Goal: Information Seeking & Learning: Find specific fact

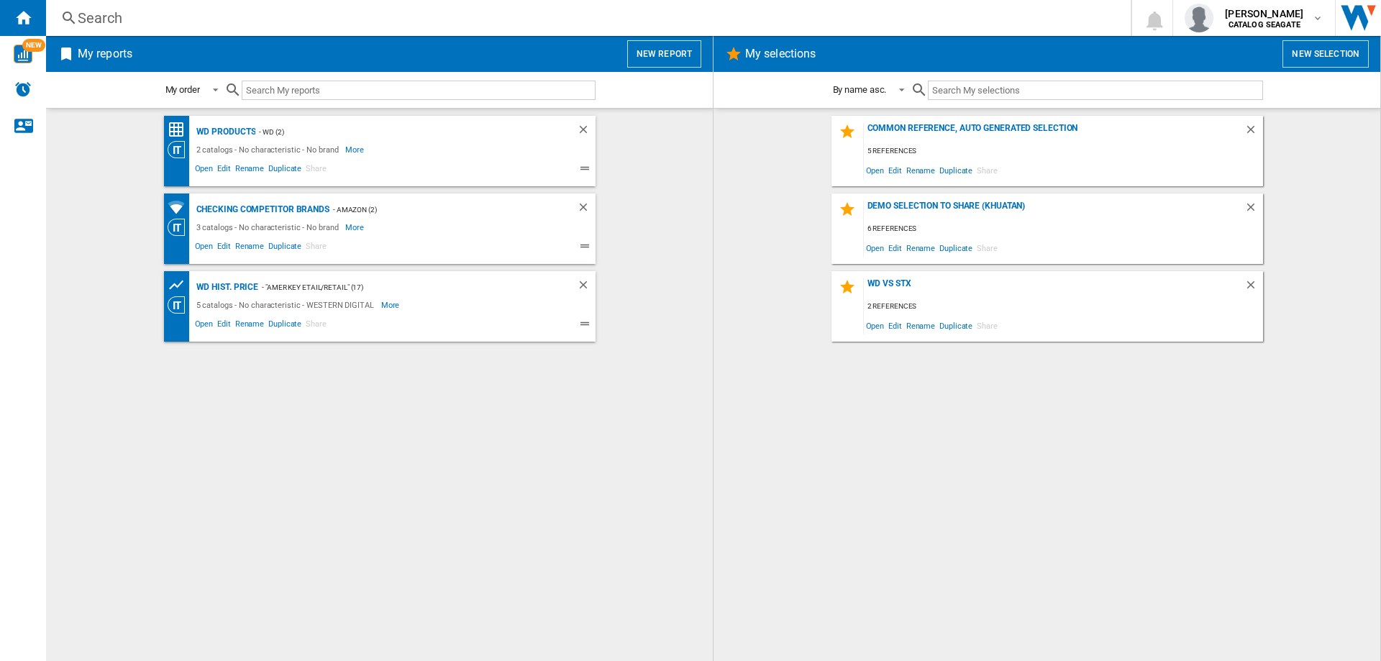
click at [105, 19] on div "Search" at bounding box center [586, 18] width 1016 height 20
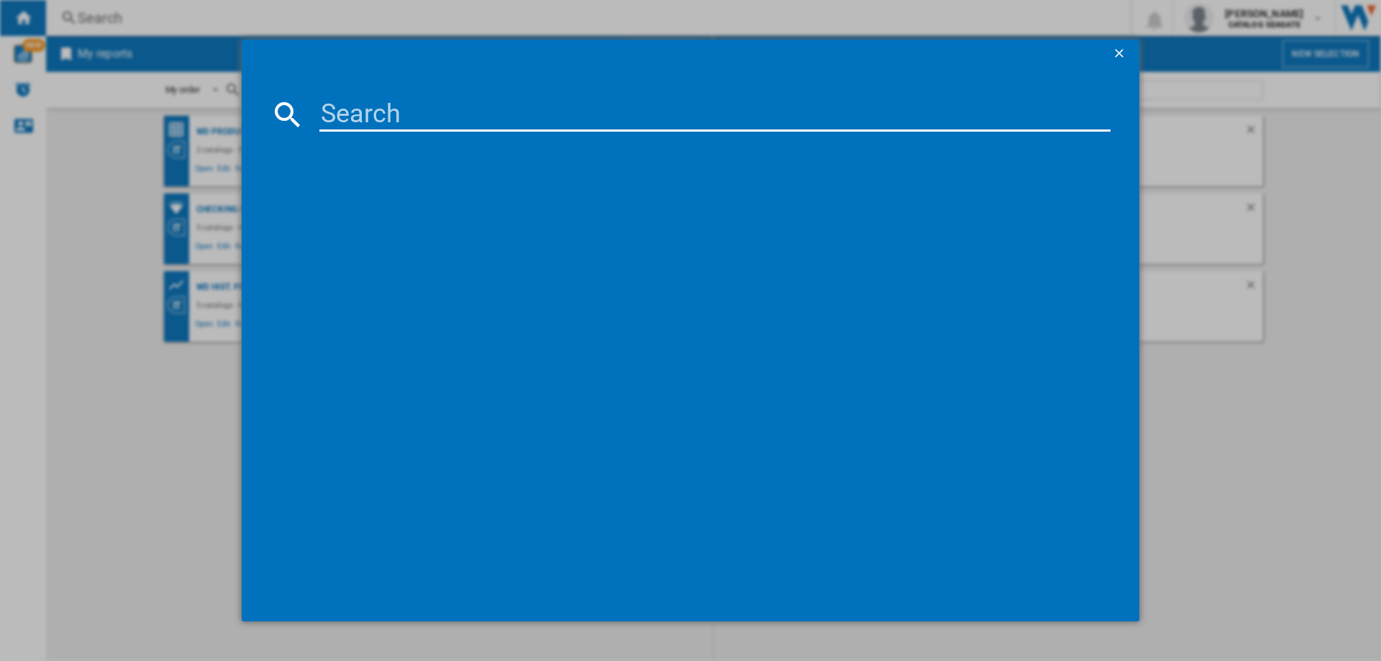
click at [385, 111] on input at bounding box center [714, 114] width 791 height 35
paste input "WESTERN DIGITAL MY PASSPORT WDBAGF0010BGY GREY 1TB"
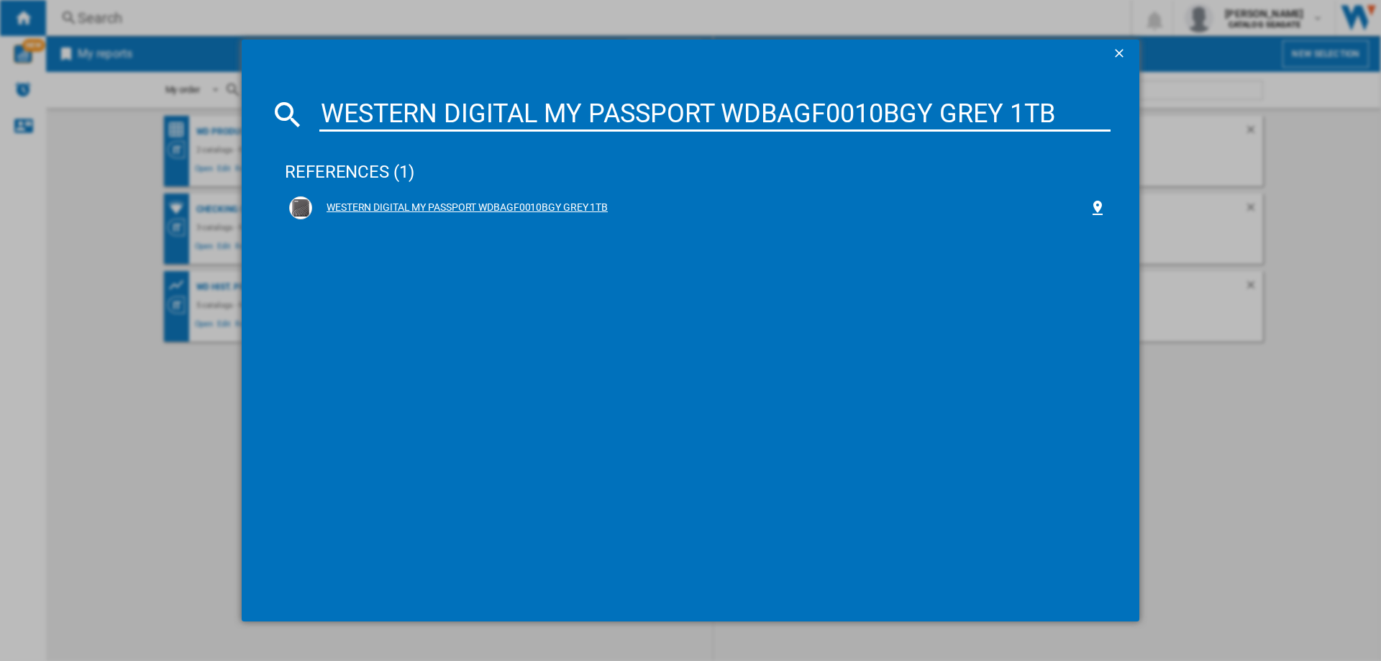
type input "WESTERN DIGITAL MY PASSPORT WDBAGF0010BGY GREY 1TB"
click at [393, 206] on div "WESTERN DIGITAL MY PASSPORT WDBAGF0010BGY GREY 1TB" at bounding box center [700, 208] width 777 height 14
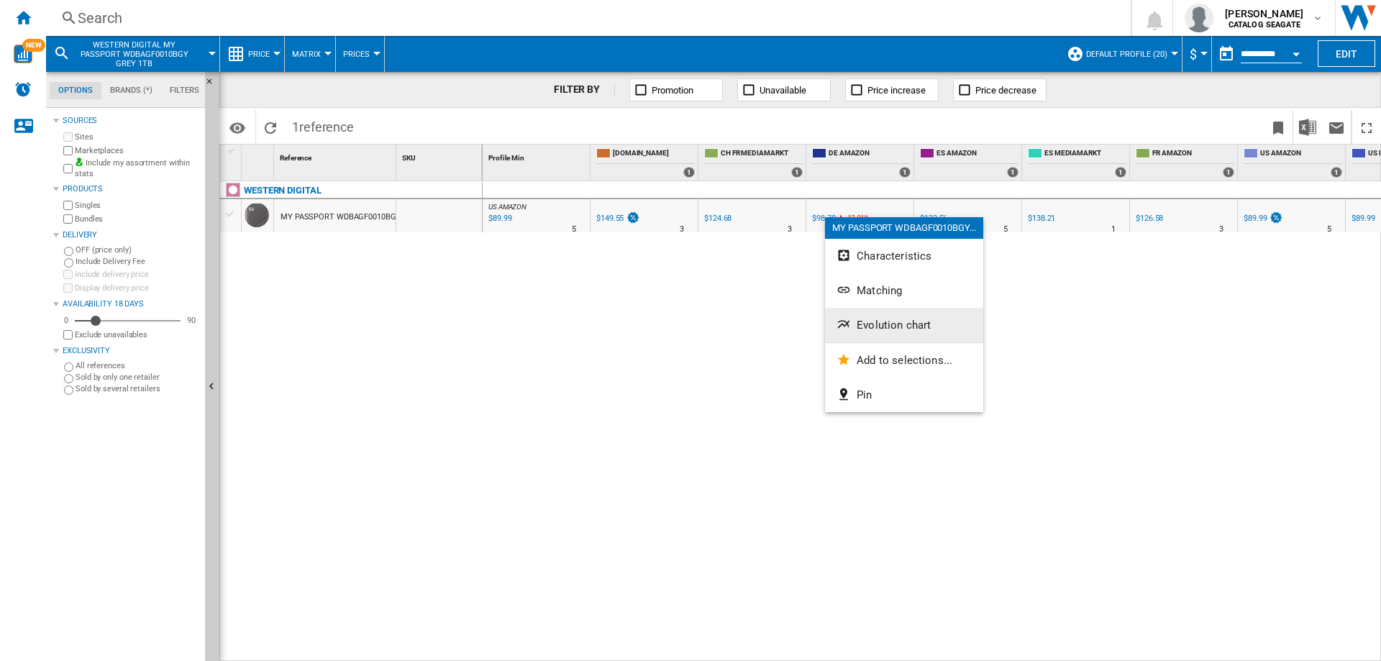
click at [873, 319] on span "Evolution chart" at bounding box center [894, 325] width 74 height 13
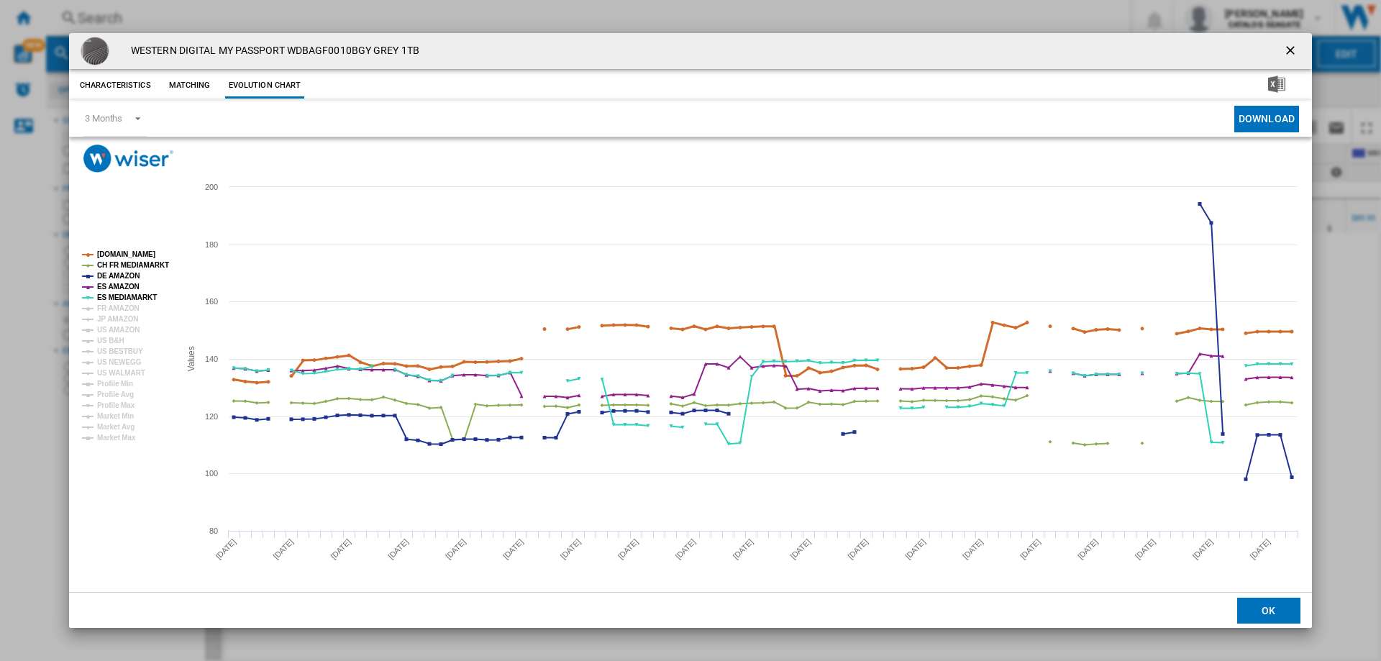
click at [127, 251] on tspan "[DOMAIN_NAME]" at bounding box center [126, 254] width 58 height 8
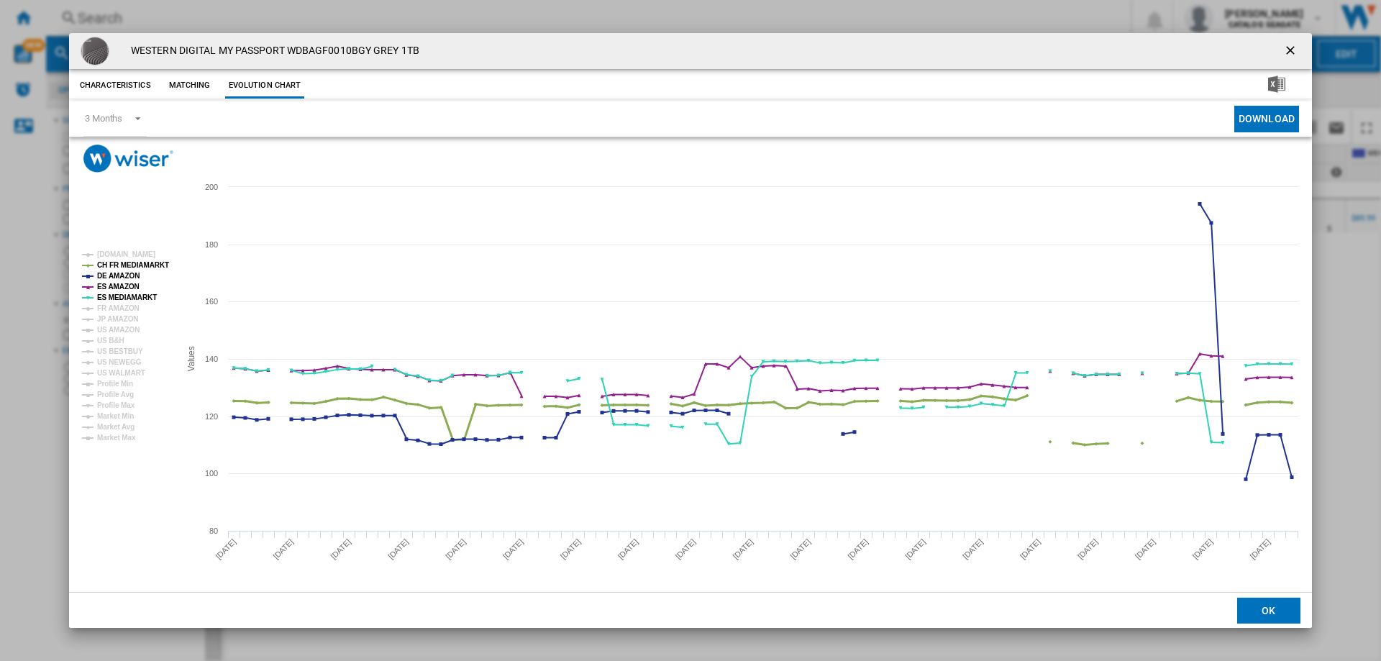
click at [125, 265] on tspan "CH FR MEDIAMARKT" at bounding box center [133, 265] width 72 height 8
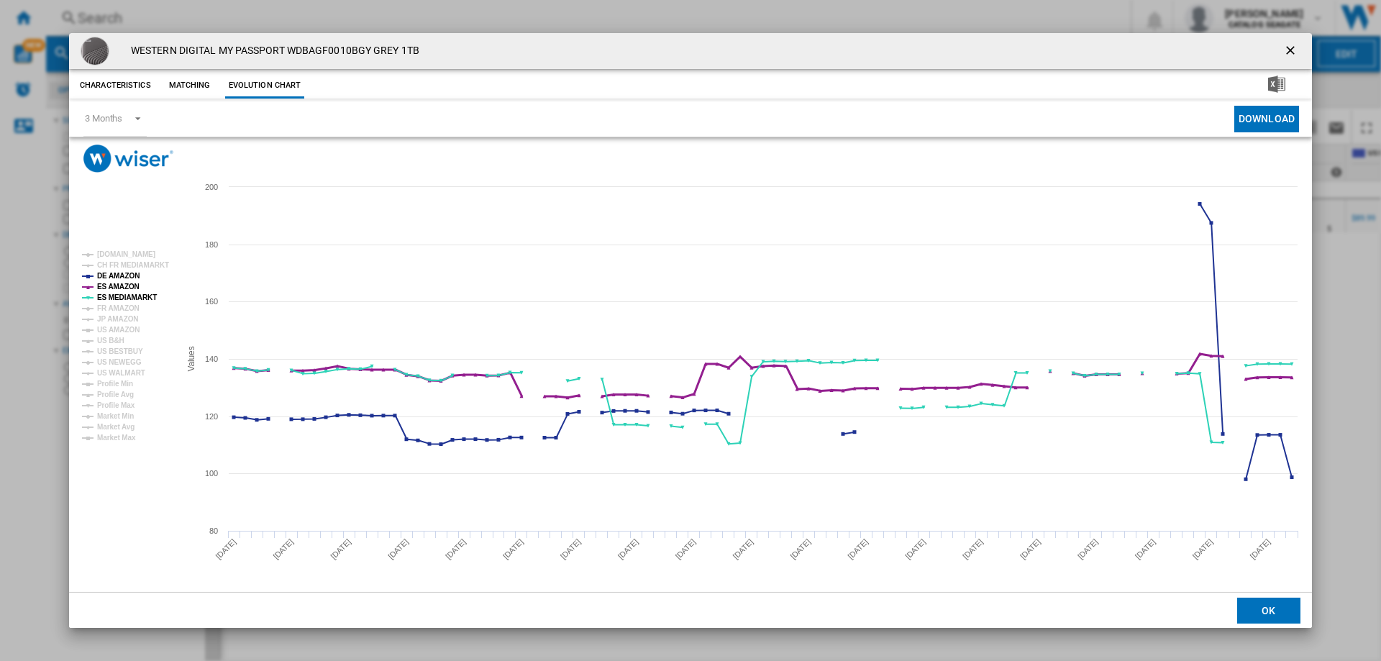
click at [124, 288] on tspan "ES AMAZON" at bounding box center [118, 287] width 42 height 8
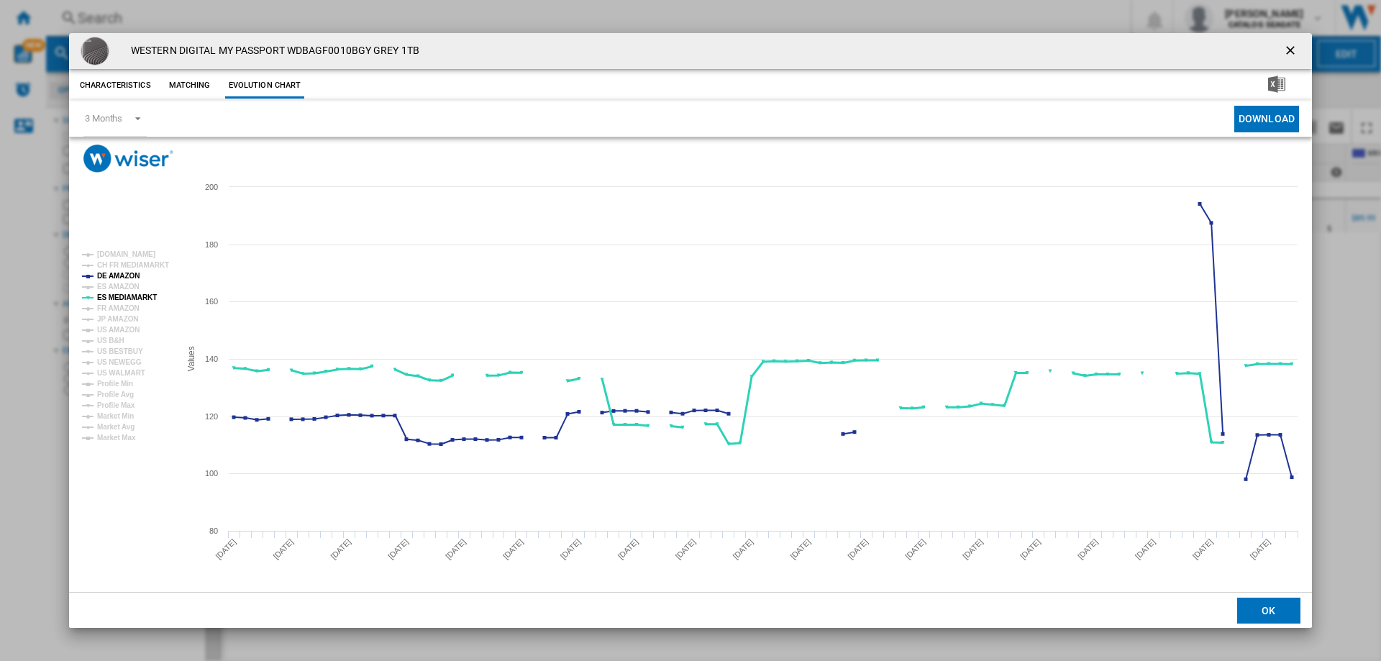
click at [124, 294] on tspan "ES MEDIAMARKT" at bounding box center [127, 297] width 60 height 8
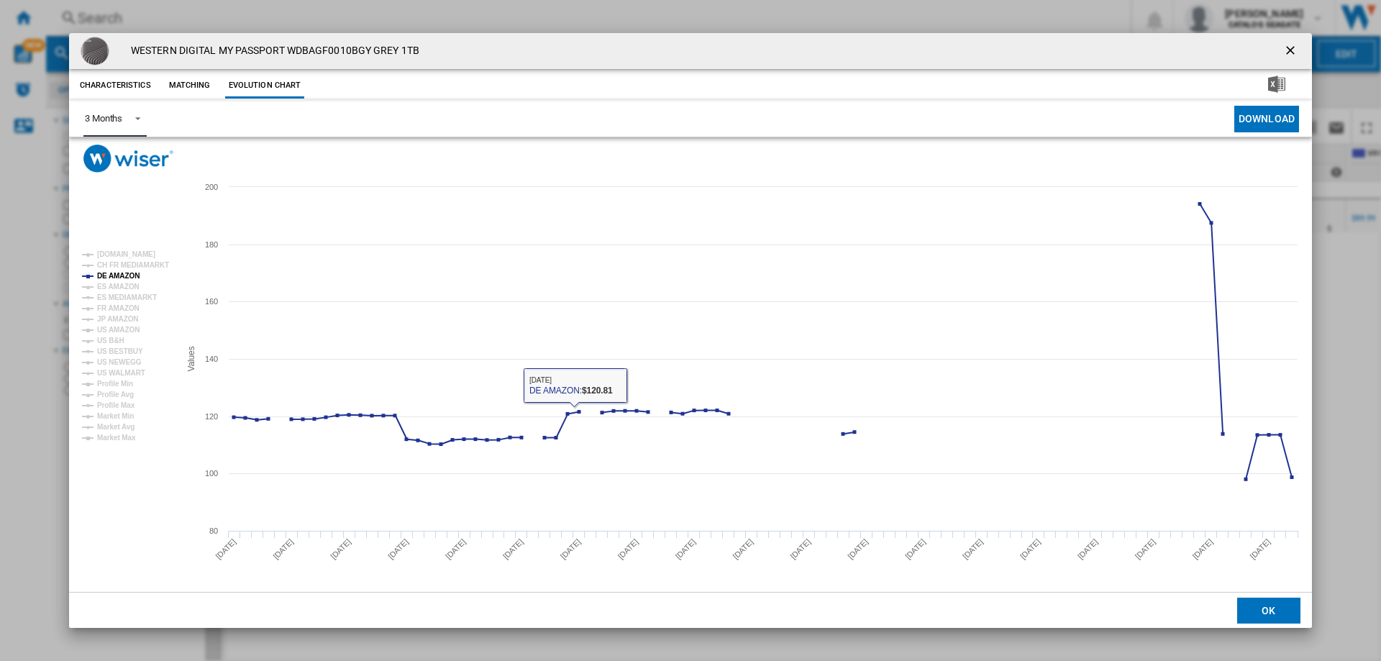
click at [129, 114] on span "Product popup" at bounding box center [133, 117] width 17 height 13
click at [129, 114] on md-option "3 Months" at bounding box center [122, 119] width 98 height 35
click at [1290, 48] on ng-md-icon "getI18NText('BUTTONS.CLOSE_DIALOG')" at bounding box center [1291, 51] width 17 height 17
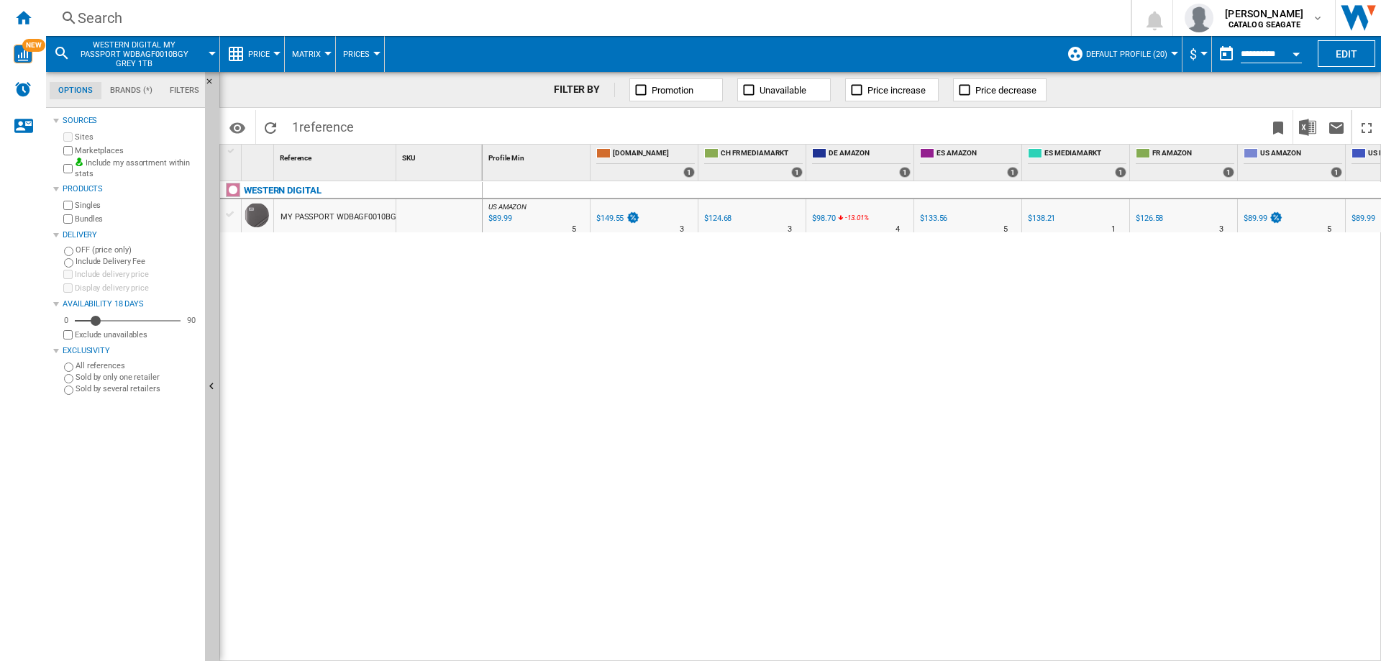
click at [142, 14] on div "Search" at bounding box center [586, 18] width 1016 height 20
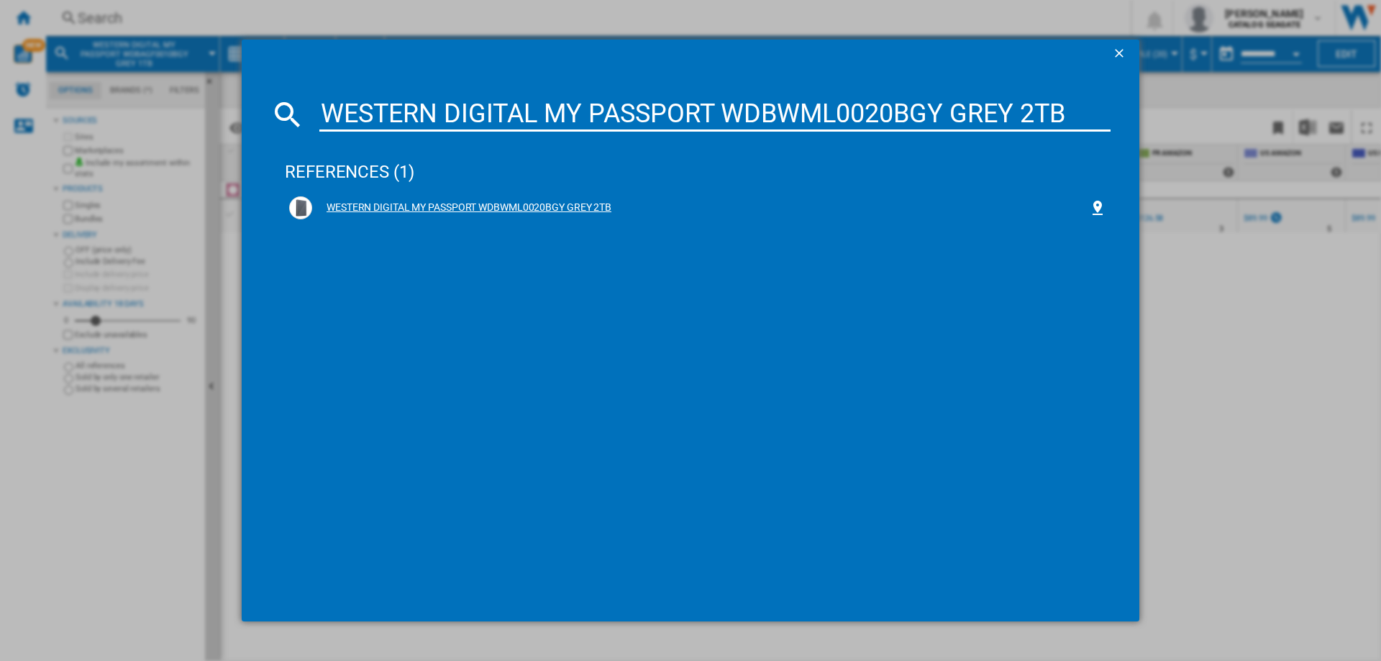
type input "WESTERN DIGITAL MY PASSPORT WDBWML0020BGY GREY 2TB"
click at [444, 206] on div "WESTERN DIGITAL MY PASSPORT WDBWML0020BGY GREY 2TB" at bounding box center [700, 208] width 777 height 14
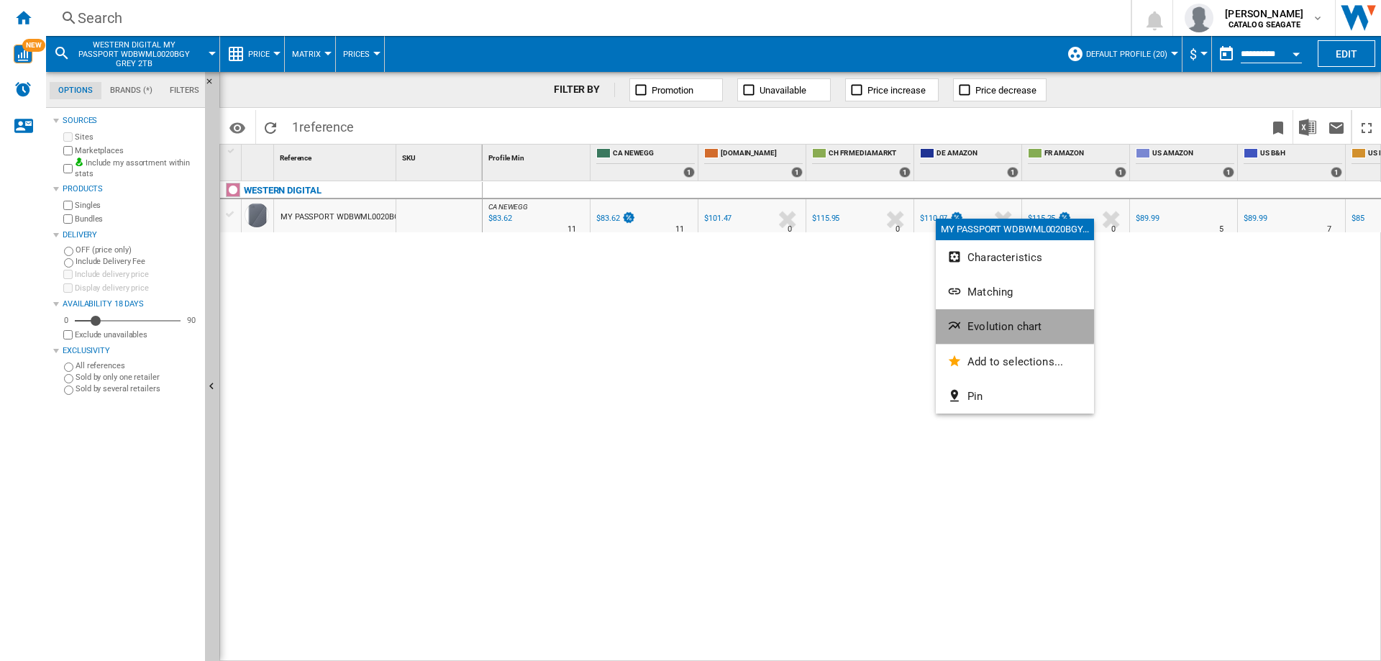
click at [992, 324] on span "Evolution chart" at bounding box center [1004, 326] width 74 height 13
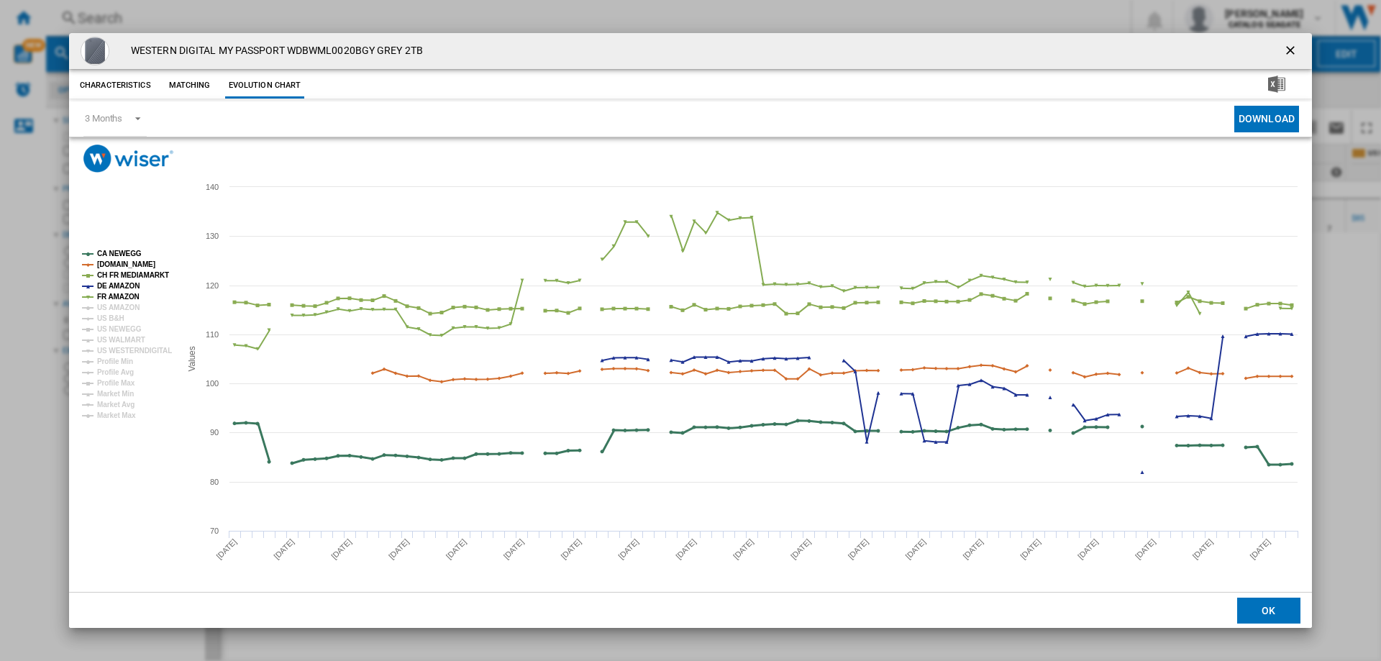
click at [122, 250] on tspan "CA NEWEGG" at bounding box center [119, 254] width 45 height 8
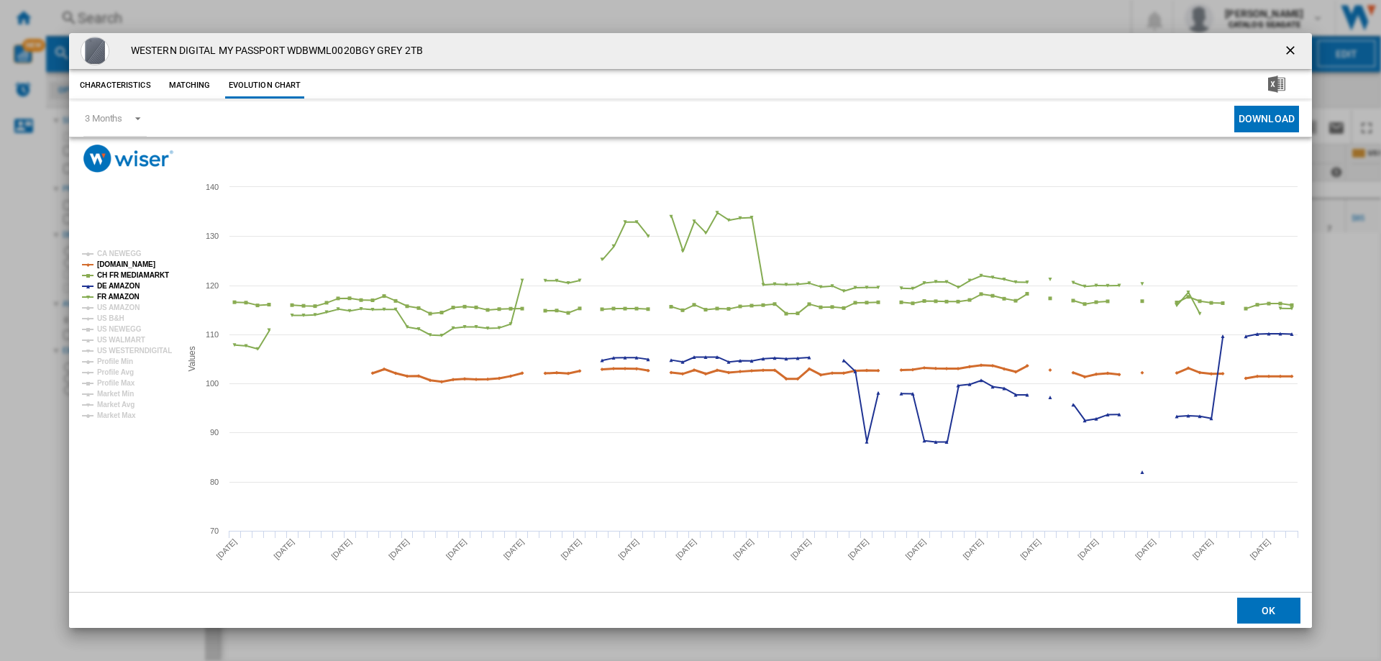
click at [122, 260] on tspan "[DOMAIN_NAME]" at bounding box center [126, 264] width 58 height 8
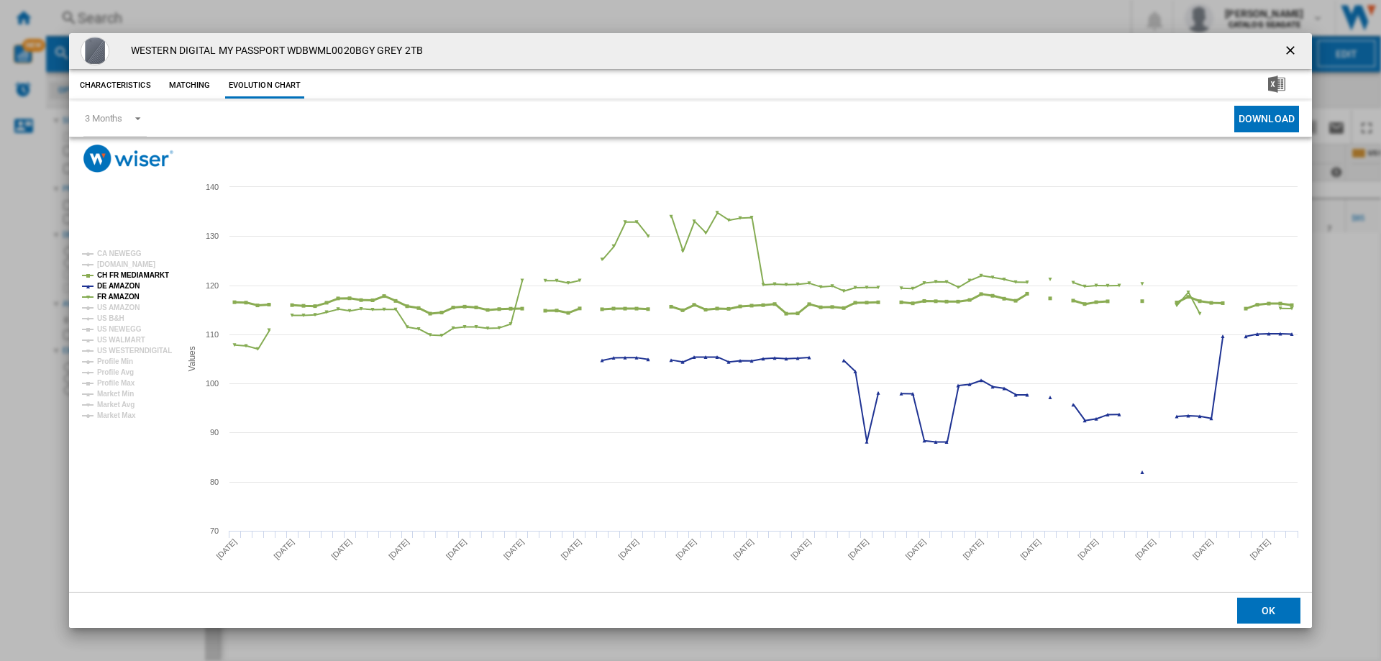
click at [122, 277] on tspan "CH FR MEDIAMARKT" at bounding box center [133, 275] width 72 height 8
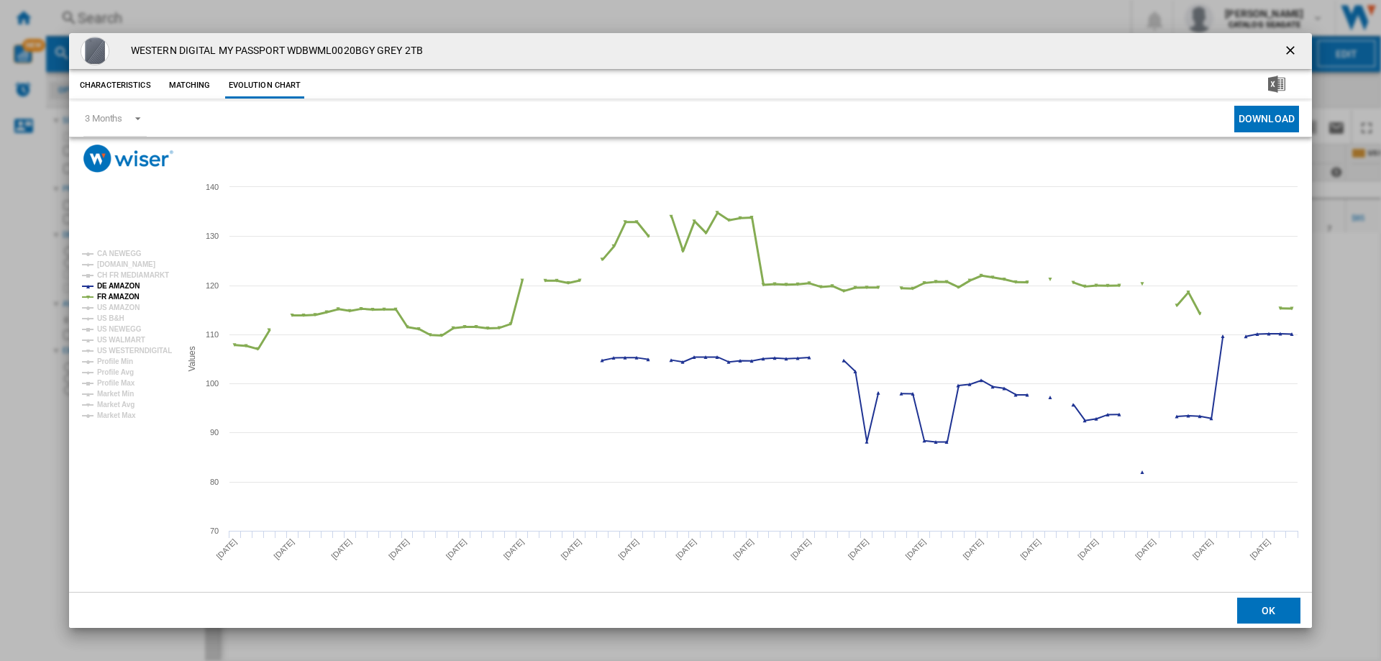
click at [120, 295] on tspan "FR AMAZON" at bounding box center [118, 297] width 42 height 8
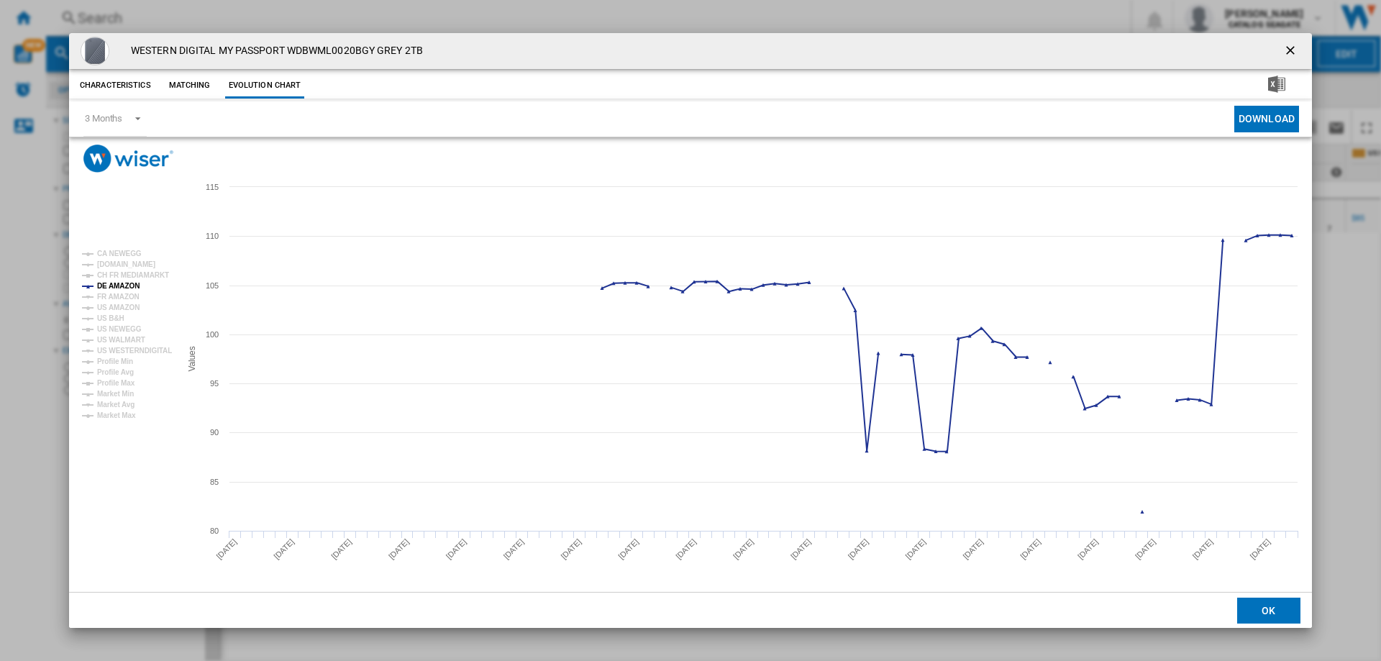
click at [1288, 50] on ng-md-icon "getI18NText('BUTTONS.CLOSE_DIALOG')" at bounding box center [1291, 51] width 17 height 17
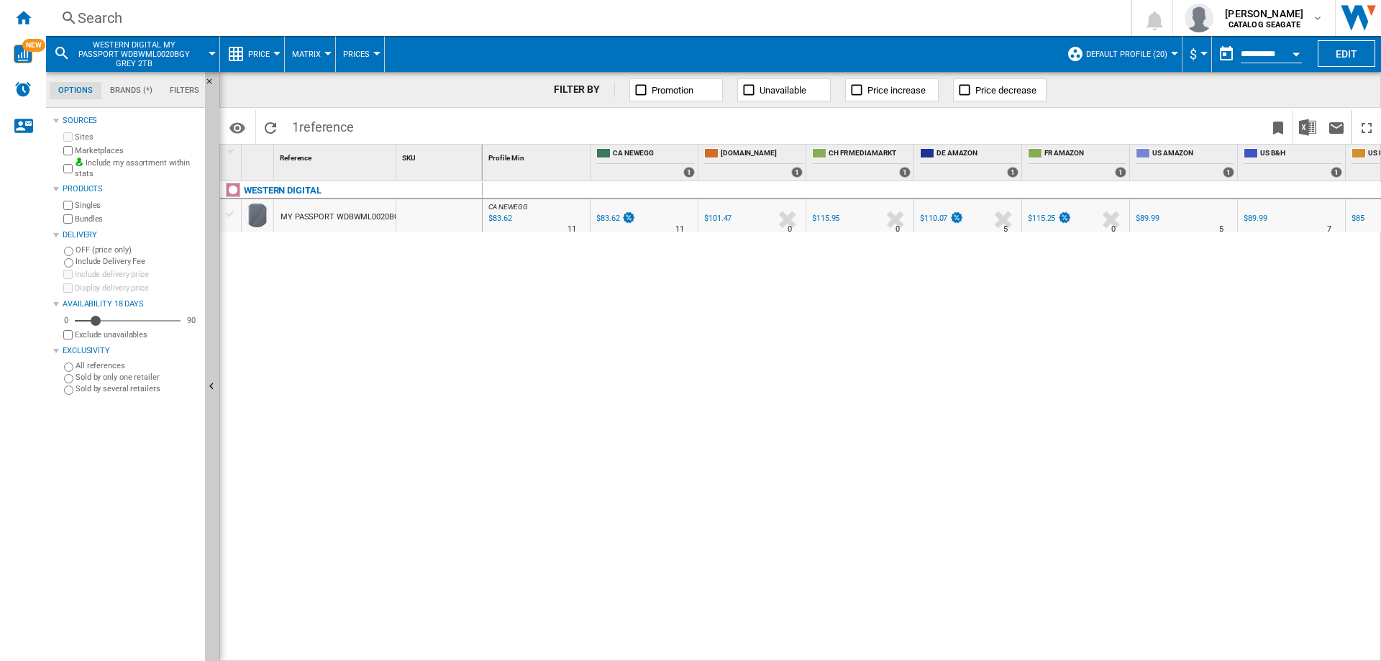
click at [110, 23] on div "Search" at bounding box center [586, 18] width 1016 height 20
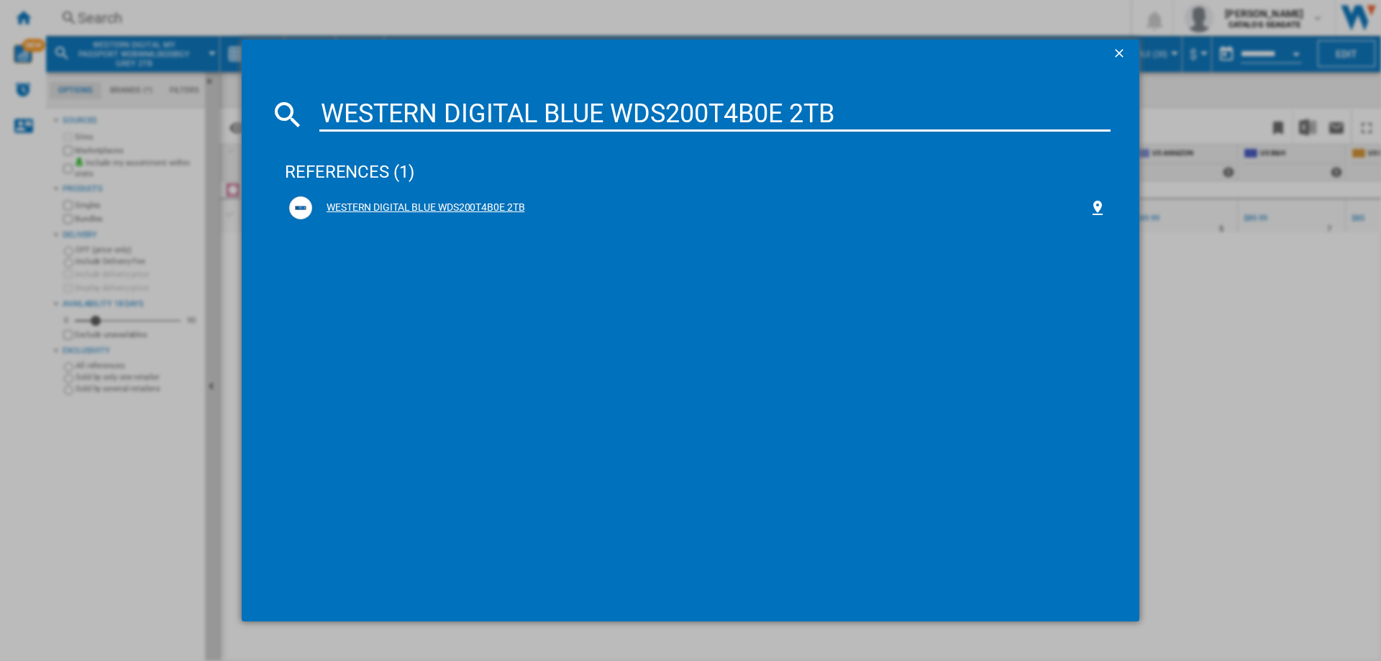
type input "WESTERN DIGITAL BLUE WDS200T4B0E 2TB"
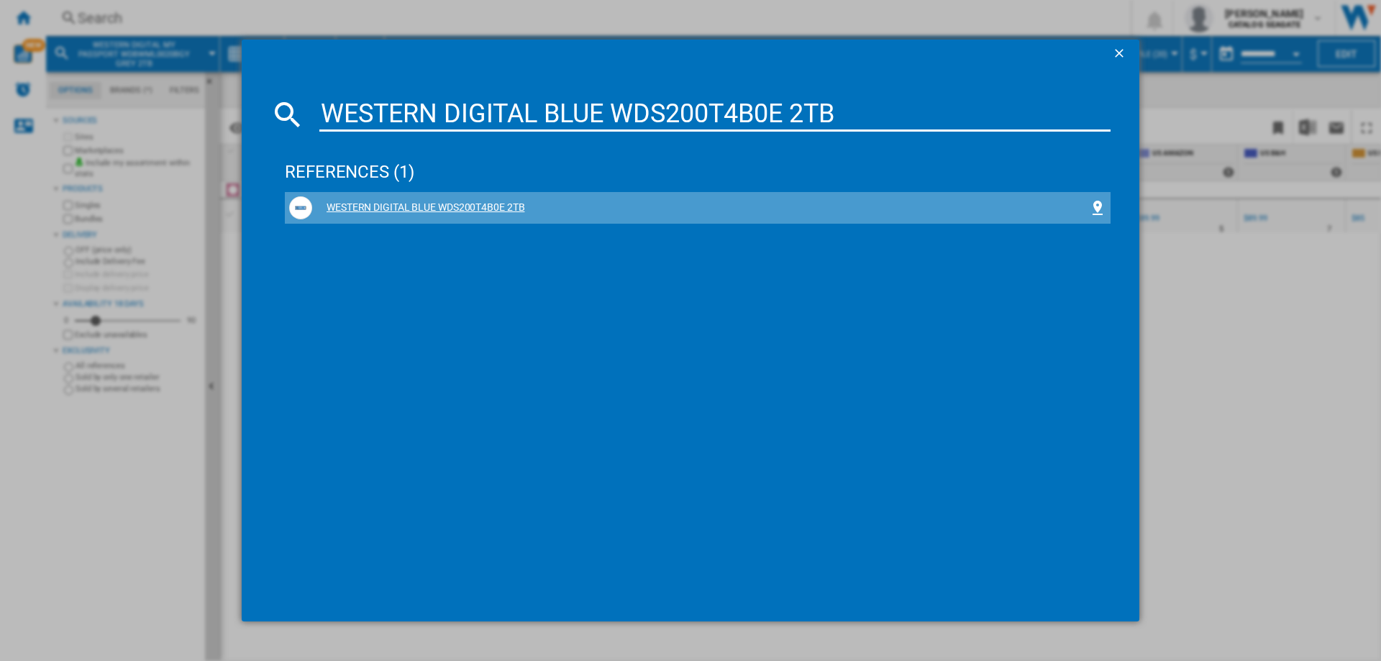
click at [422, 204] on div "WESTERN DIGITAL BLUE WDS200T4B0E 2TB" at bounding box center [700, 208] width 777 height 14
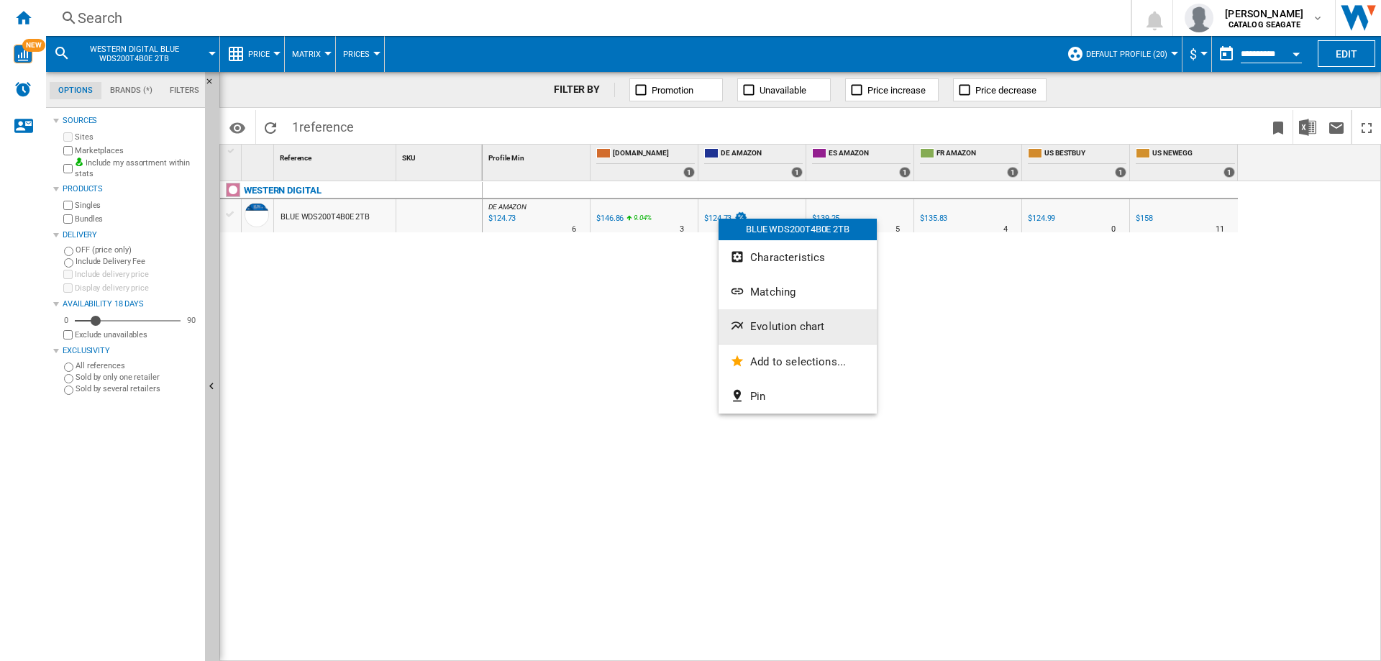
click at [772, 320] on span "Evolution chart" at bounding box center [787, 326] width 74 height 13
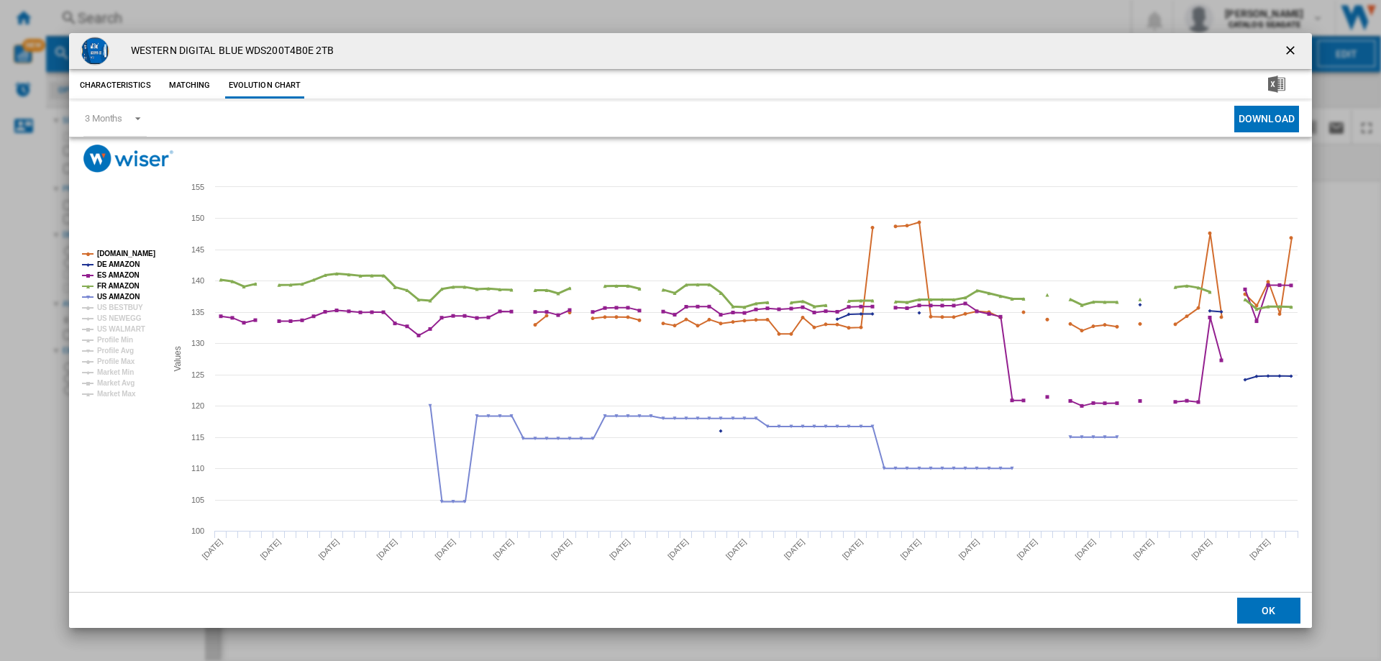
click at [117, 282] on tspan "FR AMAZON" at bounding box center [118, 286] width 42 height 8
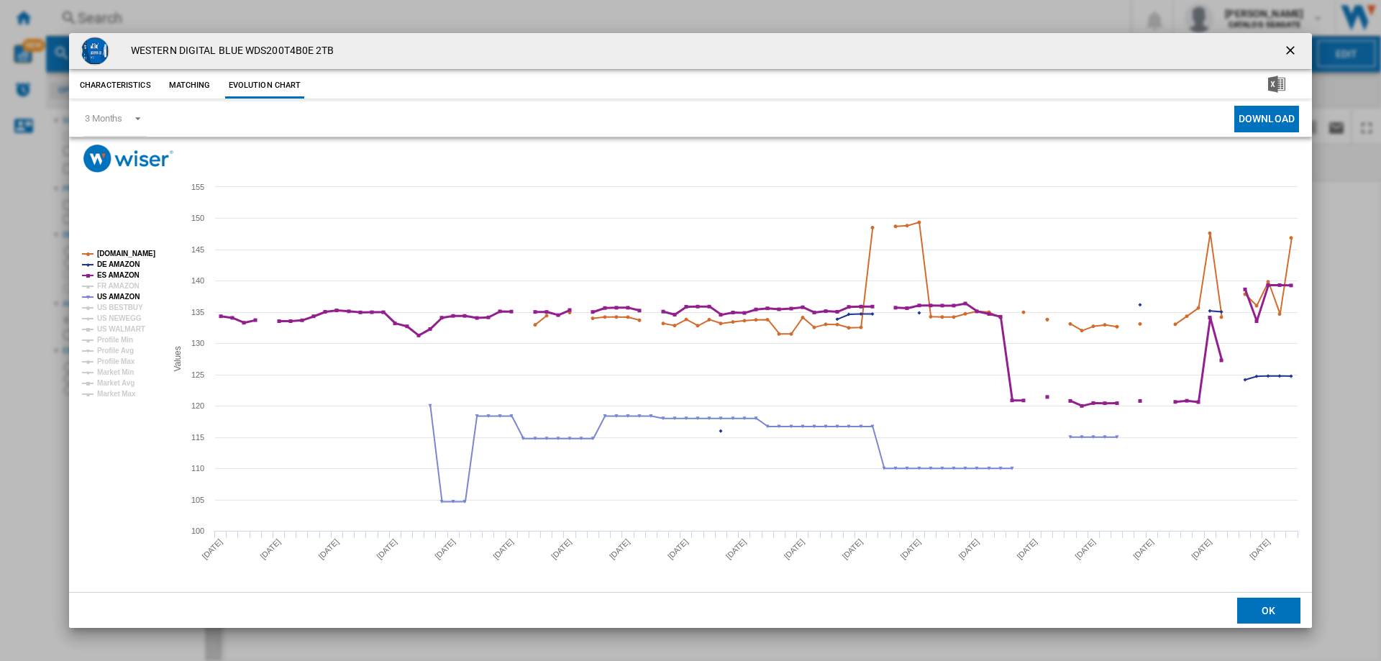
click at [117, 273] on tspan "ES AMAZON" at bounding box center [118, 275] width 42 height 8
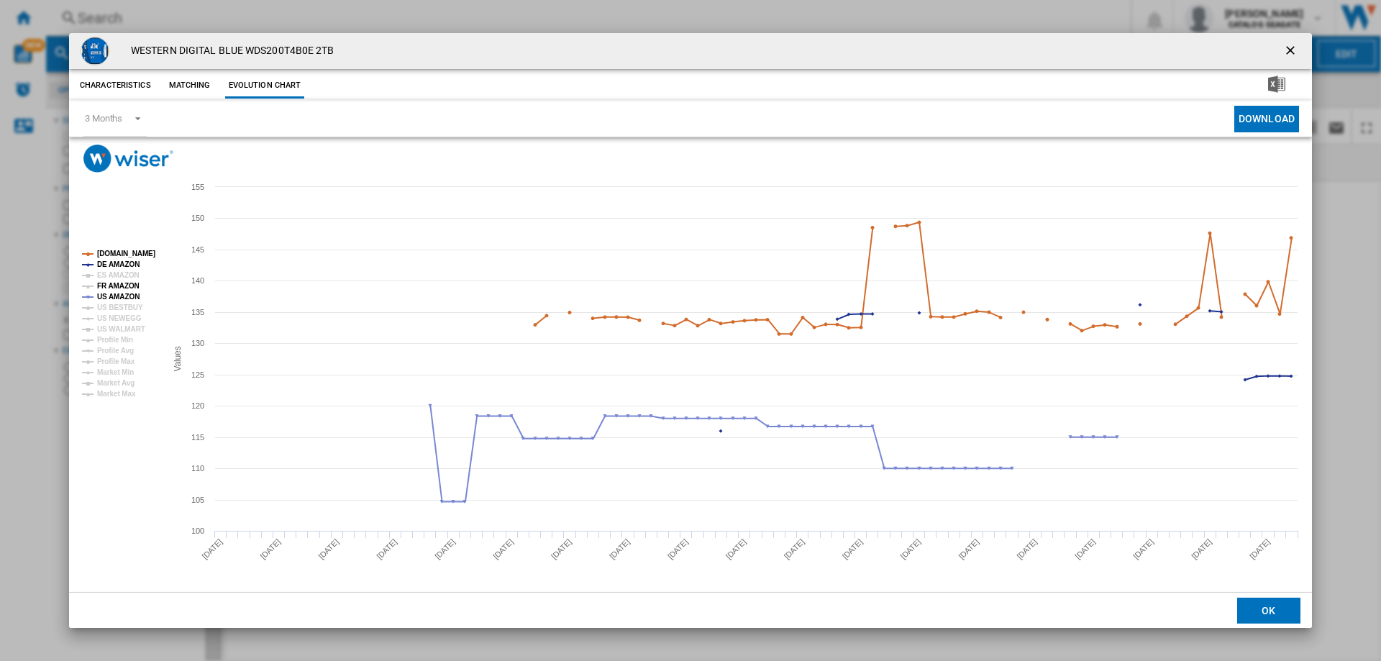
click at [118, 290] on tspan "FR AMAZON" at bounding box center [118, 286] width 42 height 8
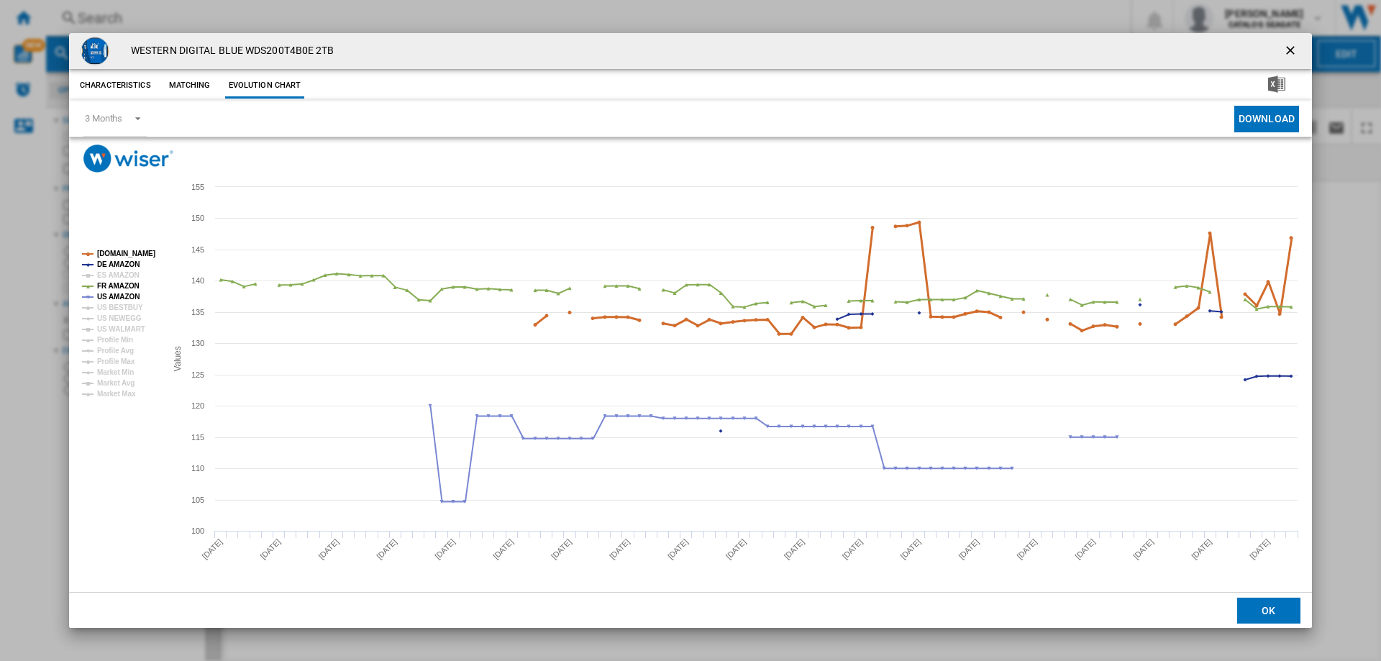
click at [132, 250] on tspan "[DOMAIN_NAME]" at bounding box center [126, 254] width 58 height 8
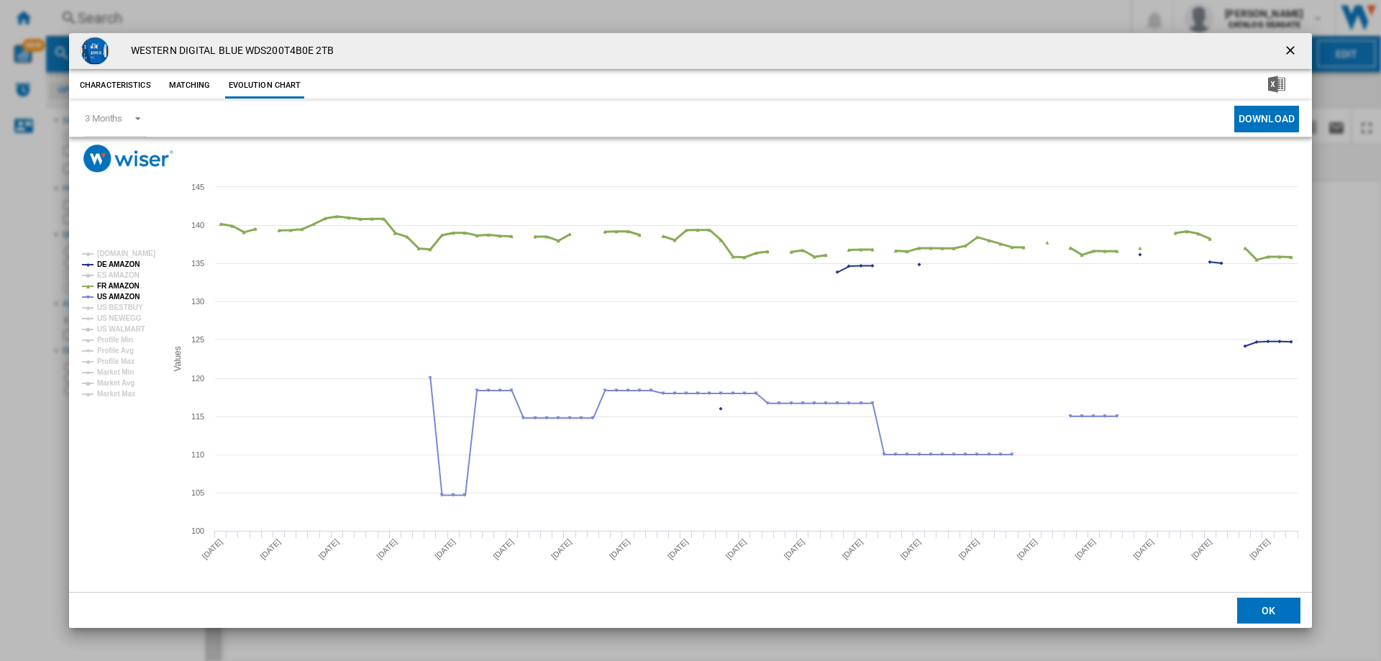
click at [127, 286] on tspan "FR AMAZON" at bounding box center [118, 286] width 42 height 8
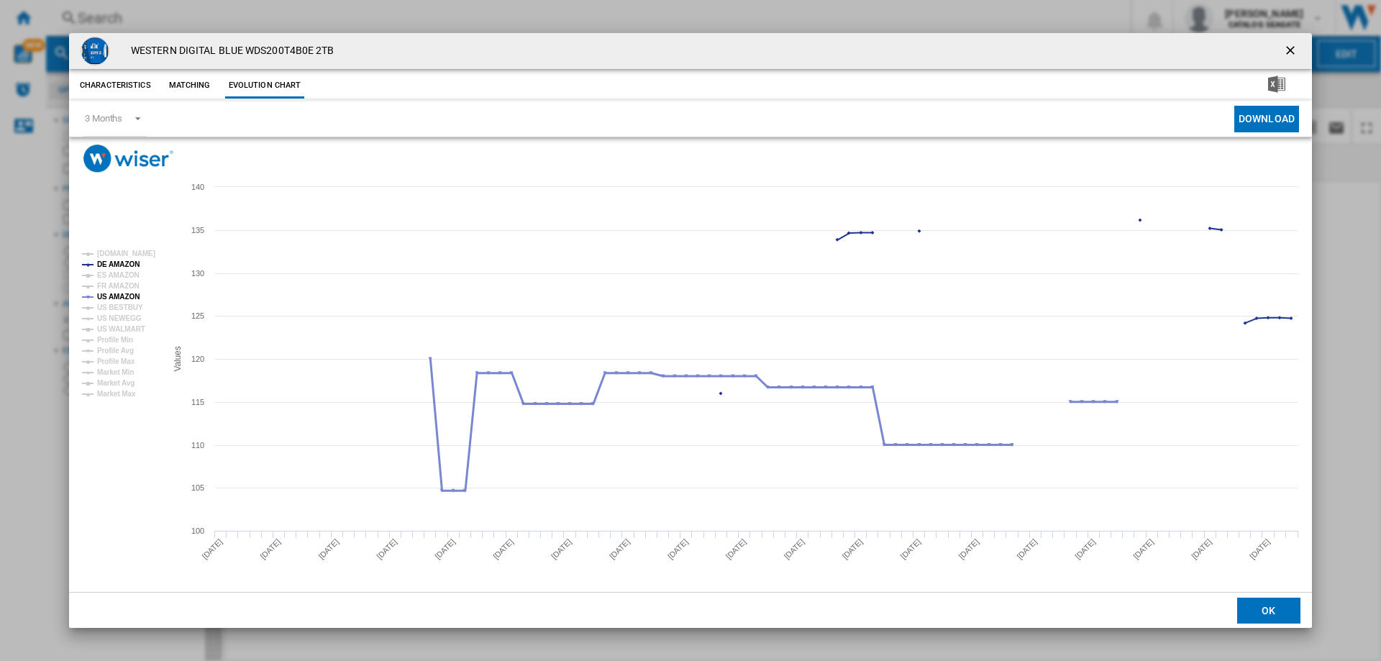
click at [127, 297] on tspan "US AMAZON" at bounding box center [118, 297] width 42 height 8
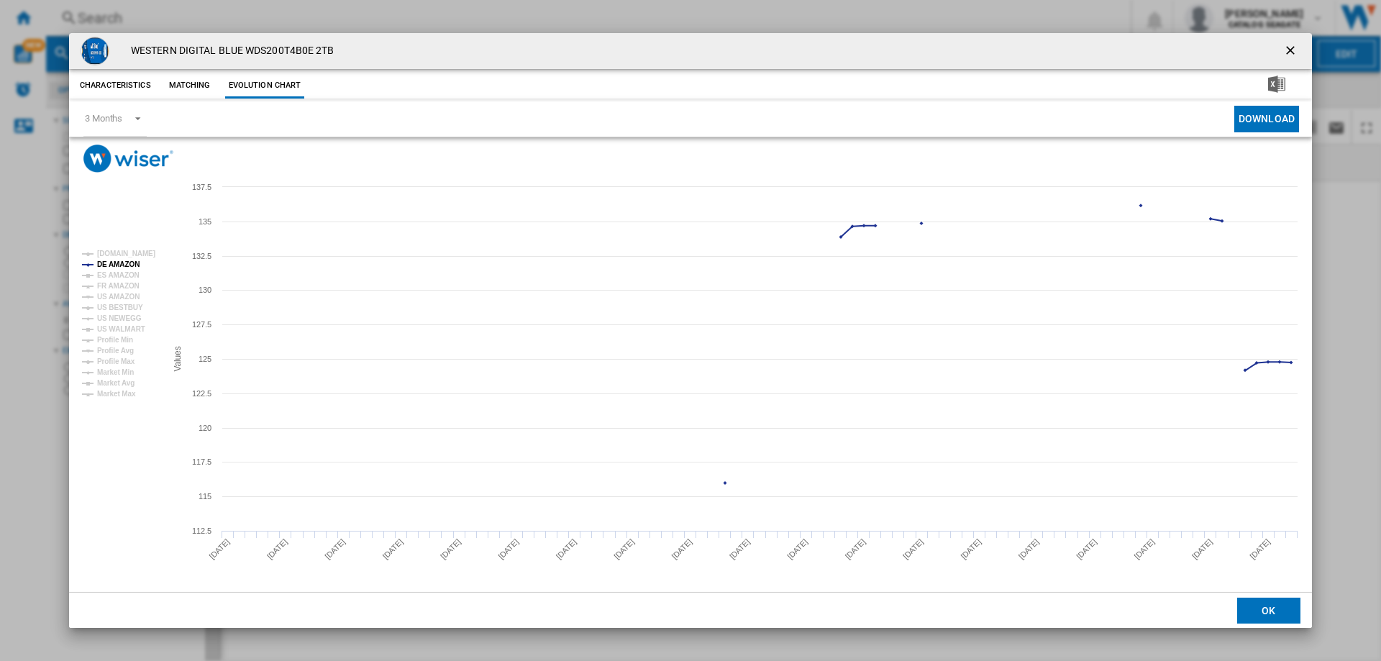
click at [1292, 51] on ng-md-icon "getI18NText('BUTTONS.CLOSE_DIALOG')" at bounding box center [1291, 51] width 17 height 17
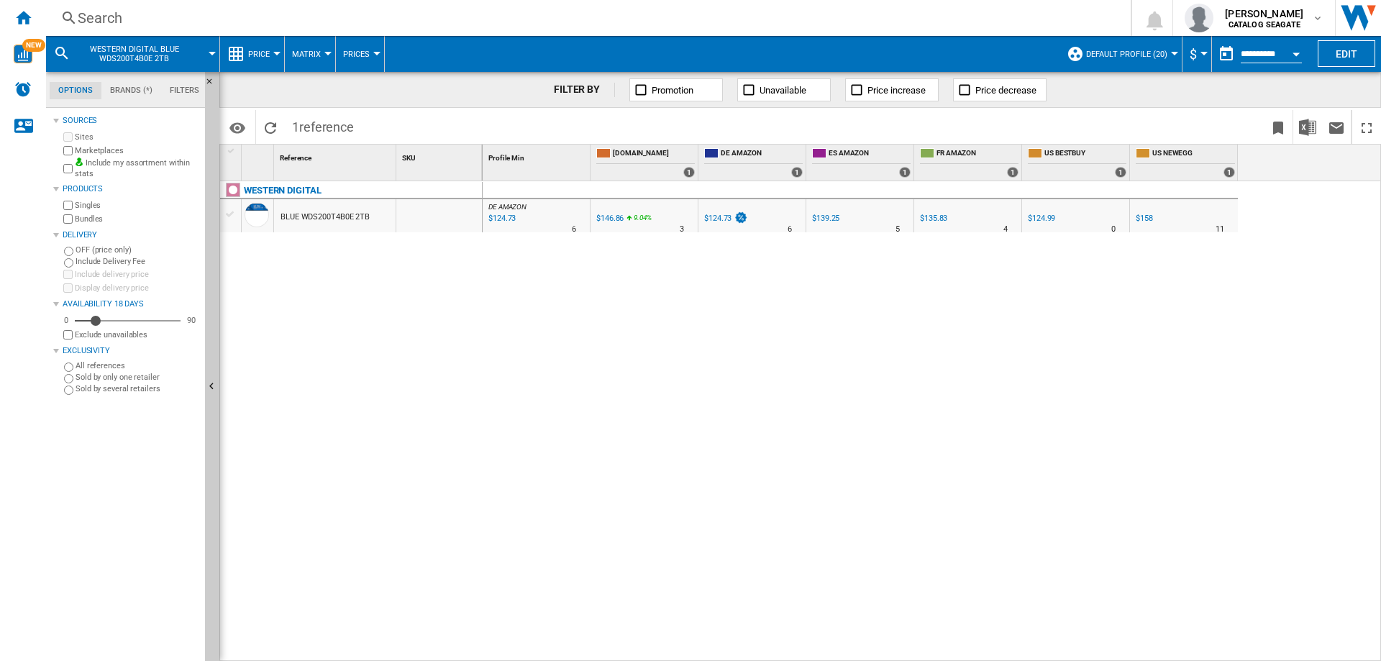
click at [132, 19] on div "Search" at bounding box center [586, 18] width 1016 height 20
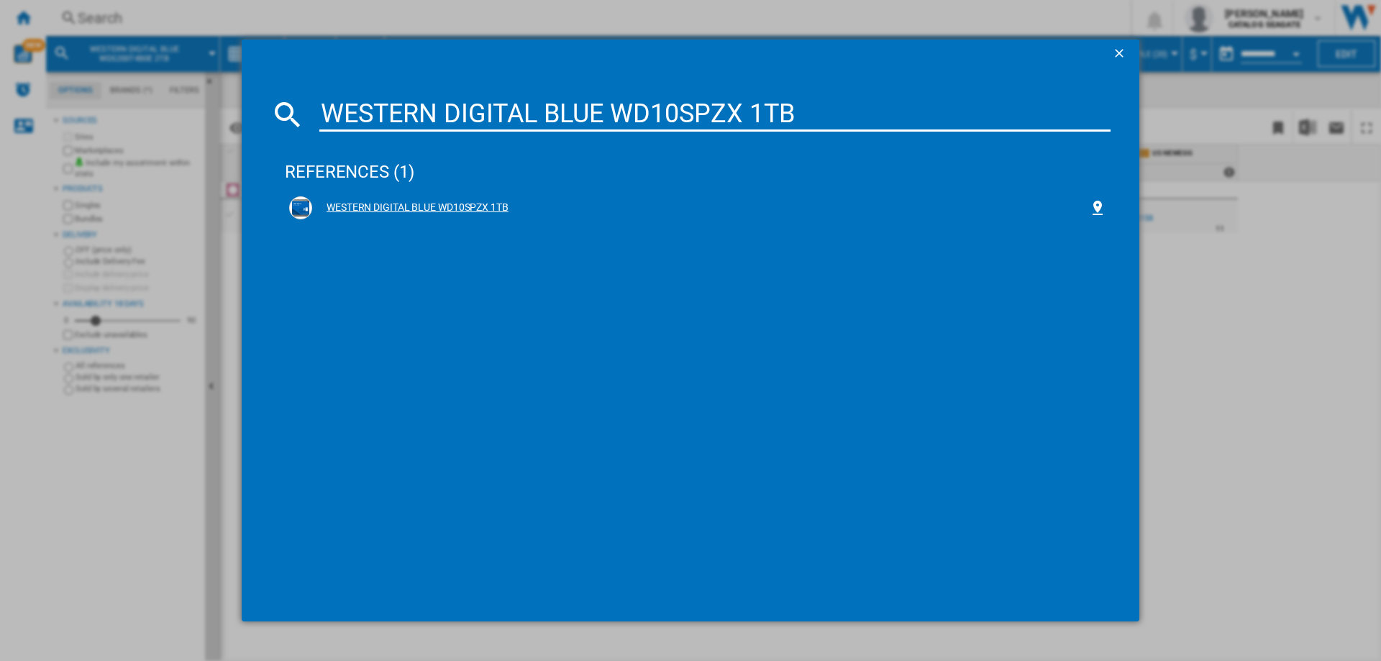
type input "WESTERN DIGITAL BLUE WD10SPZX 1TB"
click at [409, 210] on div "WESTERN DIGITAL BLUE WD10SPZX 1TB" at bounding box center [700, 208] width 777 height 14
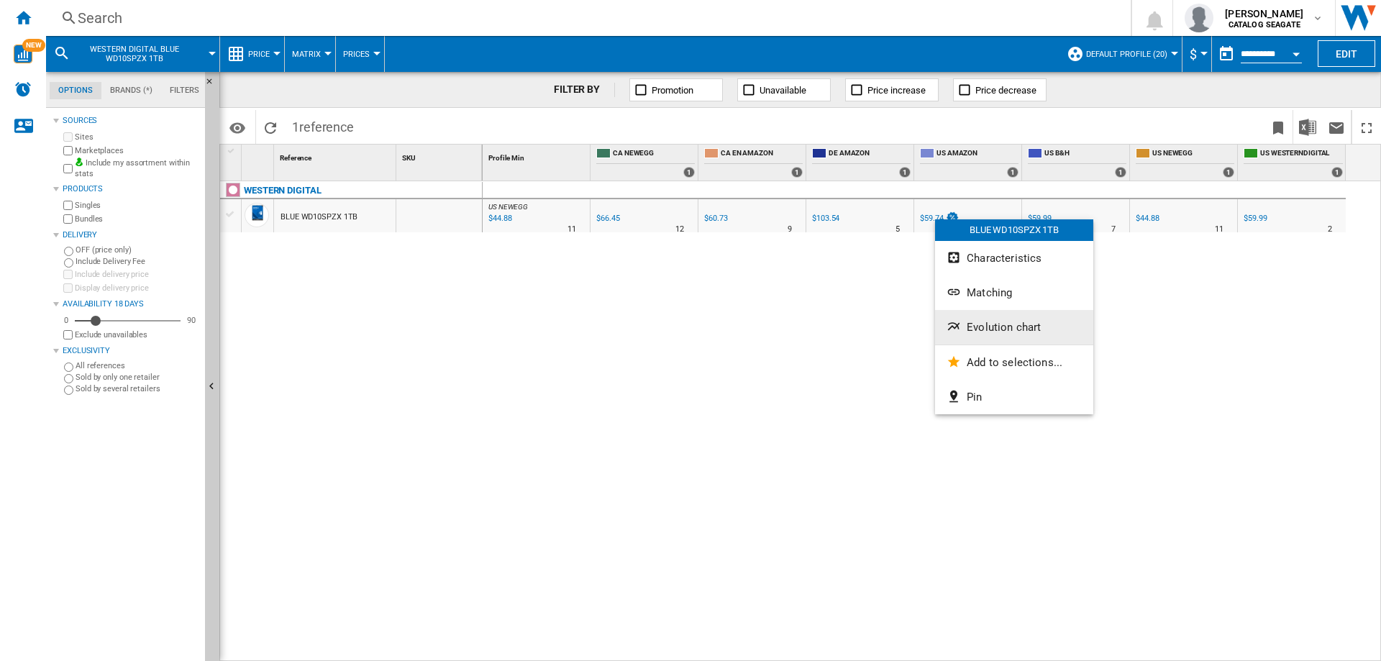
click at [986, 323] on span "Evolution chart" at bounding box center [1004, 327] width 74 height 13
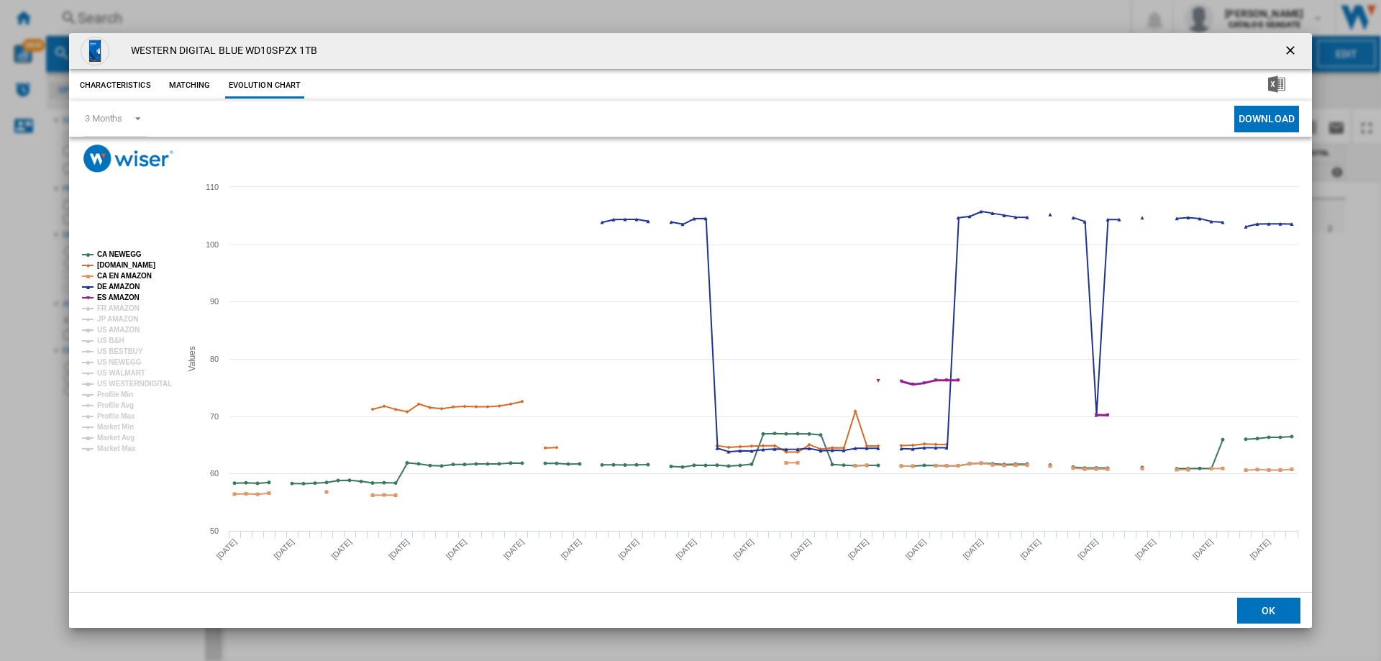
click at [122, 298] on tspan "ES AMAZON" at bounding box center [118, 297] width 42 height 8
click at [122, 288] on tspan "DE AMAZON" at bounding box center [118, 287] width 42 height 8
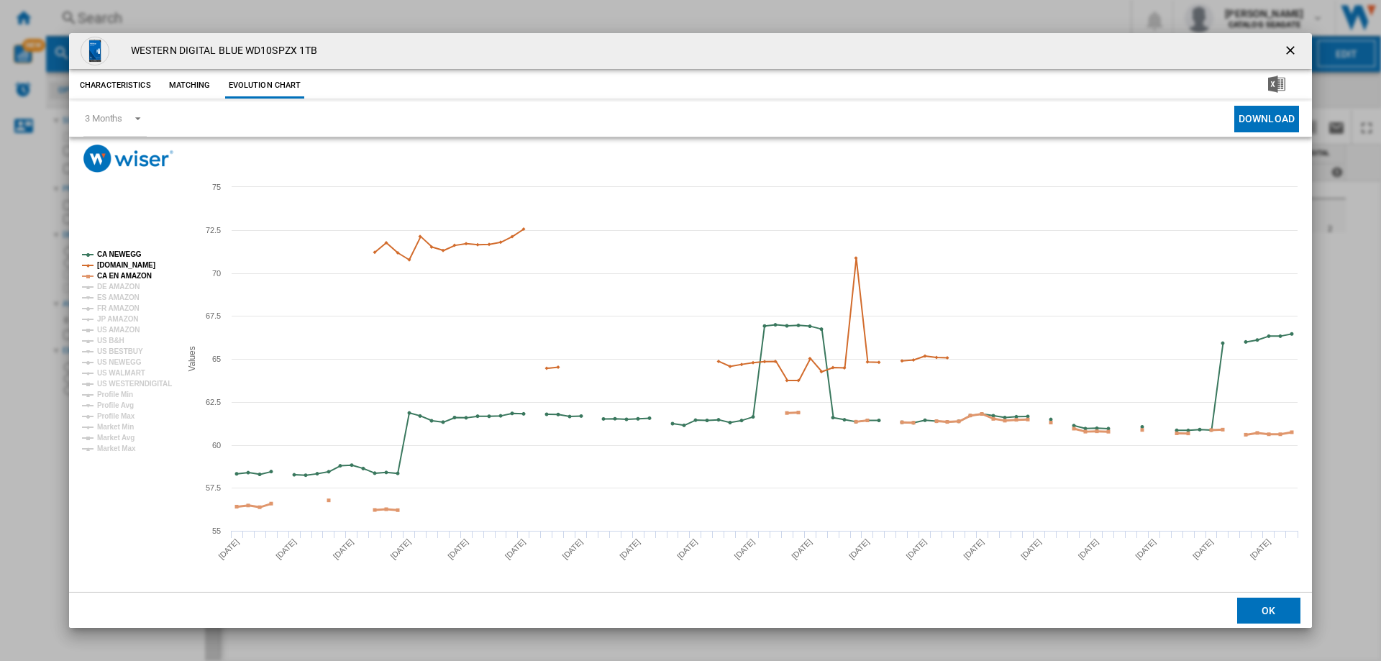
click at [122, 277] on tspan "CA EN AMAZON" at bounding box center [124, 276] width 55 height 8
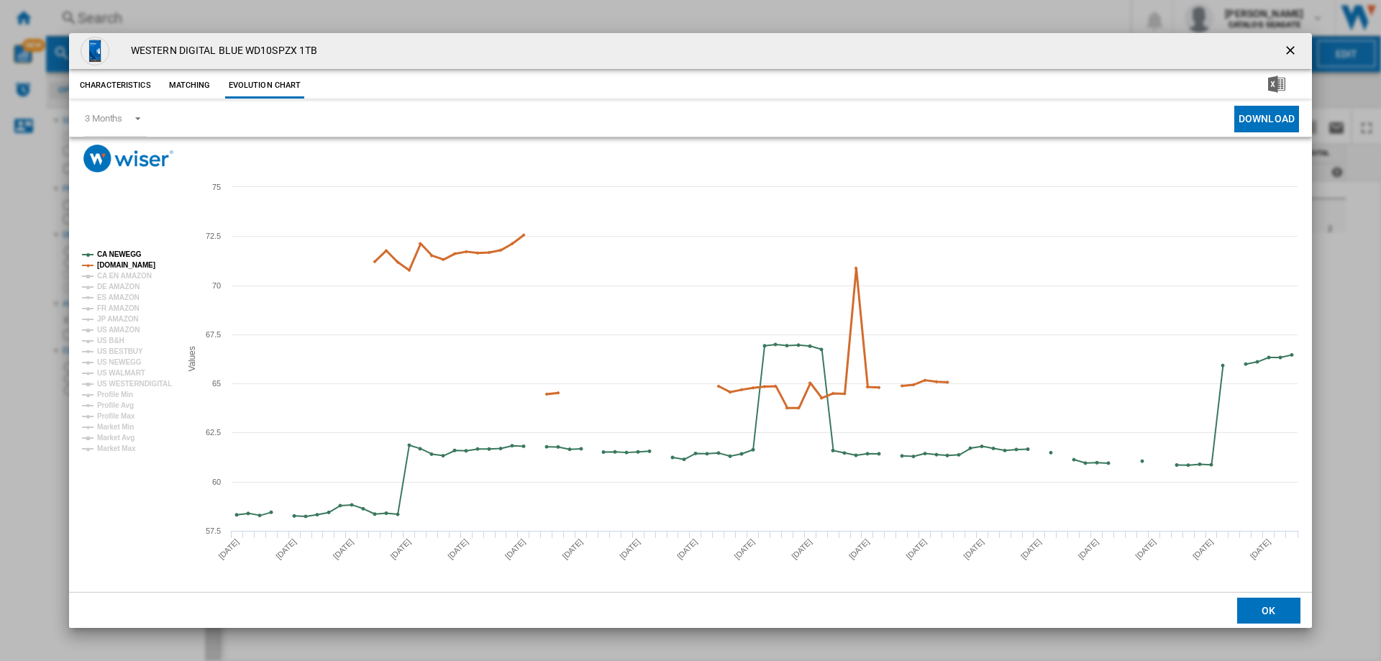
click at [125, 265] on tspan "[DOMAIN_NAME]" at bounding box center [126, 265] width 58 height 8
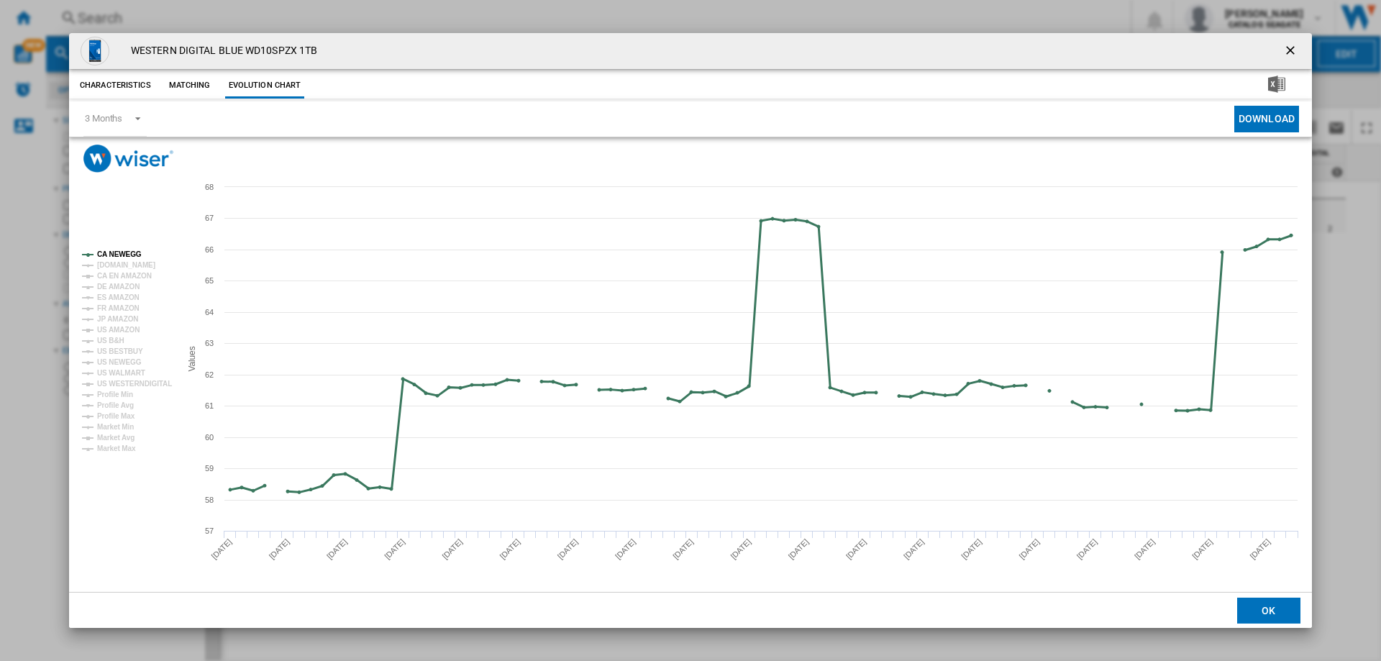
click at [123, 252] on tspan "CA NEWEGG" at bounding box center [119, 254] width 45 height 8
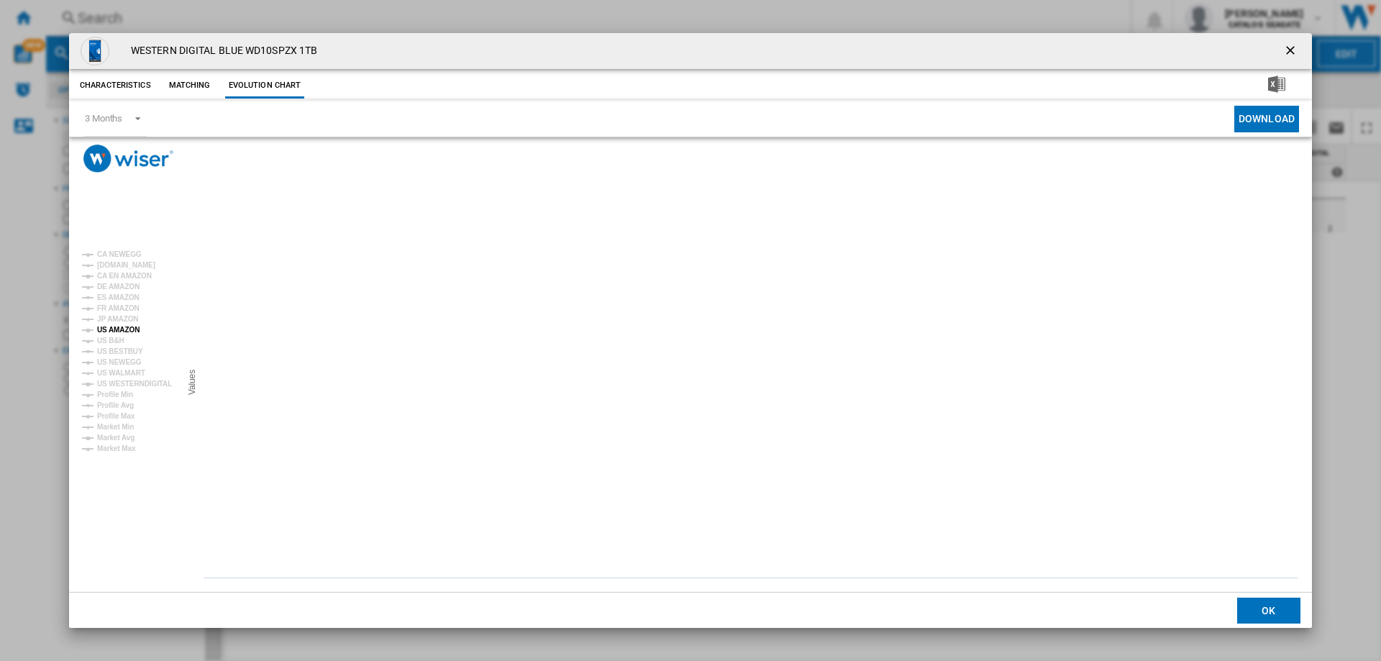
click at [118, 328] on tspan "US AMAZON" at bounding box center [118, 330] width 42 height 8
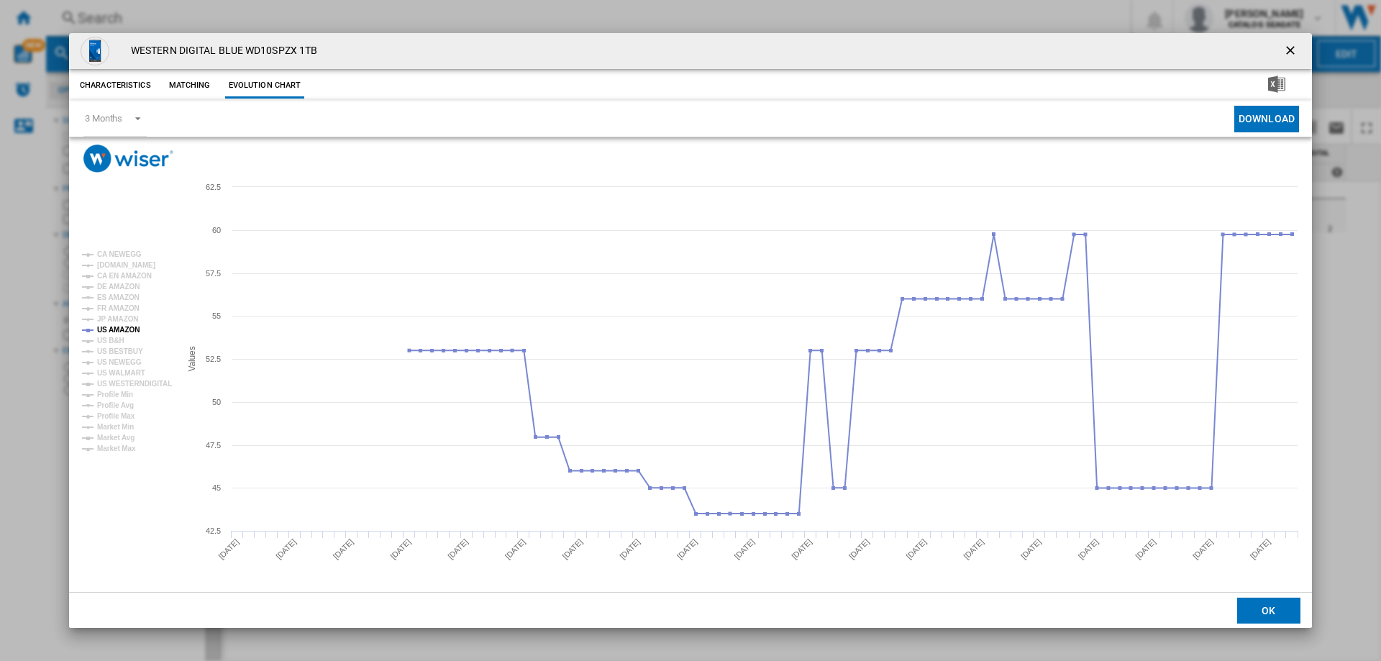
click at [1289, 53] on ng-md-icon "getI18NText('BUTTONS.CLOSE_DIALOG')" at bounding box center [1291, 51] width 17 height 17
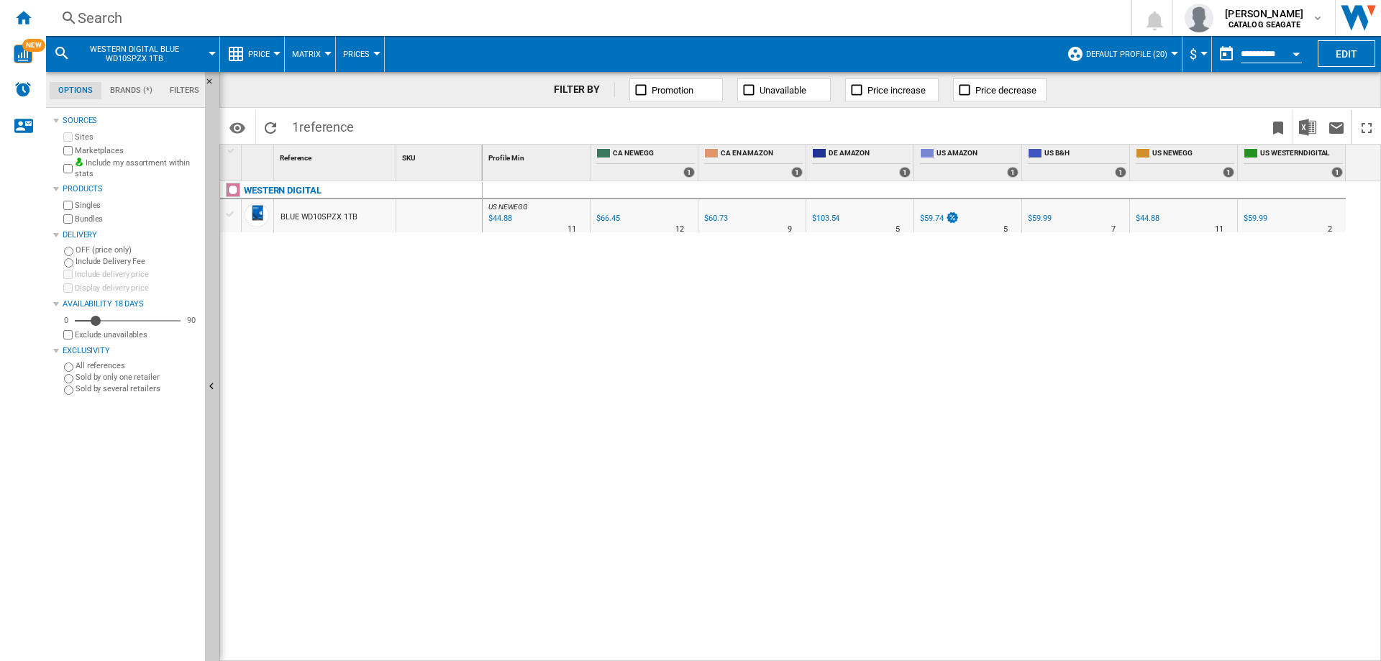
click at [145, 24] on div "Search" at bounding box center [586, 18] width 1016 height 20
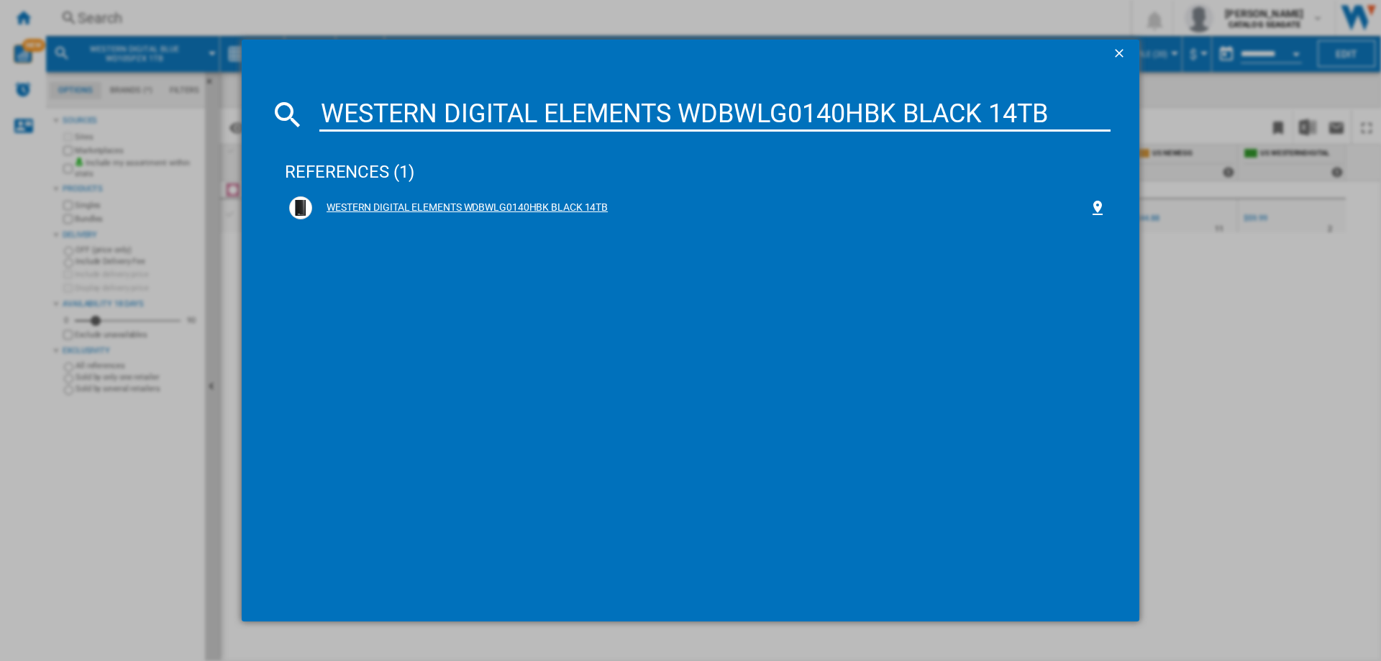
type input "WESTERN DIGITAL ELEMENTS WDBWLG0140HBK BLACK 14TB"
click at [427, 201] on div "WESTERN DIGITAL ELEMENTS WDBWLG0140HBK BLACK 14TB" at bounding box center [700, 208] width 777 height 14
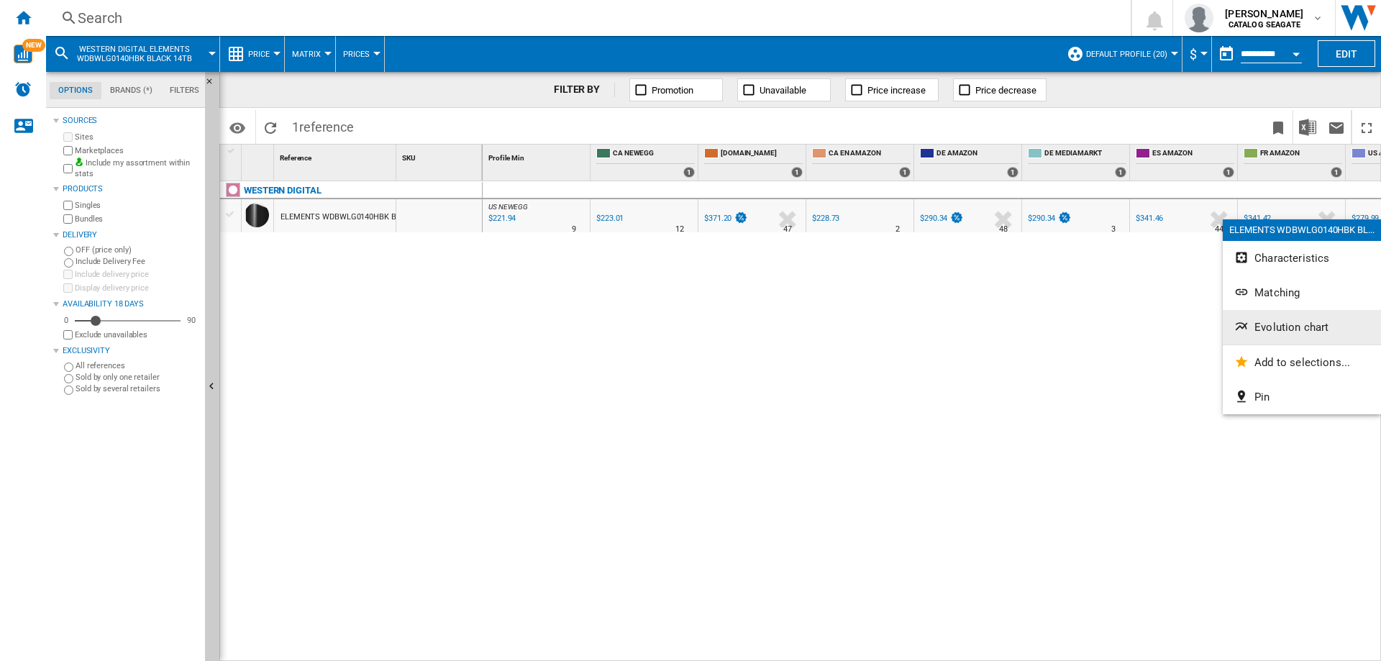
click at [1297, 336] on button "Evolution chart" at bounding box center [1302, 327] width 158 height 35
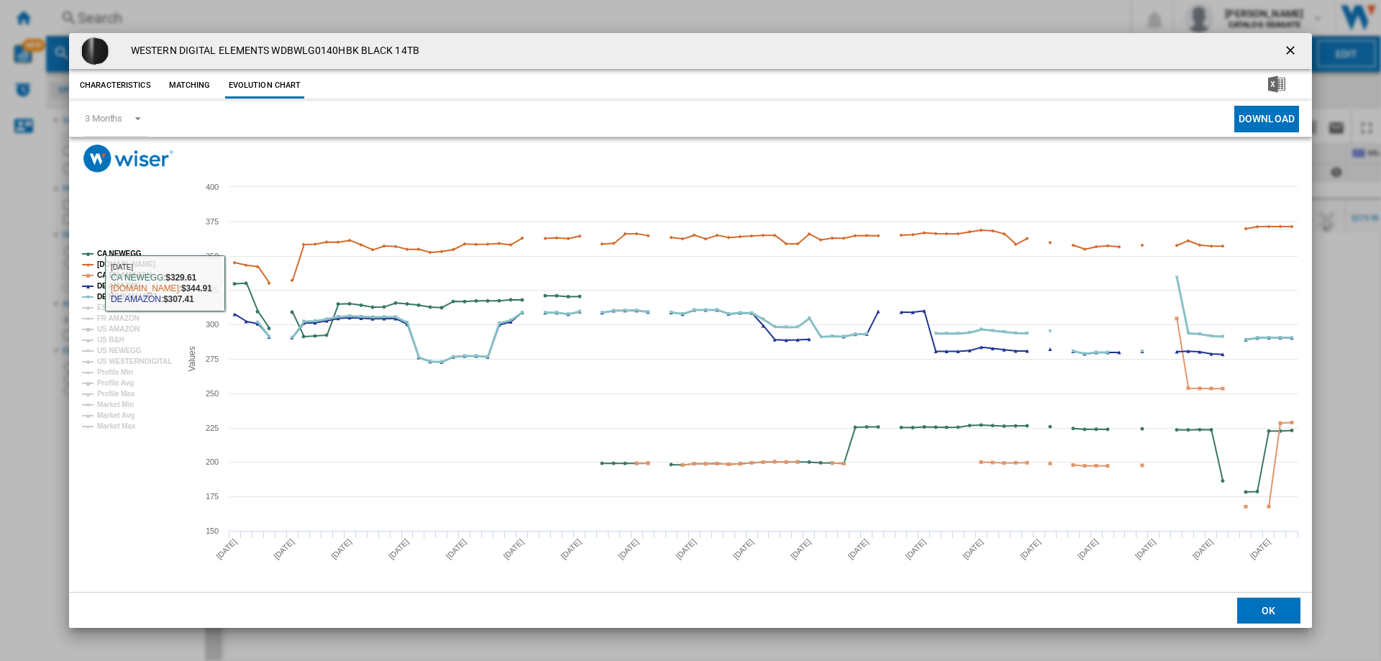
click at [135, 293] on tspan "DE MEDIAMARKT" at bounding box center [127, 297] width 60 height 8
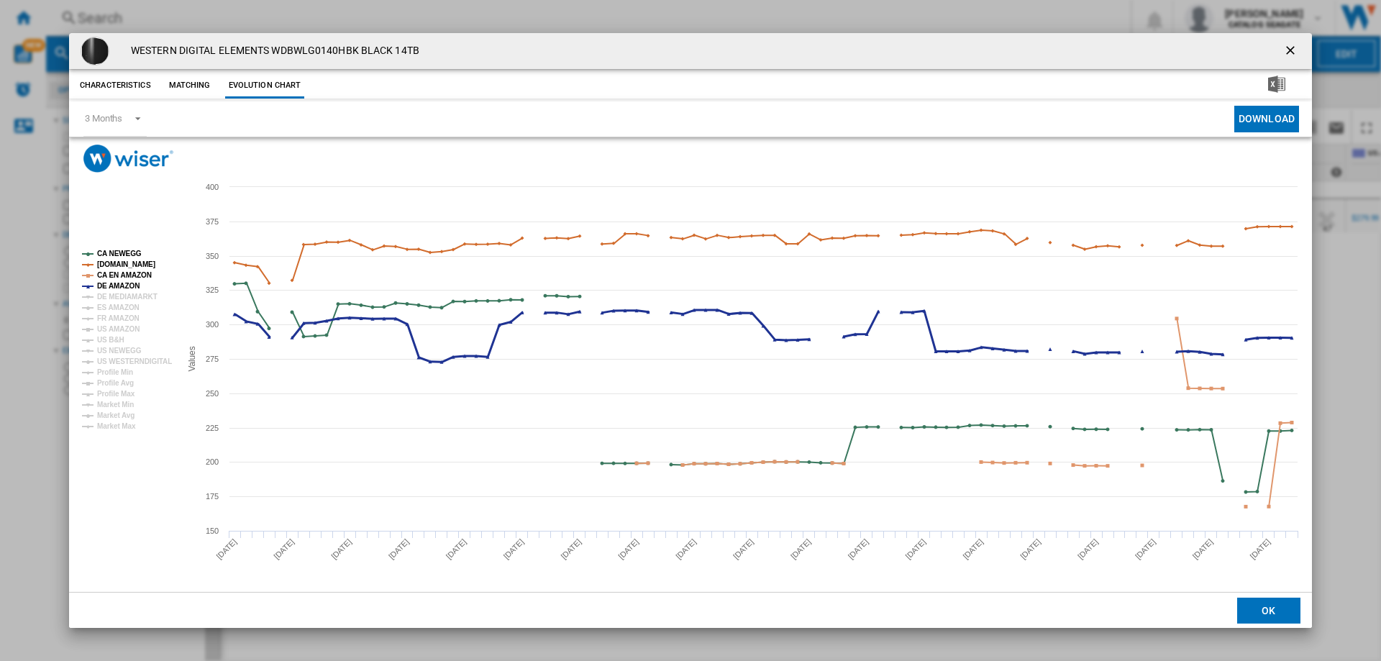
click at [125, 285] on tspan "DE AMAZON" at bounding box center [118, 286] width 42 height 8
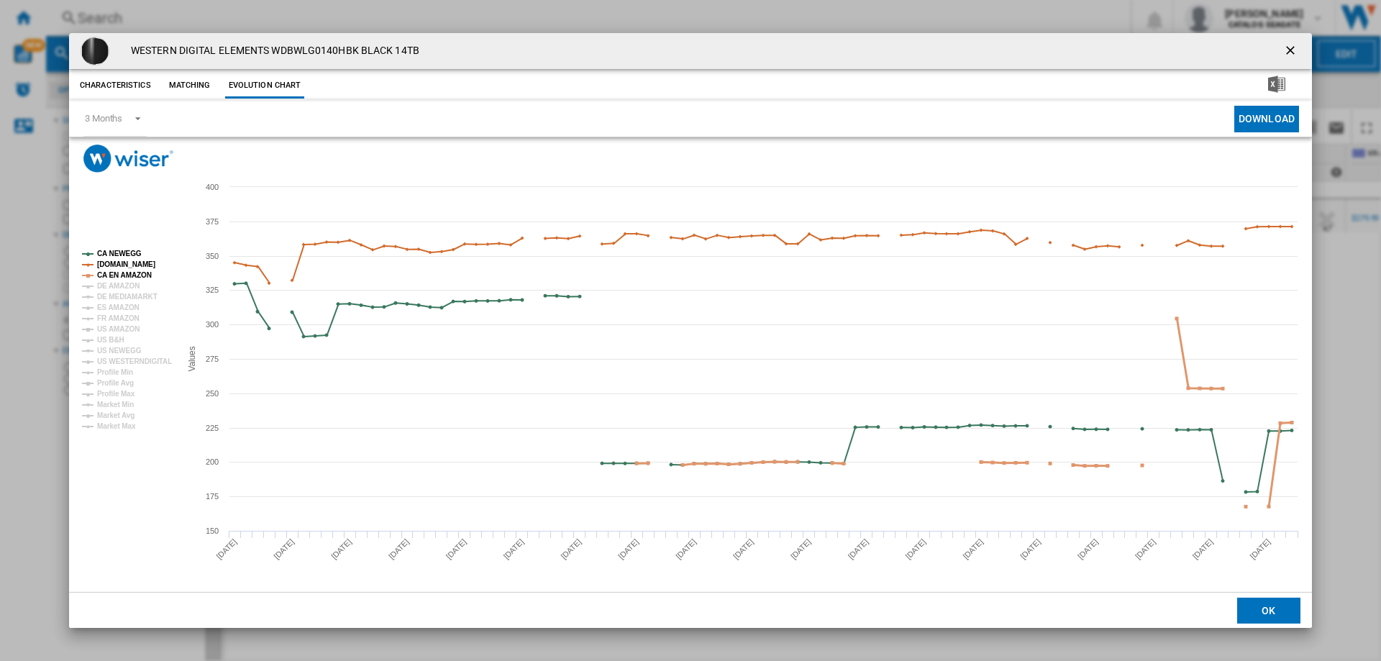
click at [101, 273] on tspan "CA EN AMAZON" at bounding box center [124, 275] width 55 height 8
click at [106, 257] on tspan "CA NEWEGG" at bounding box center [119, 254] width 45 height 8
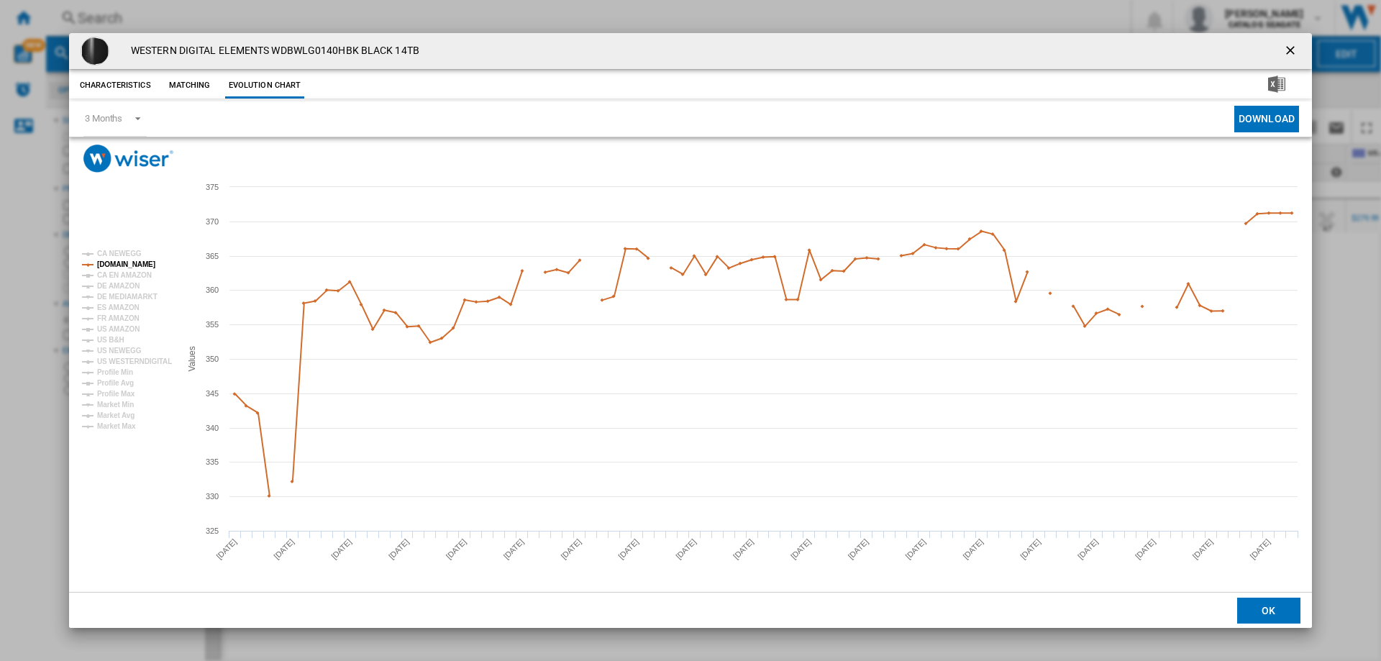
click at [108, 254] on tspan "CA NEWEGG" at bounding box center [119, 254] width 45 height 8
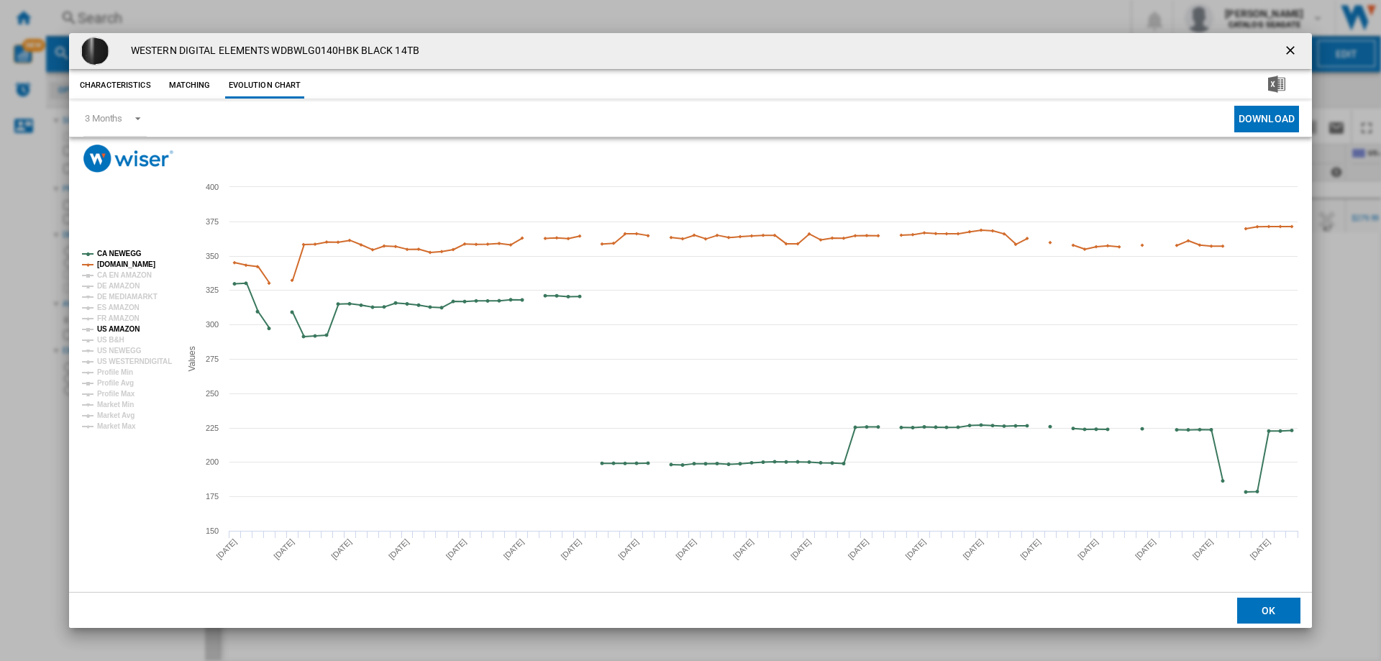
click at [125, 328] on tspan "US AMAZON" at bounding box center [118, 329] width 42 height 8
click at [129, 266] on tspan "[DOMAIN_NAME]" at bounding box center [126, 264] width 58 height 8
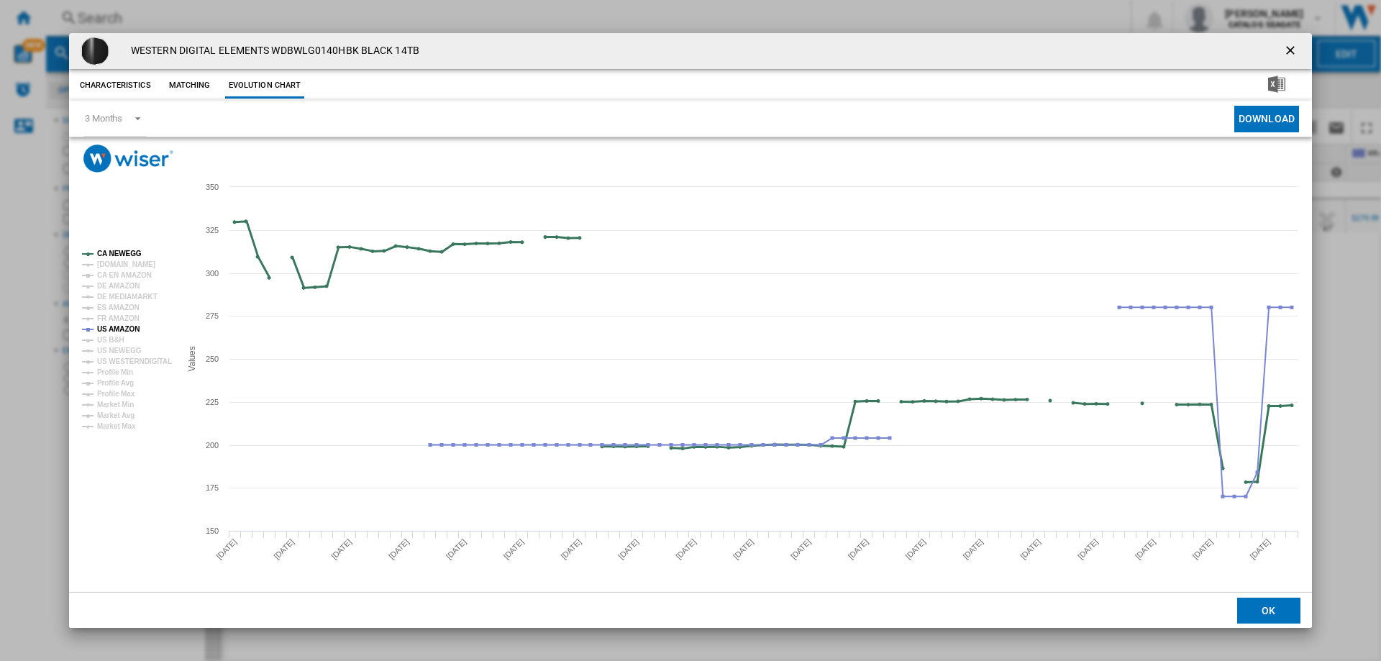
click at [129, 255] on tspan "CA NEWEGG" at bounding box center [119, 254] width 45 height 8
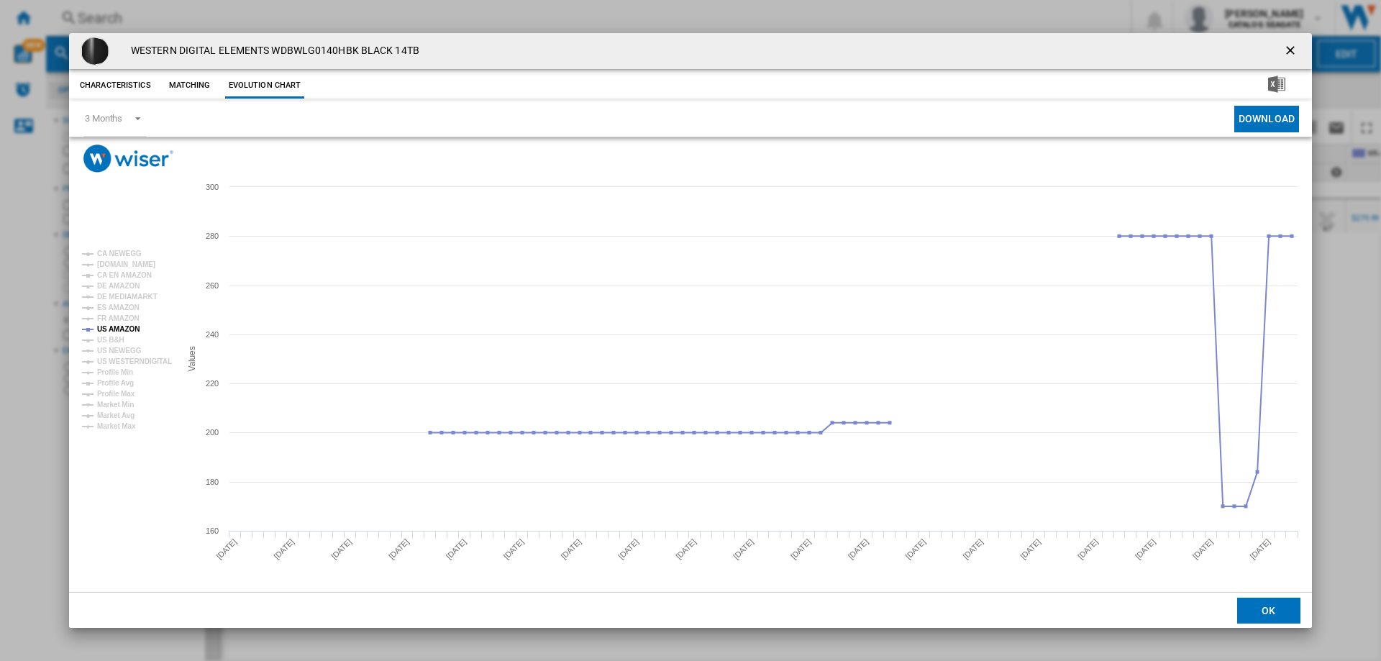
click at [1290, 47] on ng-md-icon "getI18NText('BUTTONS.CLOSE_DIALOG')" at bounding box center [1291, 51] width 17 height 17
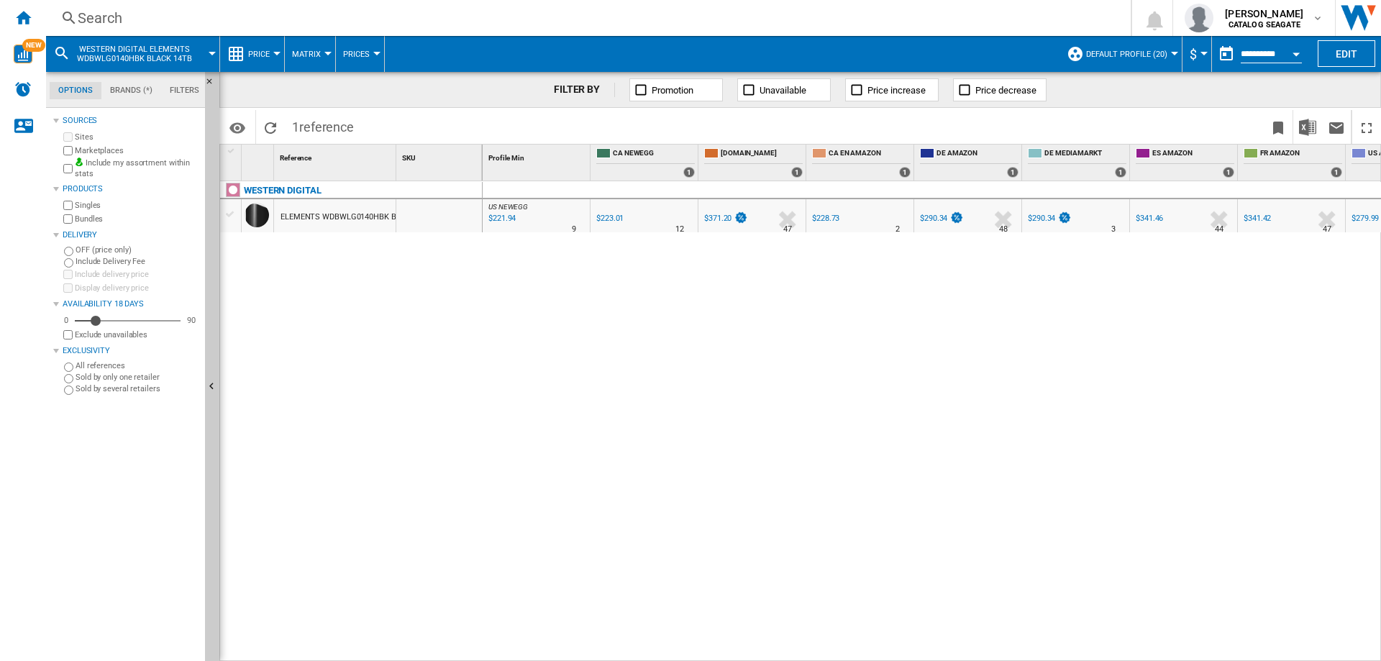
click at [123, 19] on div "Search" at bounding box center [586, 18] width 1016 height 20
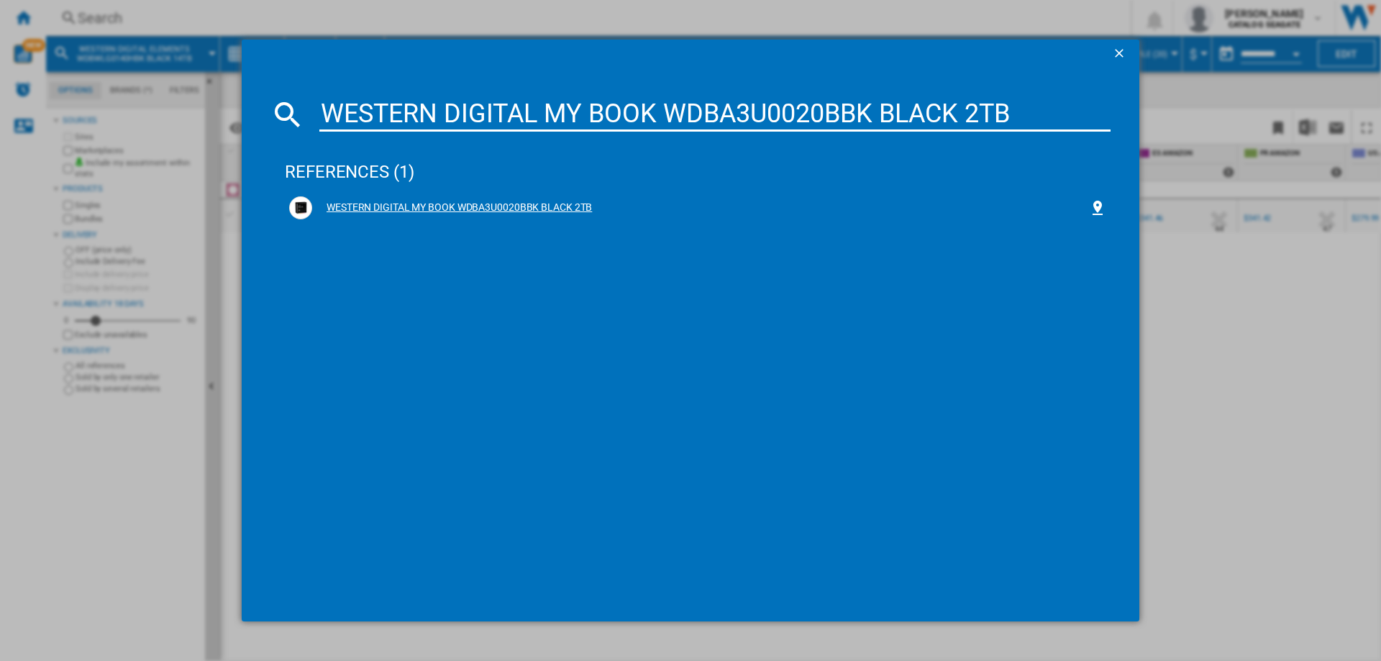
type input "WESTERN DIGITAL MY BOOK WDBA3U0020BBK BLACK 2TB"
click at [484, 208] on div "WESTERN DIGITAL MY BOOK WDBA3U0020BBK BLACK 2TB" at bounding box center [700, 208] width 777 height 14
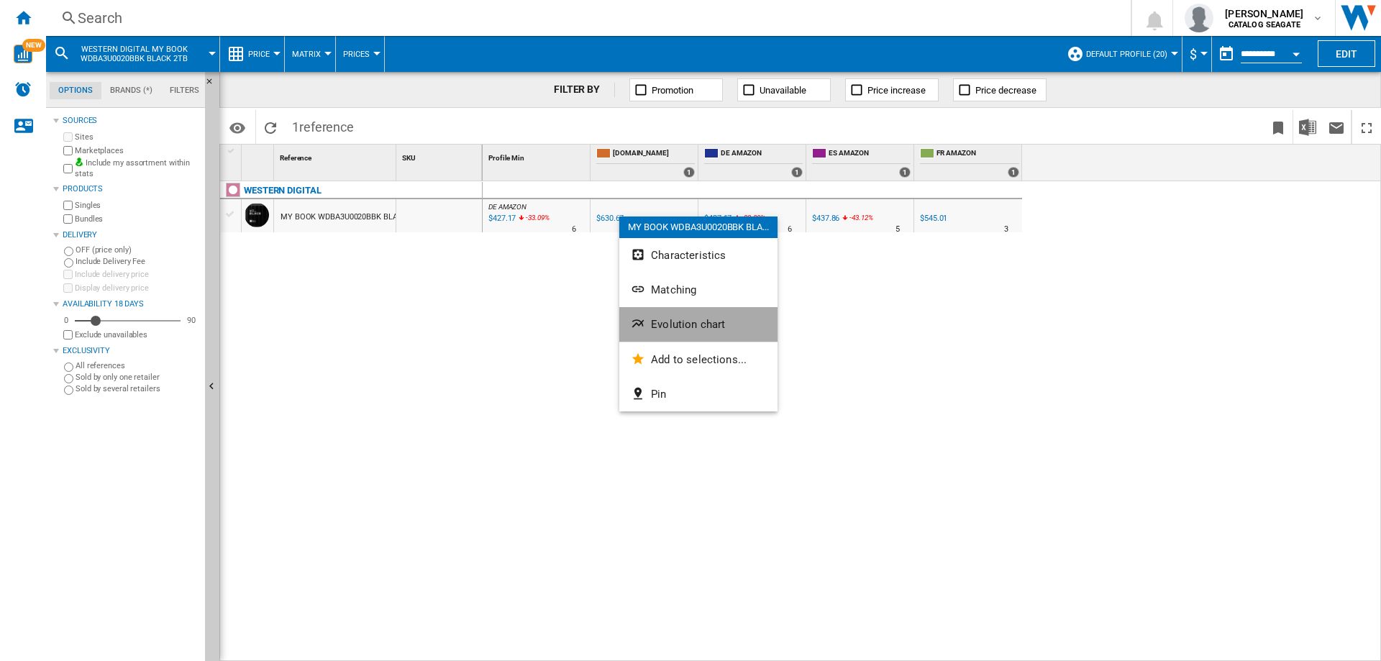
click at [670, 322] on span "Evolution chart" at bounding box center [688, 324] width 74 height 13
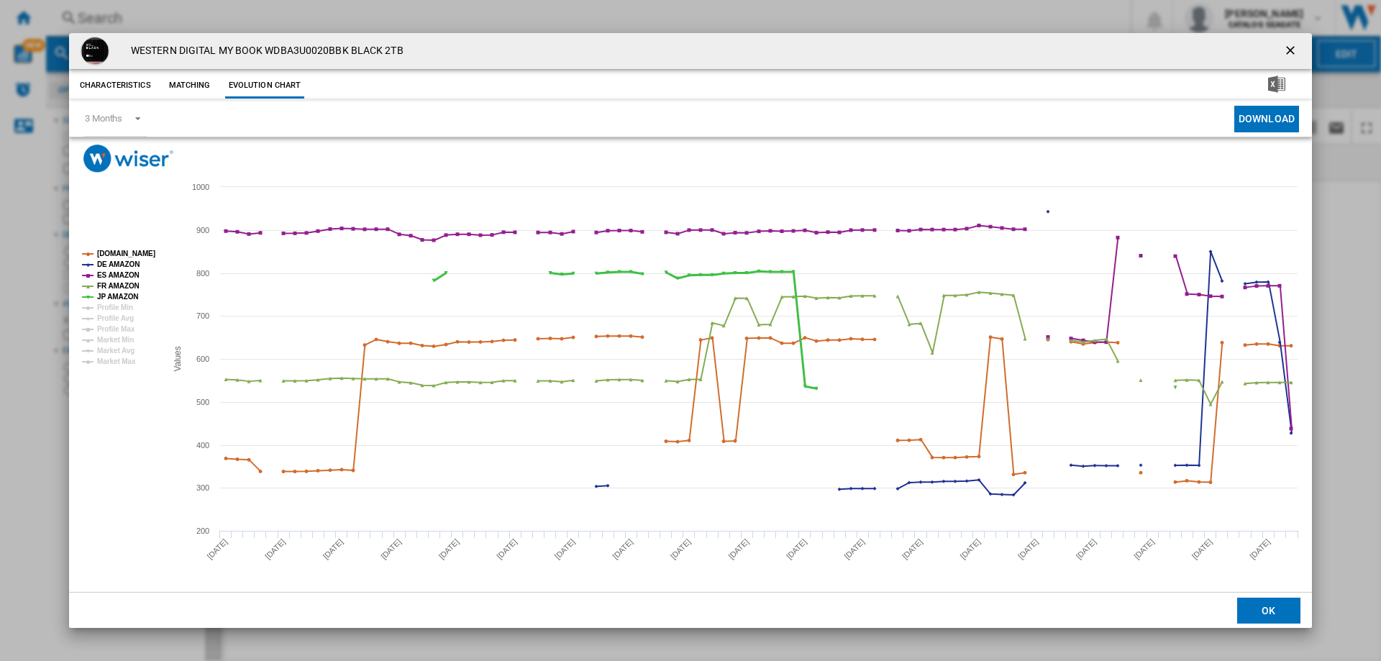
click at [114, 298] on tspan "JP AMAZON" at bounding box center [117, 297] width 41 height 8
click at [114, 287] on tspan "FR AMAZON" at bounding box center [118, 286] width 42 height 8
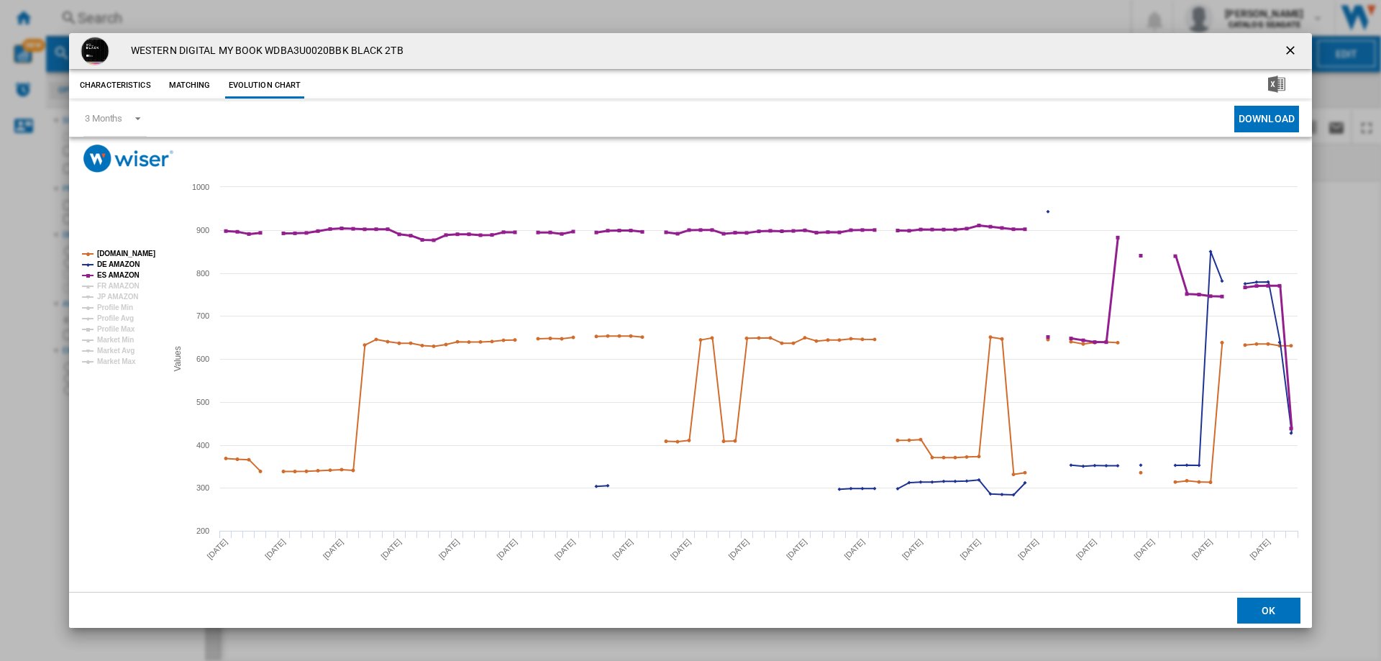
click at [115, 275] on tspan "ES AMAZON" at bounding box center [118, 275] width 42 height 8
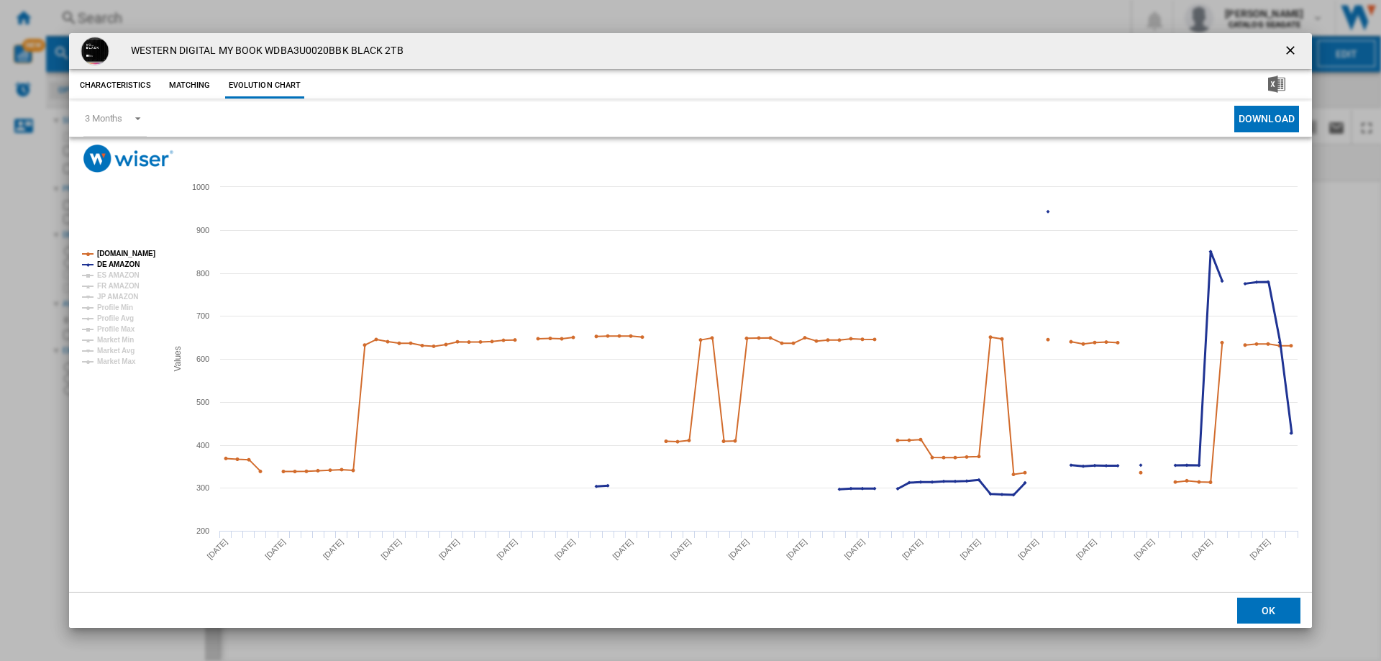
click at [120, 260] on tspan "DE AMAZON" at bounding box center [118, 264] width 42 height 8
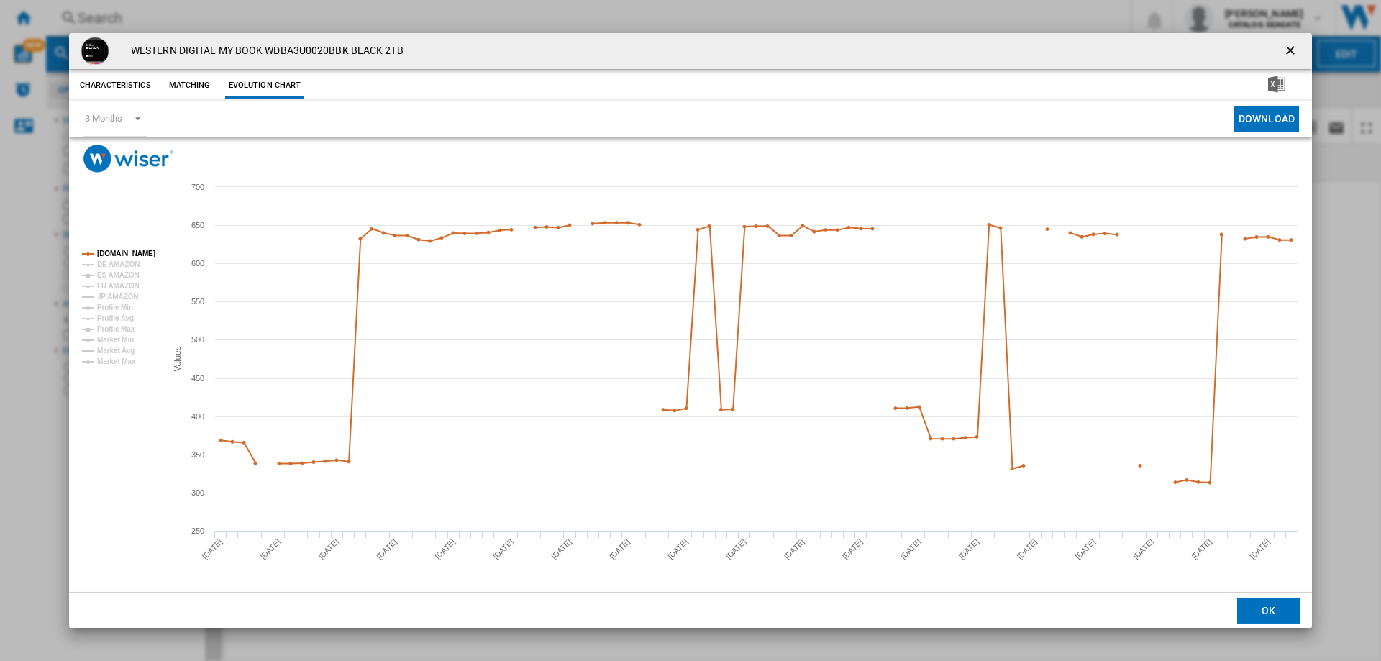
click at [1288, 48] on ng-md-icon "getI18NText('BUTTONS.CLOSE_DIALOG')" at bounding box center [1291, 51] width 17 height 17
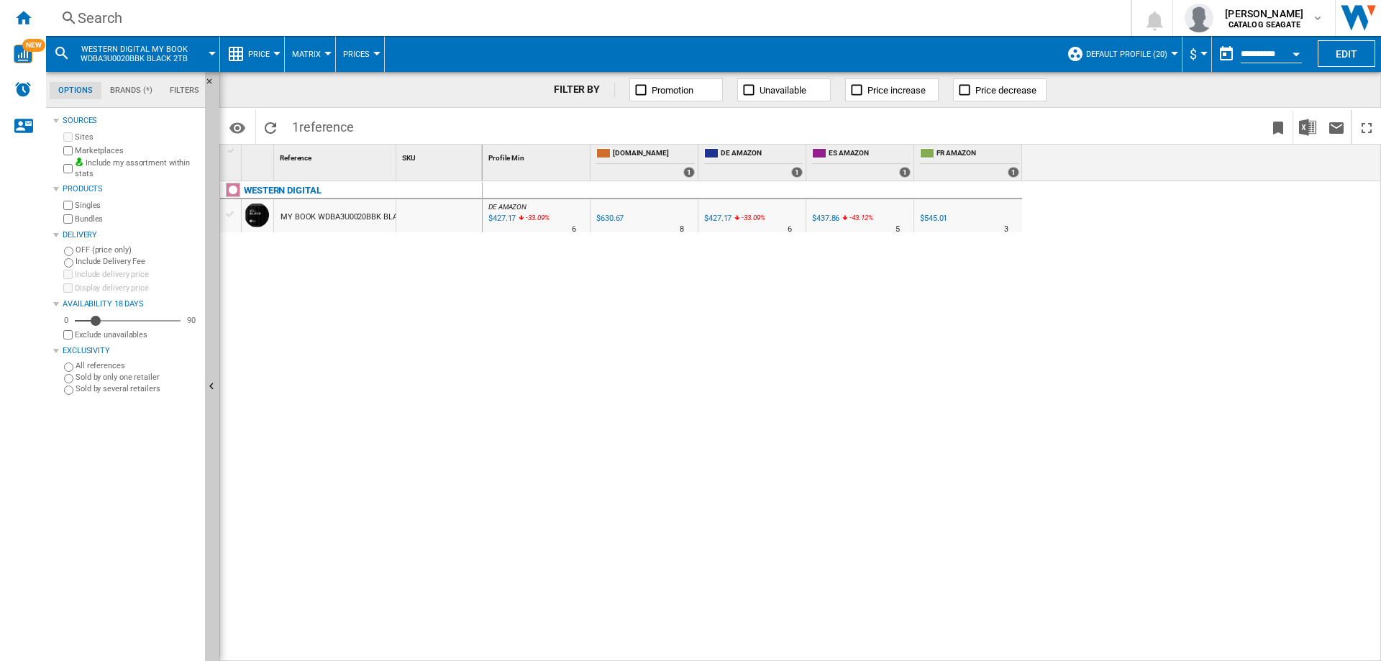
click at [124, 14] on div "Search" at bounding box center [586, 18] width 1016 height 20
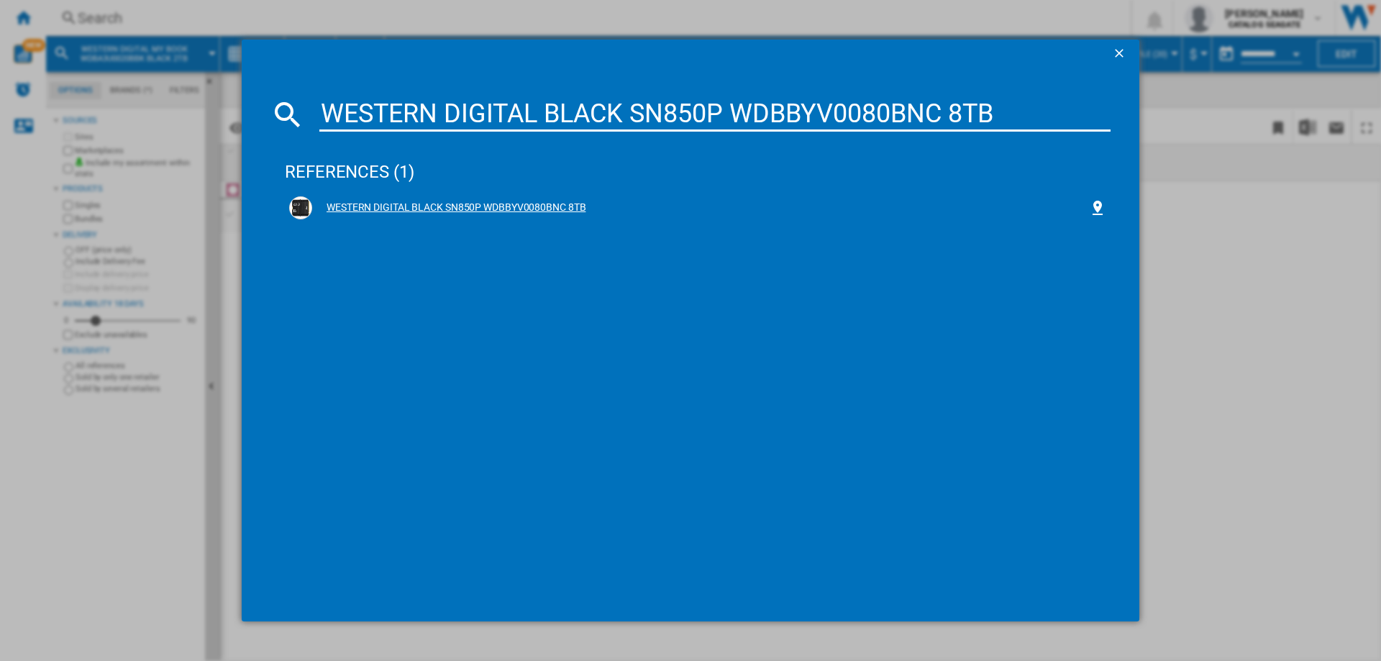
type input "WESTERN DIGITAL BLACK SN850P WDBBYV0080BNC 8TB"
click at [554, 207] on div "WESTERN DIGITAL BLACK SN850P WDBBYV0080BNC 8TB" at bounding box center [700, 208] width 777 height 14
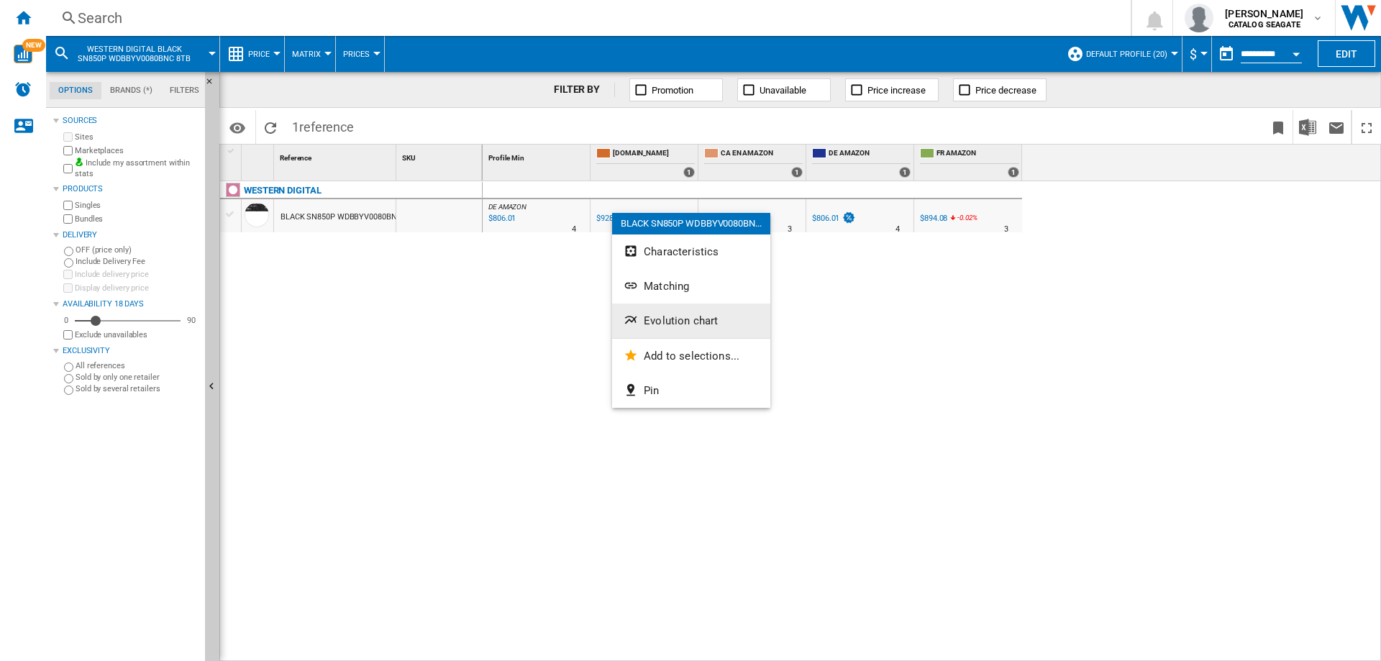
click at [665, 314] on span "Evolution chart" at bounding box center [681, 320] width 74 height 13
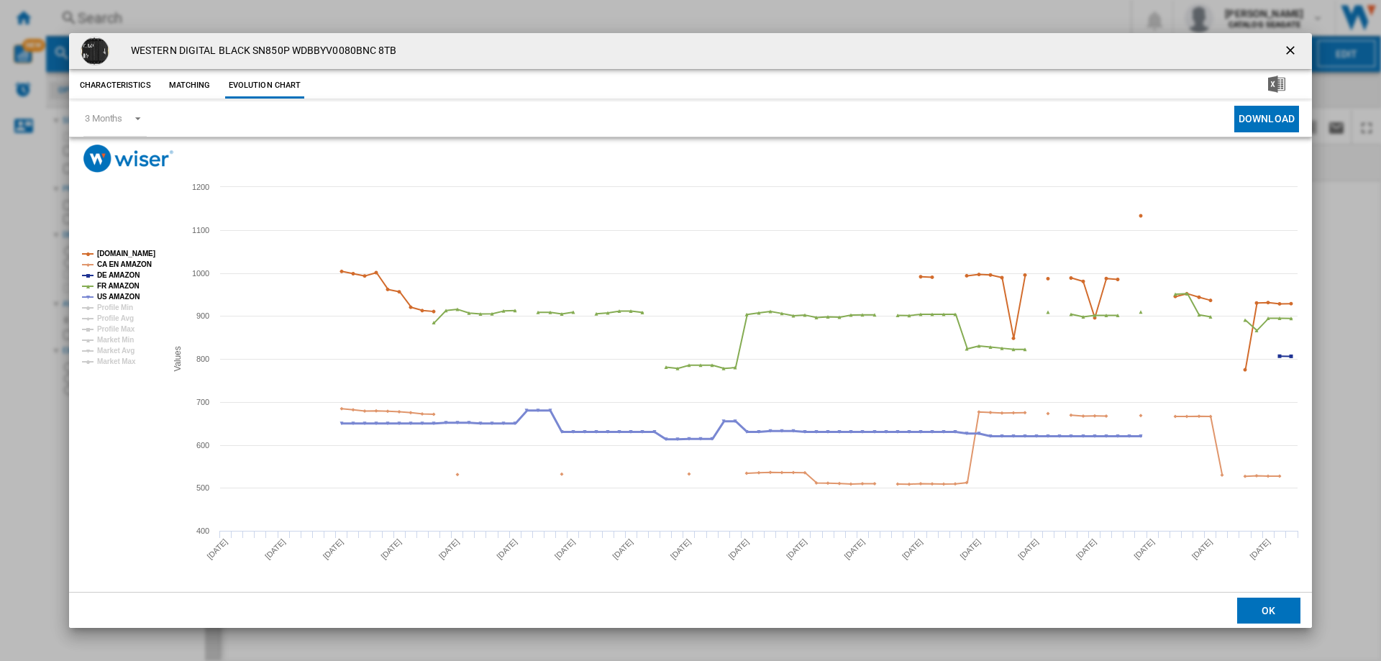
click at [117, 293] on tspan "US AMAZON" at bounding box center [118, 297] width 42 height 8
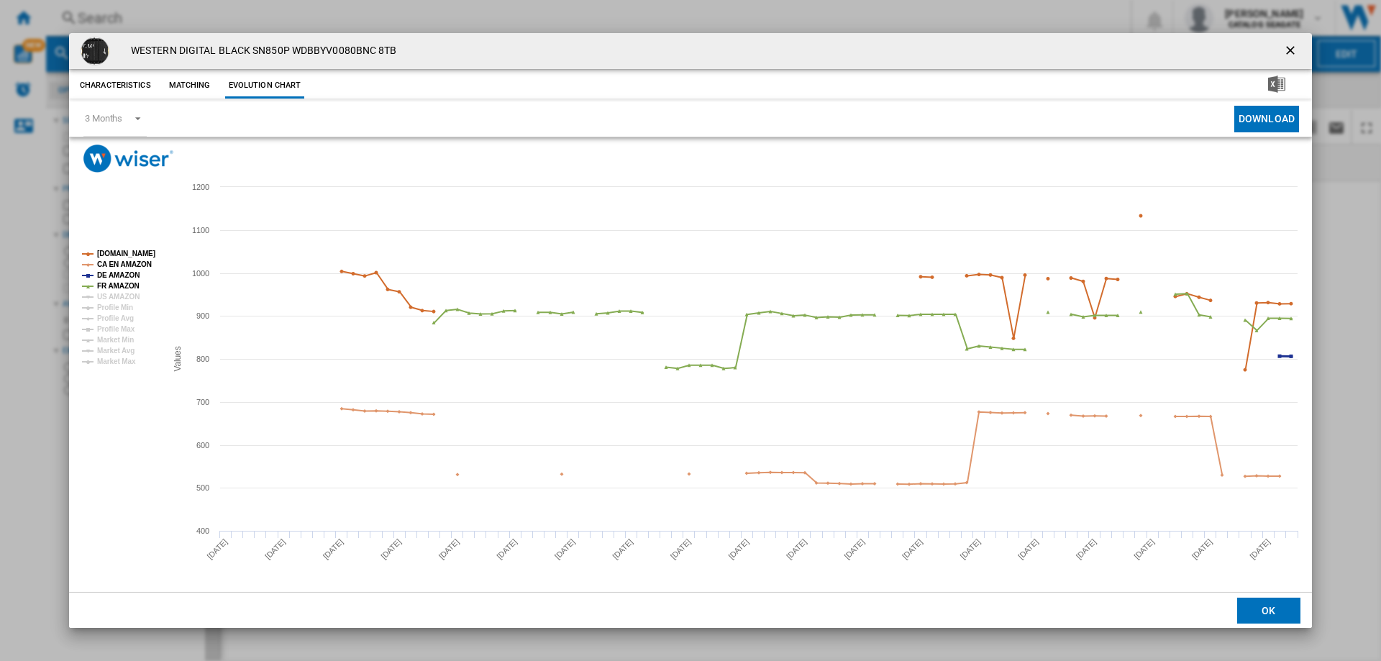
click at [117, 279] on tspan "DE AMAZON" at bounding box center [118, 275] width 42 height 8
click at [117, 271] on tspan "DE AMAZON" at bounding box center [118, 275] width 42 height 8
click at [117, 263] on tspan "CA EN AMAZON" at bounding box center [124, 264] width 55 height 8
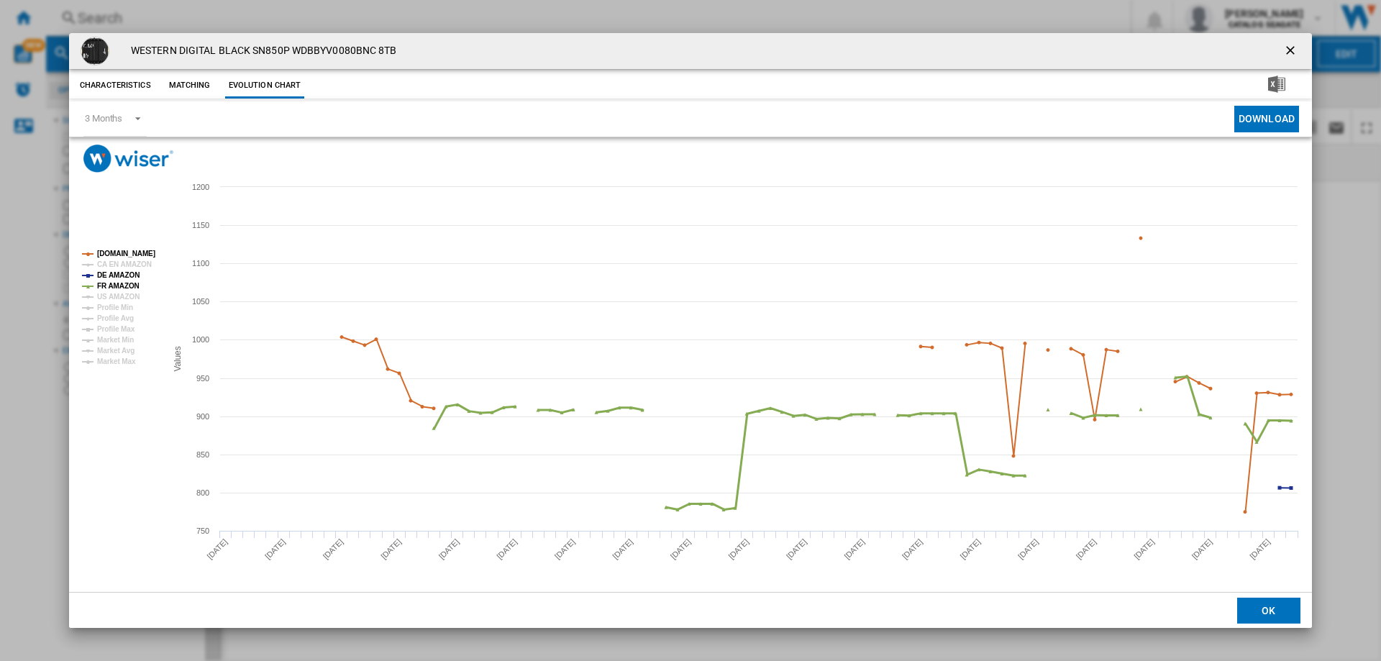
click at [115, 288] on tspan "FR AMAZON" at bounding box center [118, 286] width 42 height 8
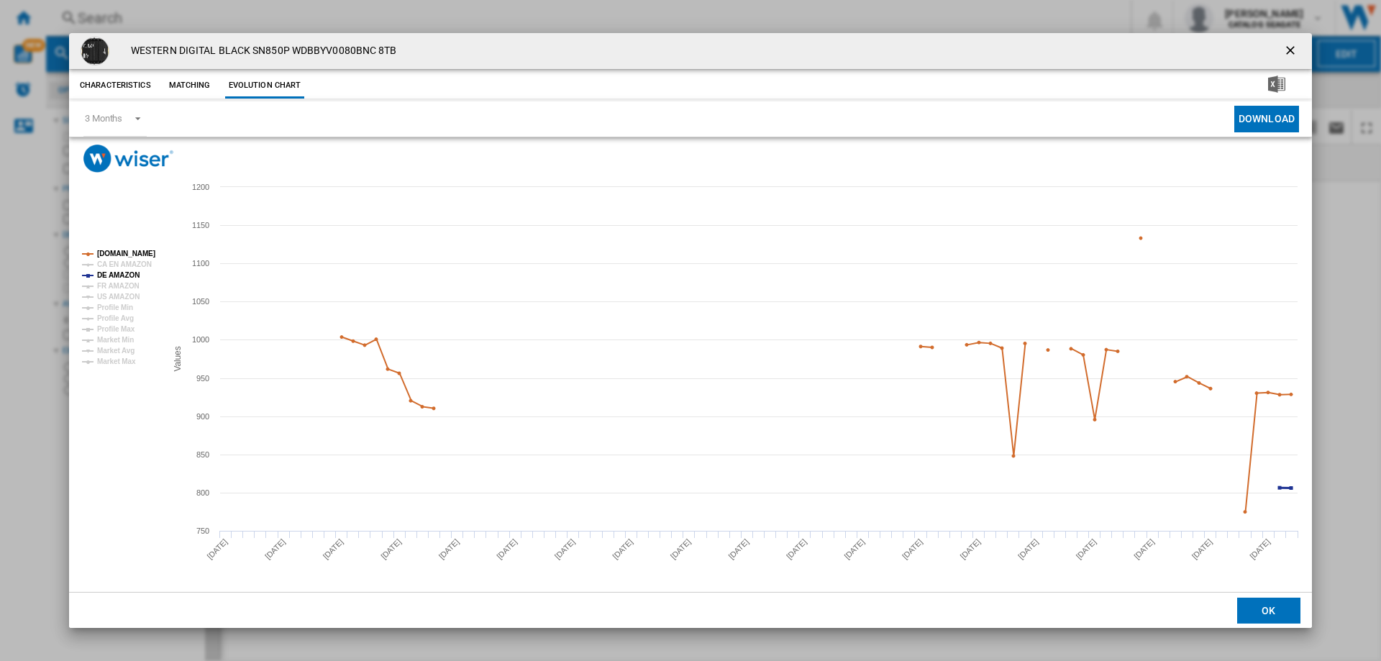
click at [118, 277] on tspan "DE AMAZON" at bounding box center [118, 275] width 42 height 8
click at [1285, 54] on ng-md-icon "getI18NText('BUTTONS.CLOSE_DIALOG')" at bounding box center [1291, 51] width 17 height 17
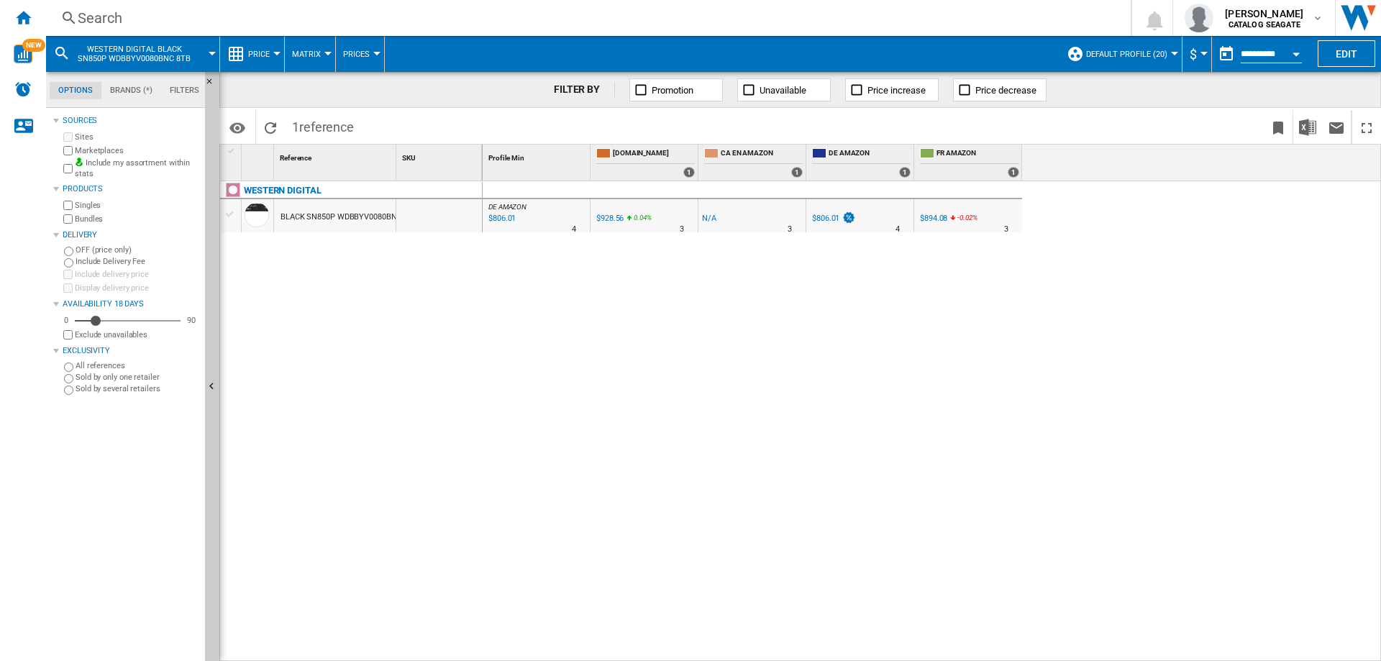
click at [111, 19] on div "Search" at bounding box center [586, 18] width 1016 height 20
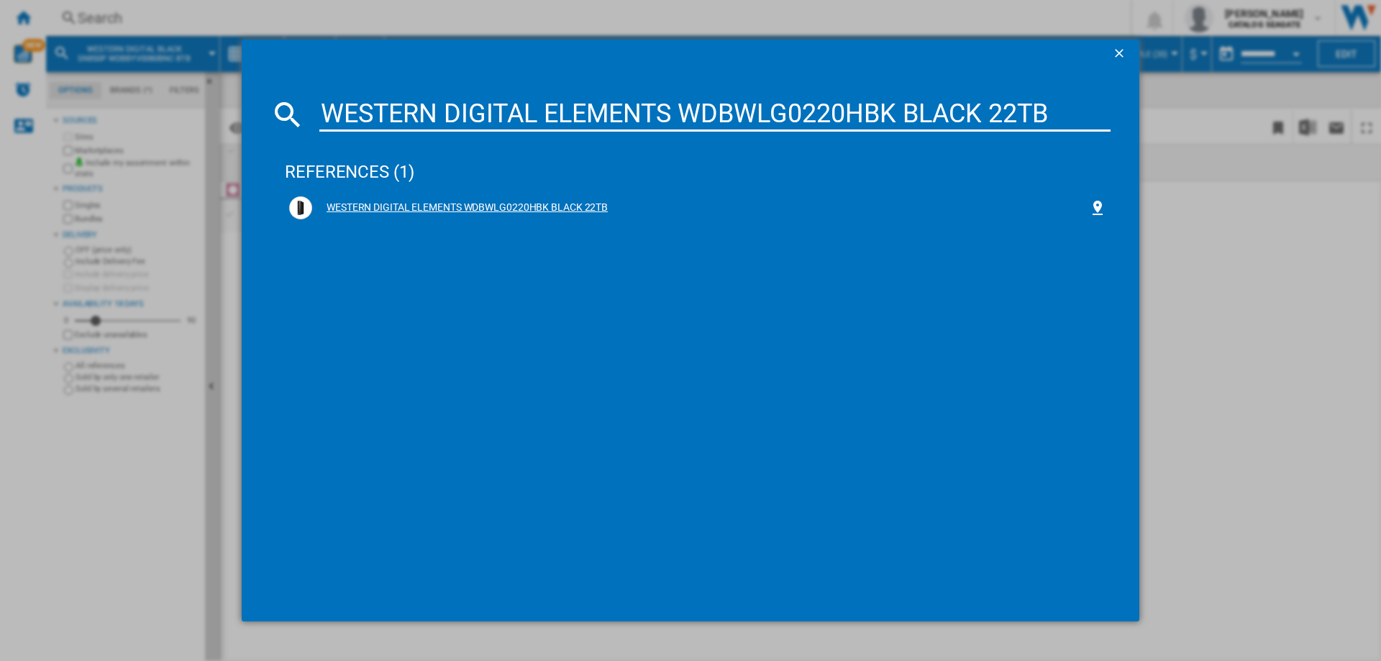
type input "WESTERN DIGITAL ELEMENTS WDBWLG0220HBK BLACK 22TB"
click at [507, 210] on div "WESTERN DIGITAL ELEMENTS WDBWLG0220HBK BLACK 22TB" at bounding box center [700, 208] width 777 height 14
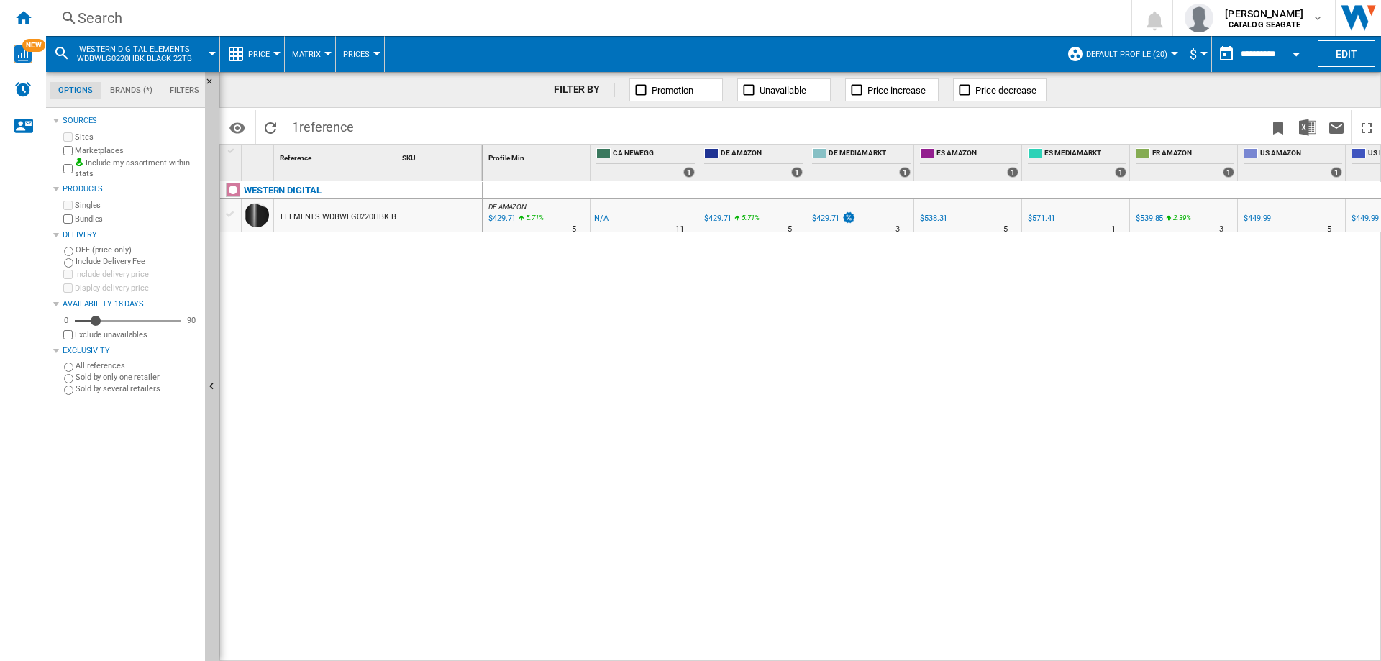
click at [104, 19] on div "Search" at bounding box center [586, 18] width 1016 height 20
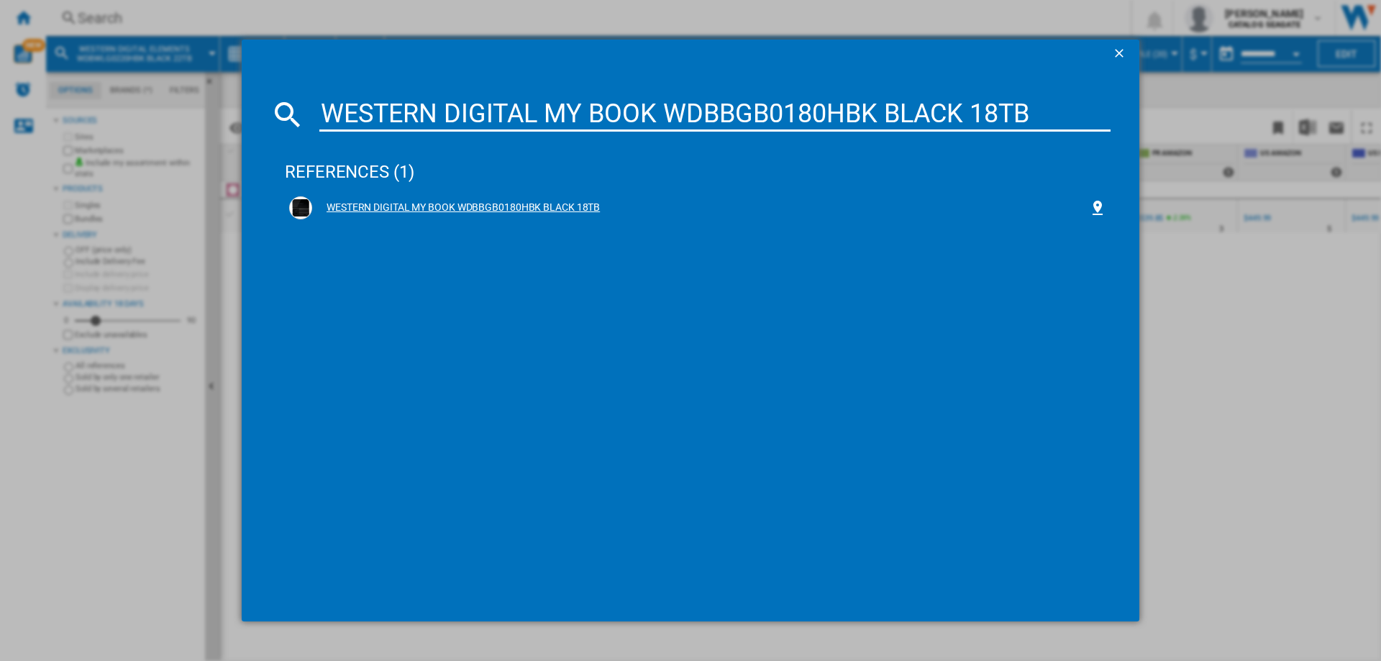
type input "WESTERN DIGITAL MY BOOK WDBBGB0180HBK BLACK 18TB"
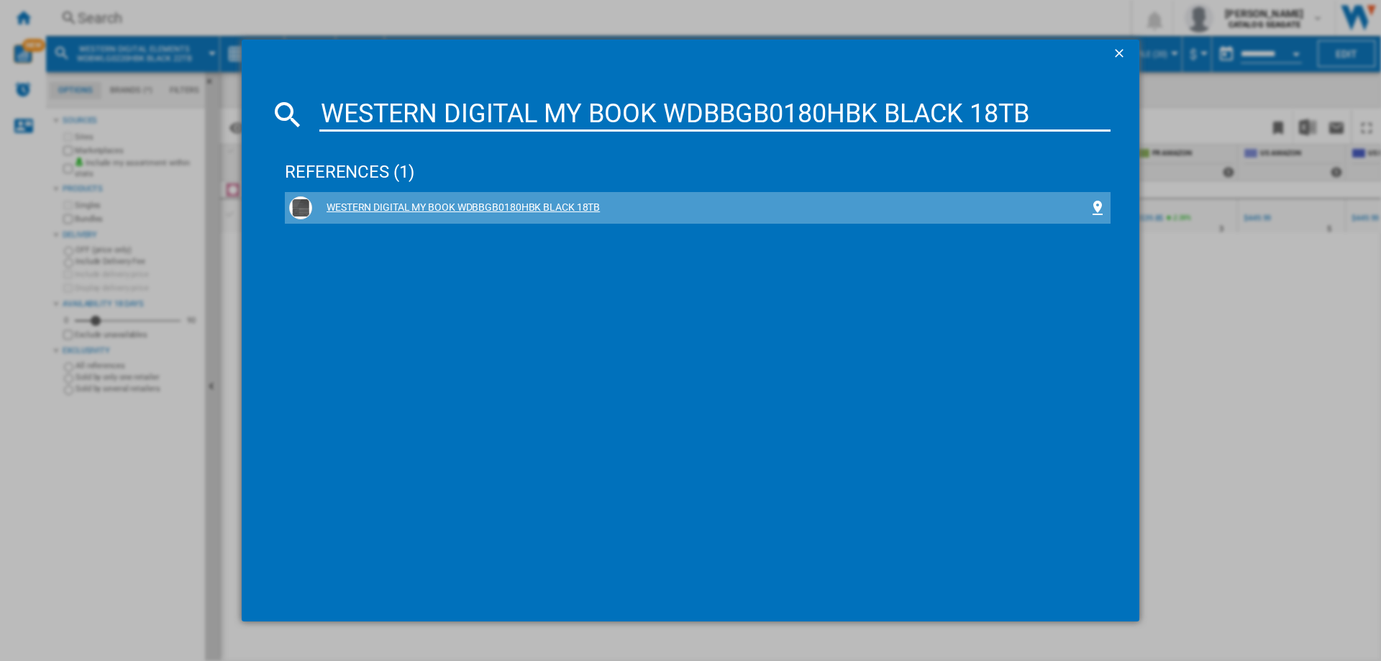
click at [526, 204] on div "WESTERN DIGITAL MY BOOK WDBBGB0180HBK BLACK 18TB" at bounding box center [700, 208] width 777 height 14
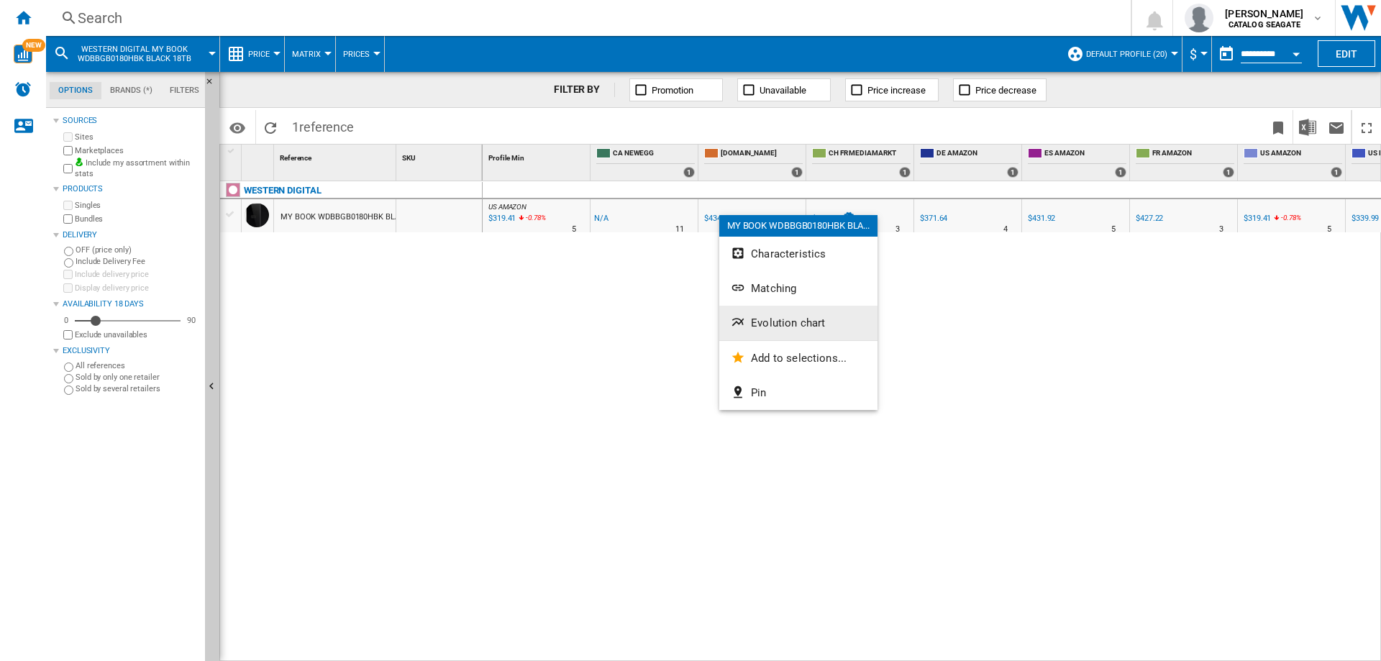
click at [766, 327] on span "Evolution chart" at bounding box center [788, 322] width 74 height 13
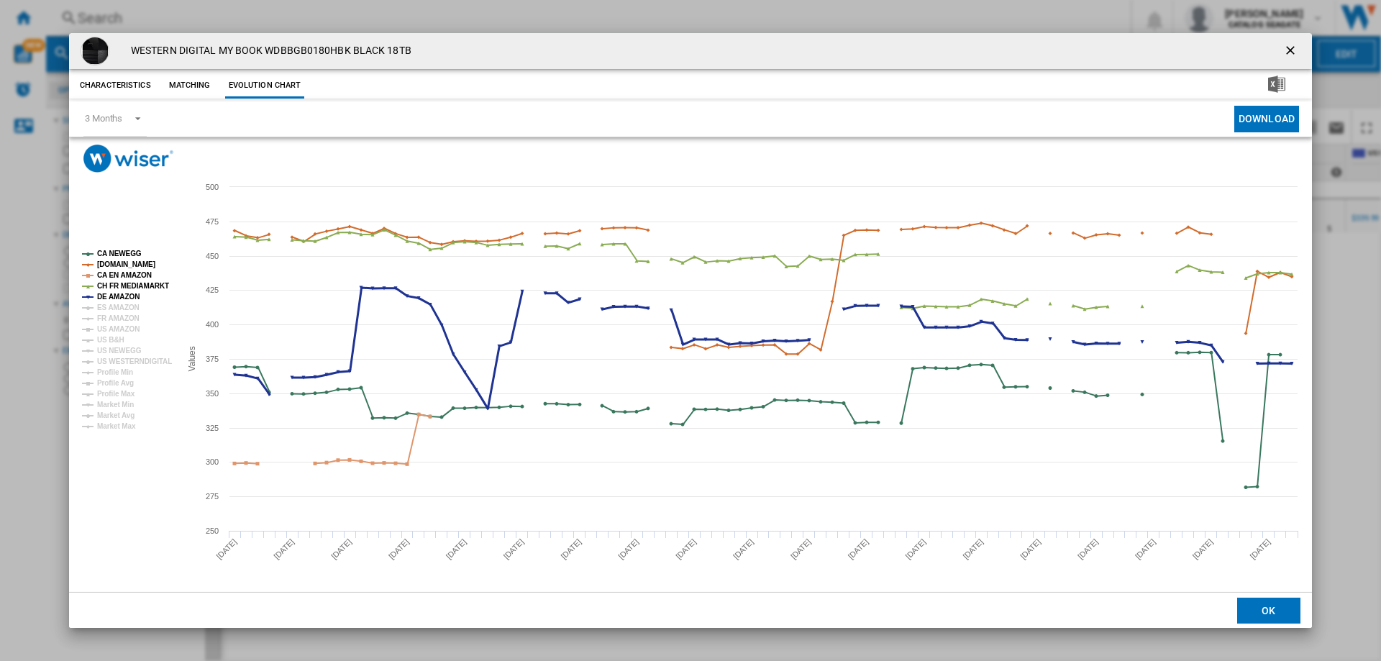
click at [128, 294] on tspan "DE AMAZON" at bounding box center [118, 297] width 42 height 8
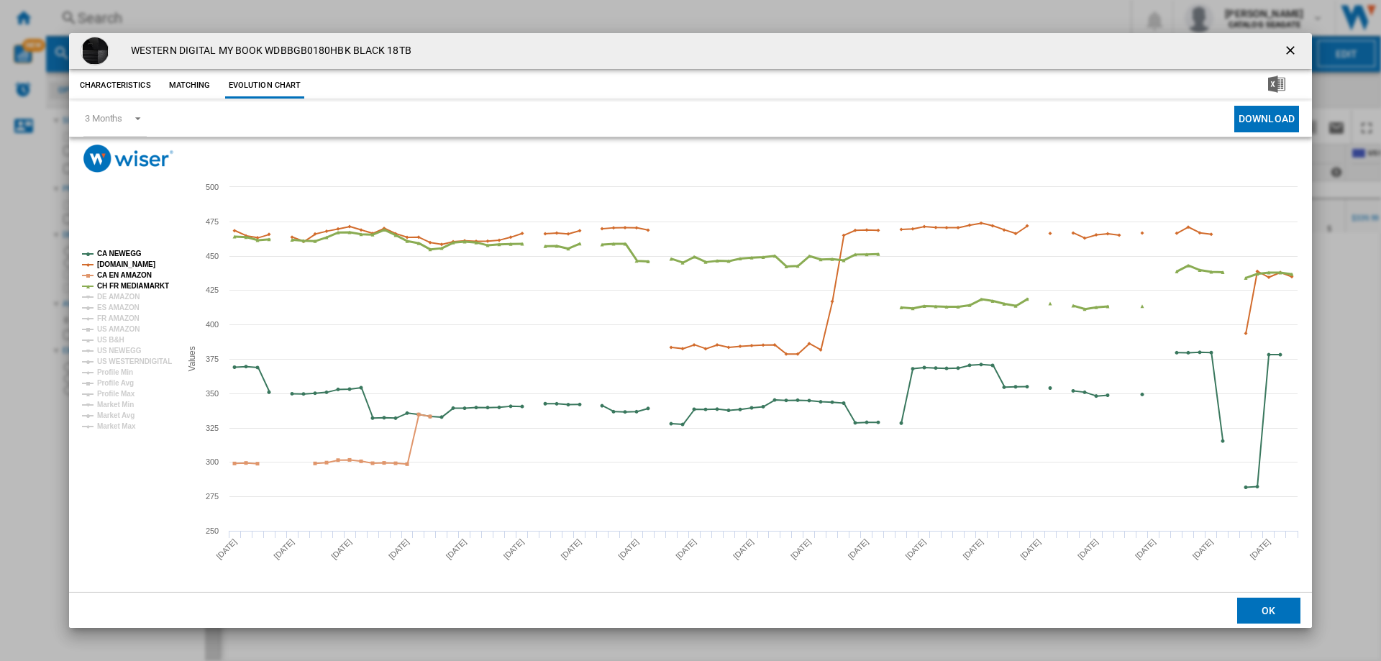
click at [126, 286] on tspan "CH FR MEDIAMARKT" at bounding box center [133, 286] width 72 height 8
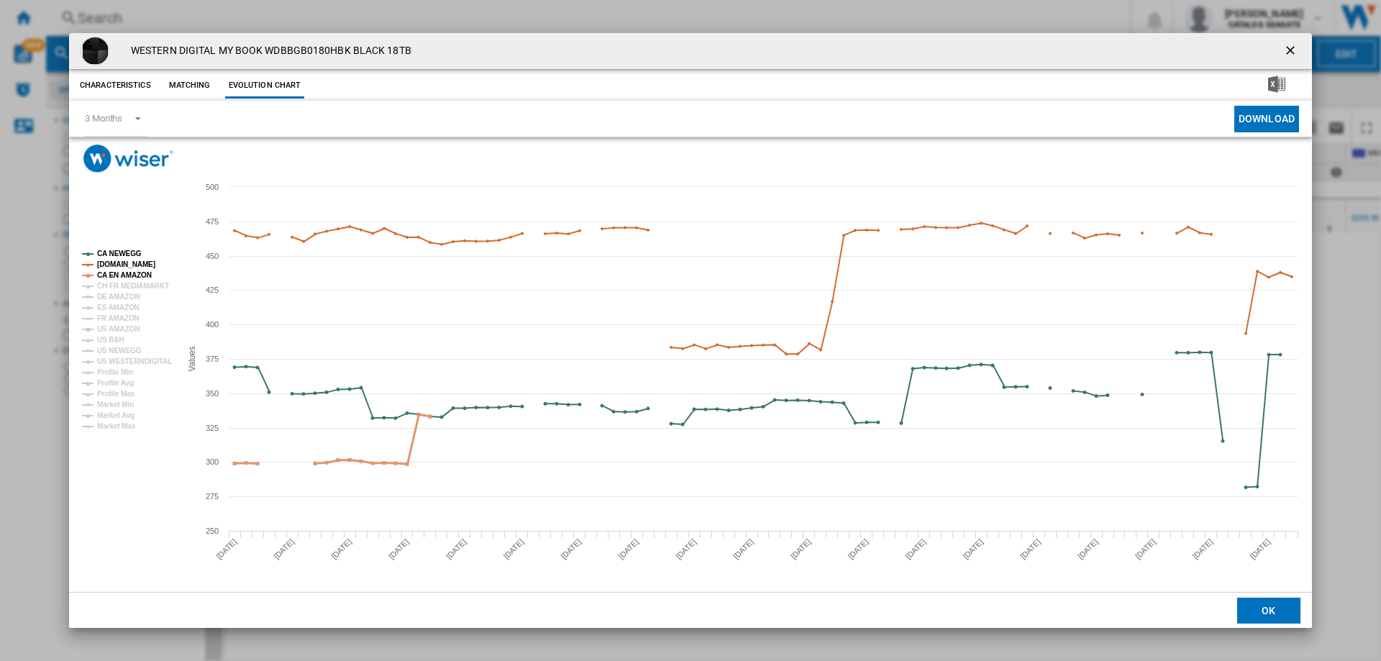
click at [126, 274] on tspan "CA EN AMAZON" at bounding box center [124, 275] width 55 height 8
click at [122, 253] on tspan "CA NEWEGG" at bounding box center [119, 254] width 45 height 8
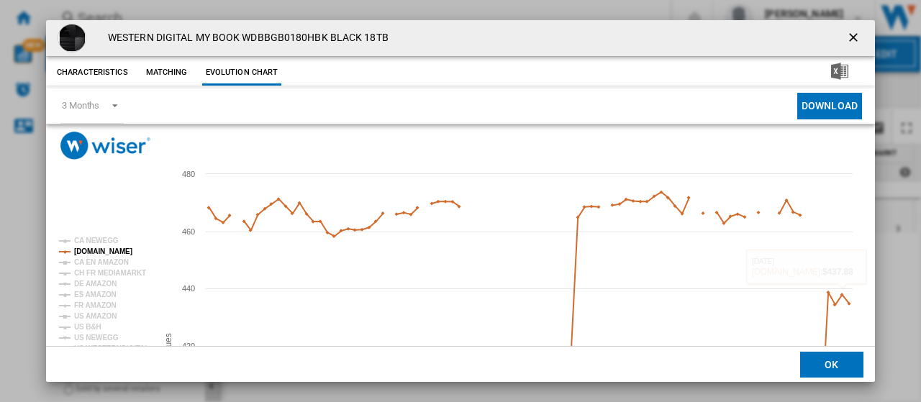
click at [846, 39] on ng-md-icon "getI18NText('BUTTONS.CLOSE_DIALOG')" at bounding box center [854, 38] width 17 height 17
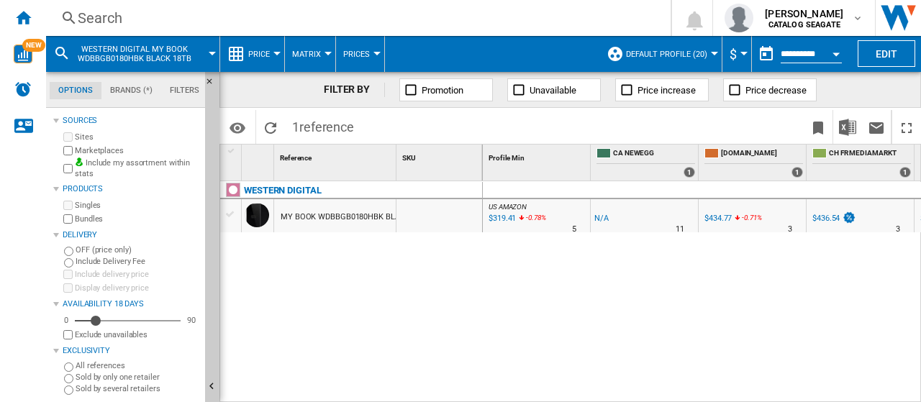
click at [106, 22] on div "Search" at bounding box center [355, 18] width 555 height 20
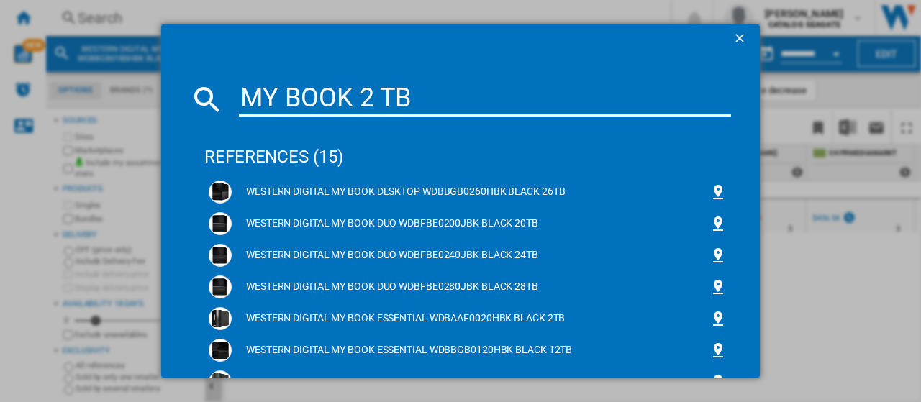
type input "MY BOOK 2 TB"
click at [734, 47] on ng-md-icon "getI18NText('BUTTONS.CLOSE_DIALOG')" at bounding box center [740, 39] width 17 height 17
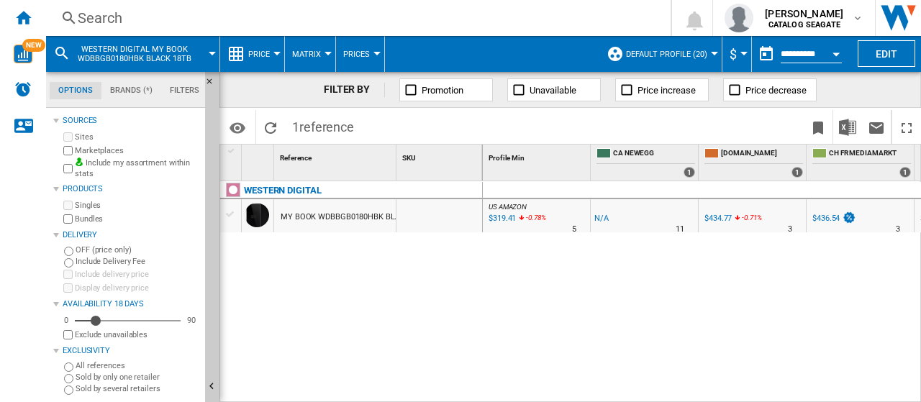
drag, startPoint x: 795, startPoint y: 55, endPoint x: 787, endPoint y: 54, distance: 8.7
click at [795, 55] on input "**********" at bounding box center [810, 56] width 61 height 13
click at [769, 54] on button "button" at bounding box center [766, 54] width 29 height 29
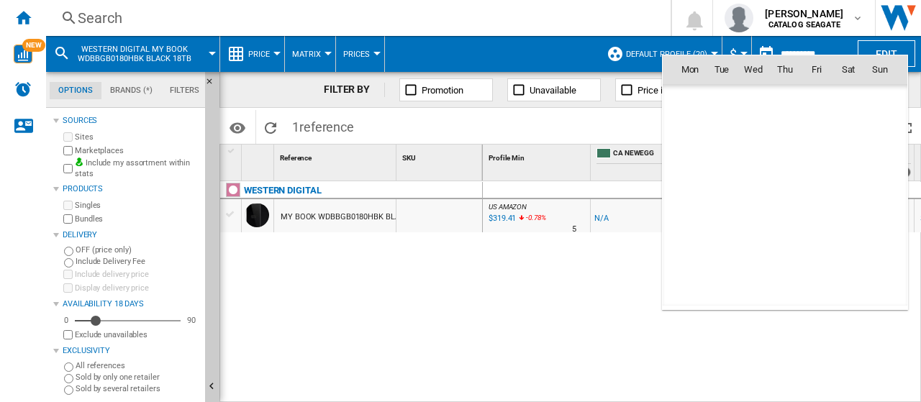
scroll to position [6861, 0]
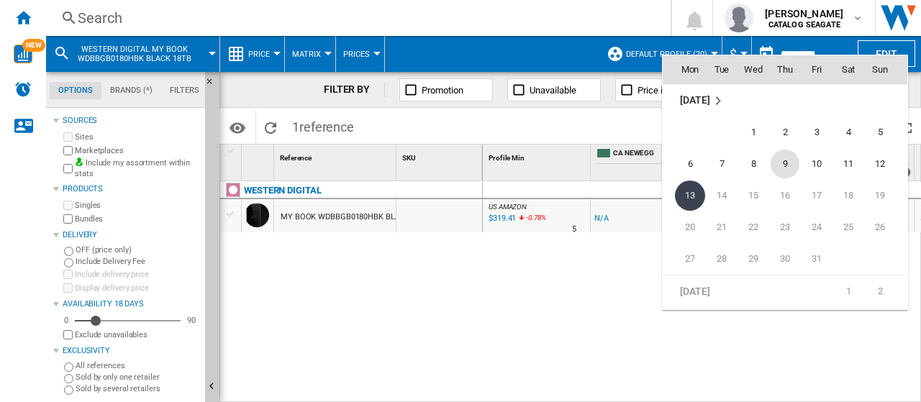
click at [783, 159] on span "9" at bounding box center [784, 164] width 29 height 29
type input "**********"
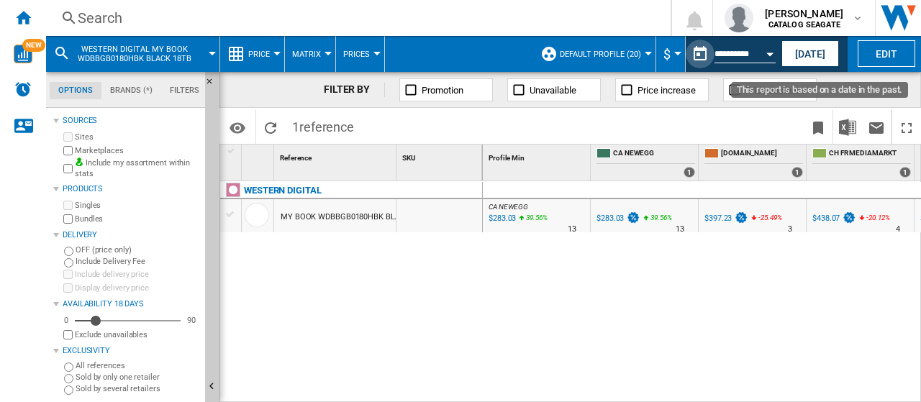
click at [696, 55] on button "This report is based on a date in the past." at bounding box center [699, 54] width 29 height 29
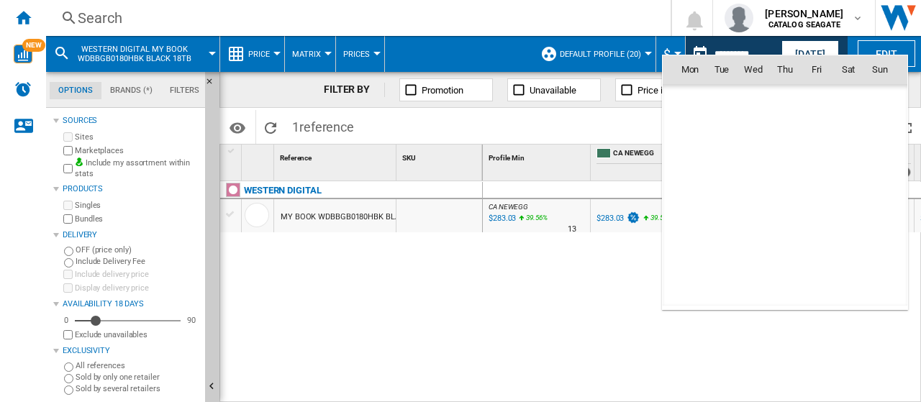
scroll to position [6861, 0]
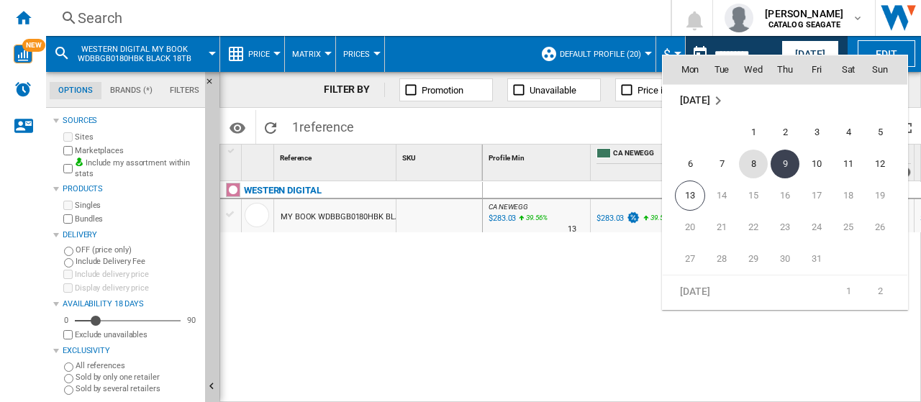
click at [758, 165] on span "8" at bounding box center [753, 164] width 29 height 29
type input "**********"
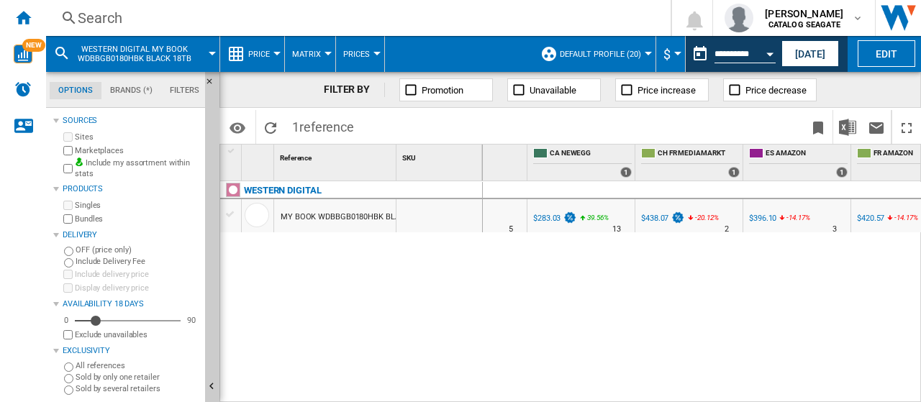
scroll to position [0, 39]
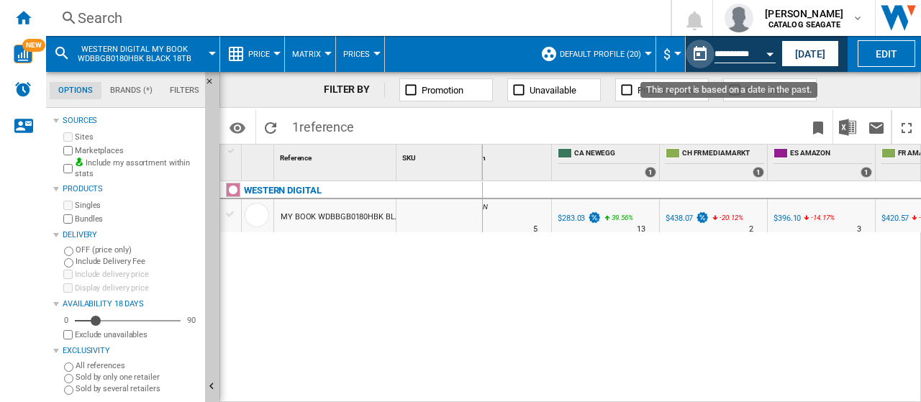
click at [699, 53] on button "This report is based on a date in the past." at bounding box center [699, 54] width 29 height 29
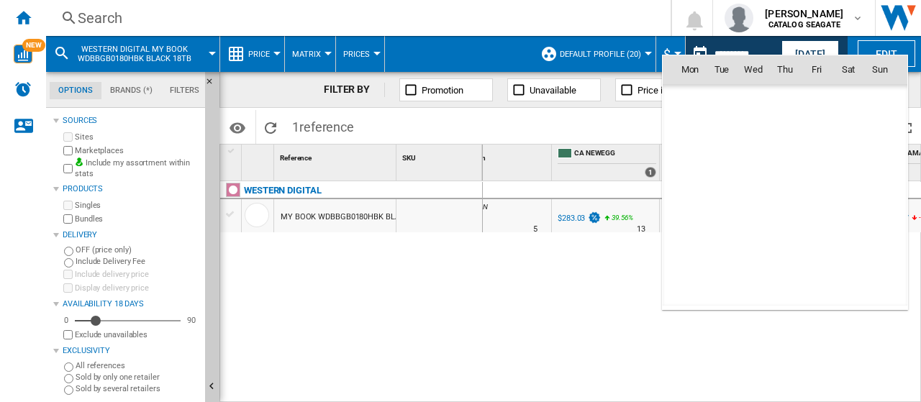
scroll to position [6861, 0]
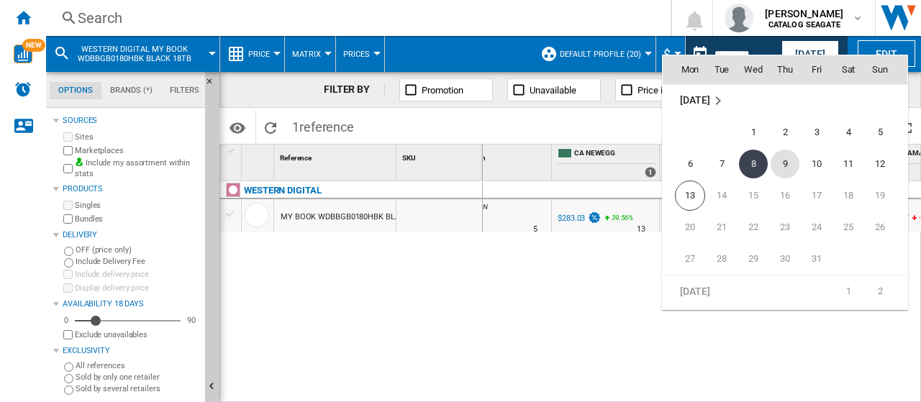
click at [783, 160] on span "9" at bounding box center [784, 164] width 29 height 29
type input "**********"
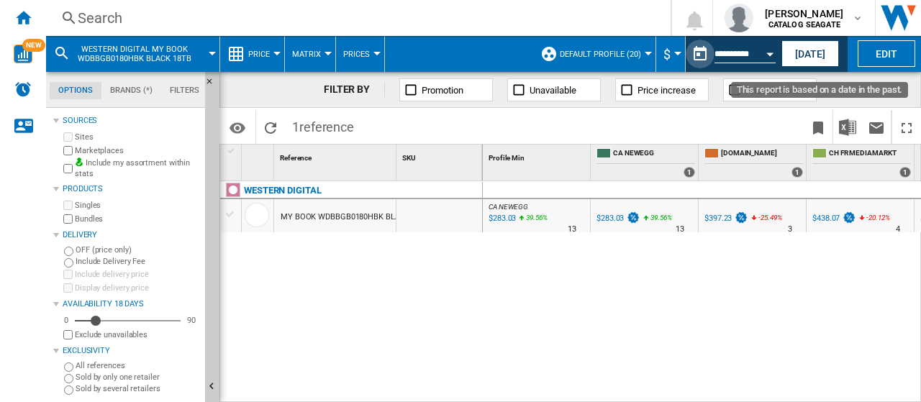
click at [692, 63] on button "This report is based on a date in the past." at bounding box center [699, 54] width 29 height 29
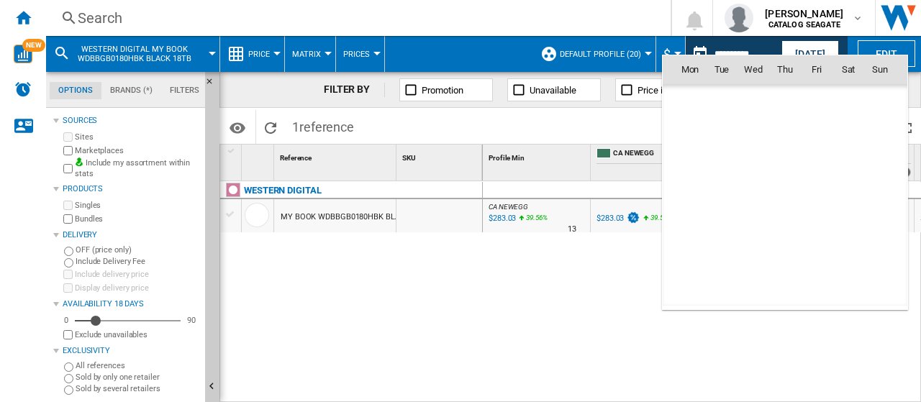
scroll to position [6861, 0]
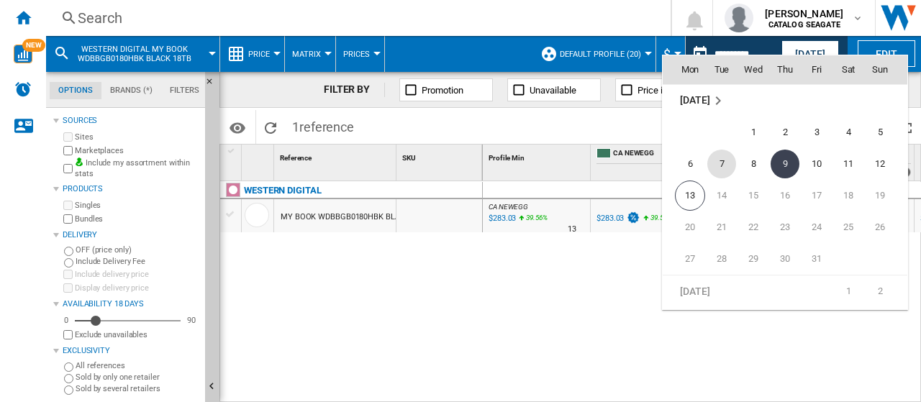
click at [719, 165] on span "7" at bounding box center [721, 164] width 29 height 29
type input "**********"
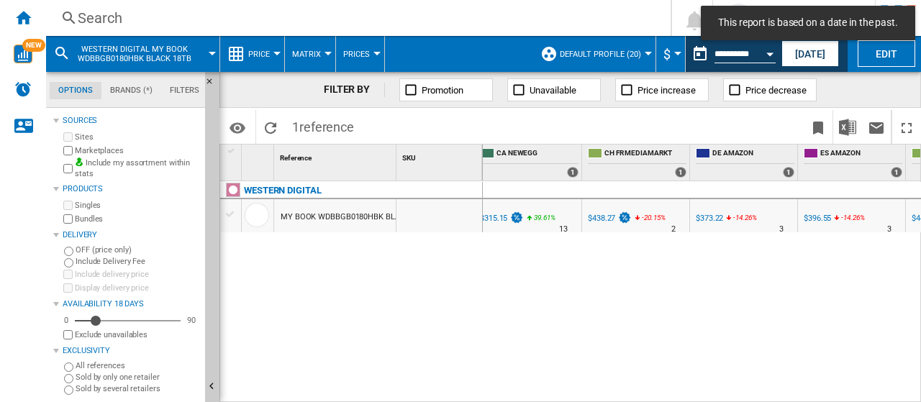
scroll to position [0, 167]
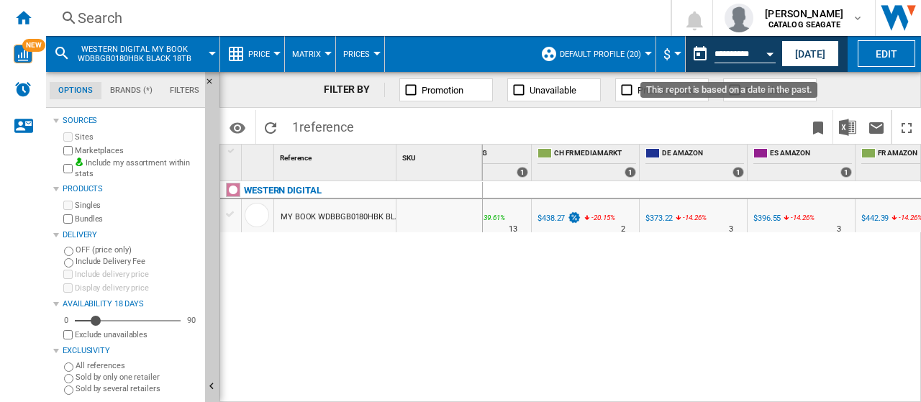
click at [700, 54] on button "This report is based on a date in the past." at bounding box center [699, 54] width 29 height 29
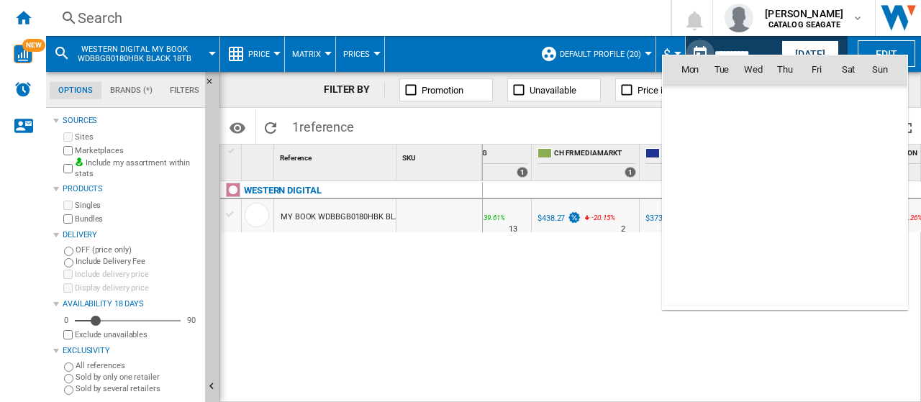
scroll to position [6861, 0]
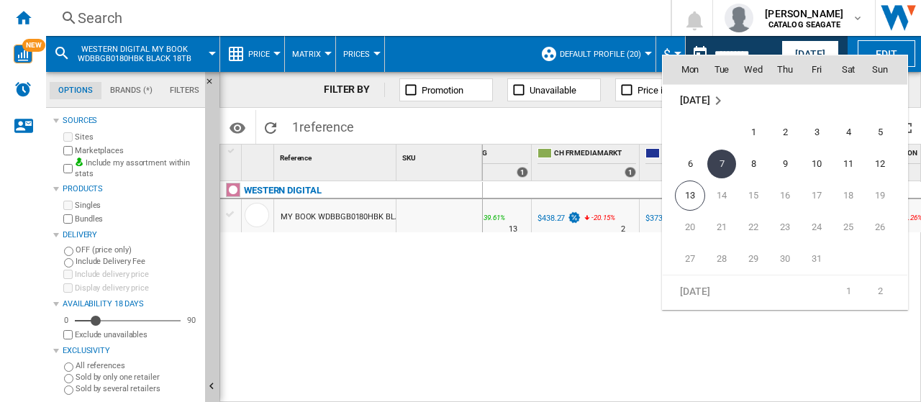
click at [693, 160] on span "6" at bounding box center [689, 164] width 29 height 29
type input "**********"
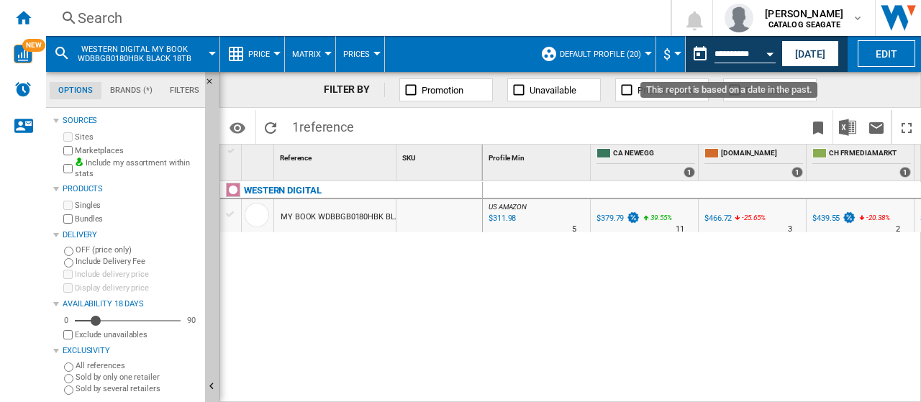
click at [693, 51] on button "This report is based on a date in the past." at bounding box center [699, 54] width 29 height 29
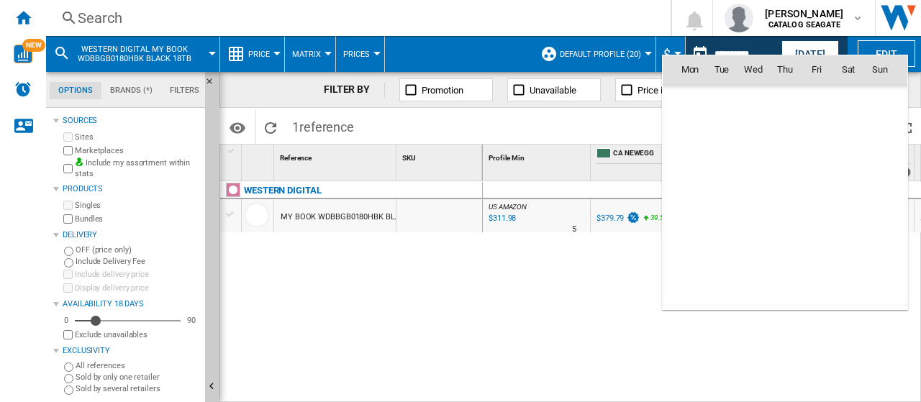
scroll to position [6861, 0]
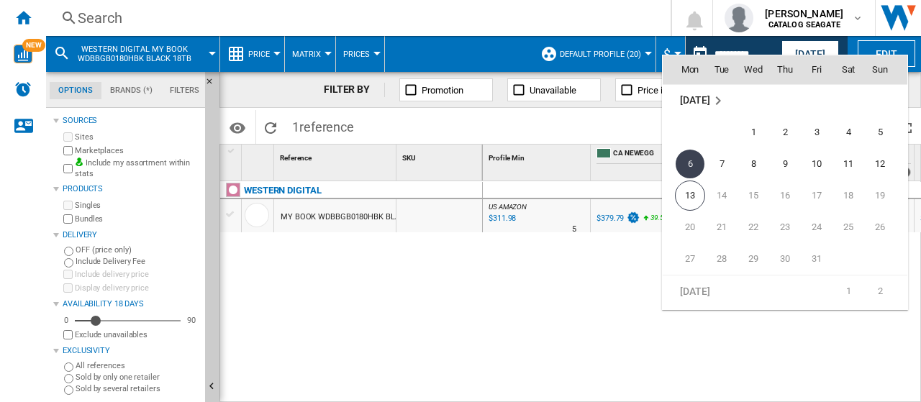
click at [783, 158] on span "9" at bounding box center [784, 164] width 29 height 29
type input "**********"
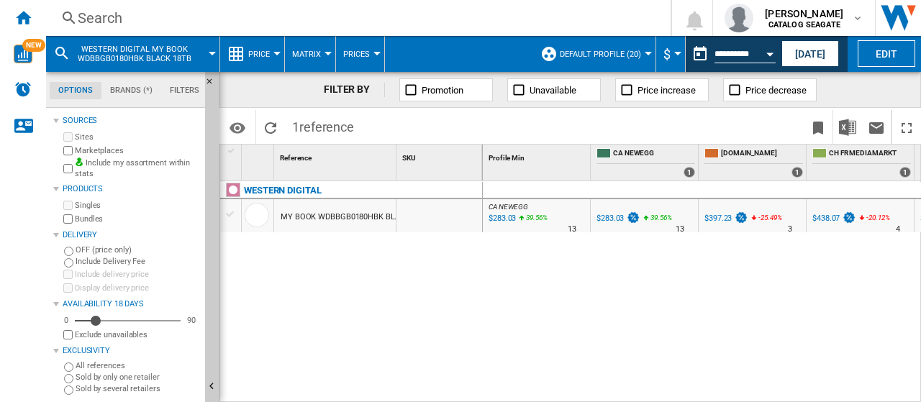
click at [124, 18] on div "Search" at bounding box center [355, 18] width 555 height 20
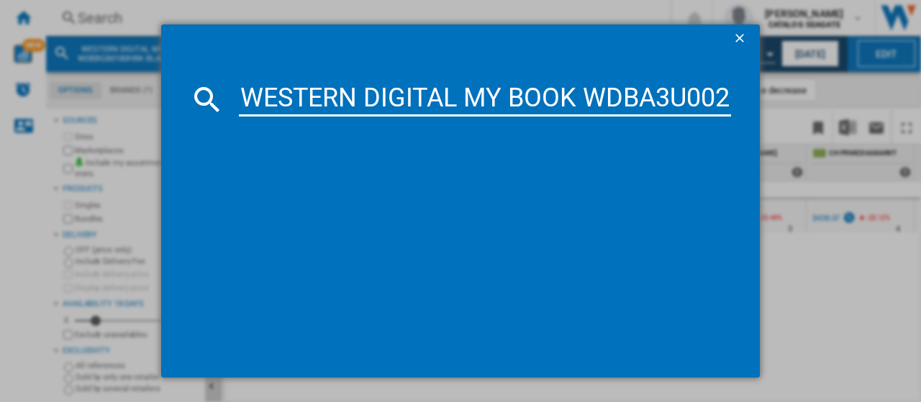
scroll to position [0, 204]
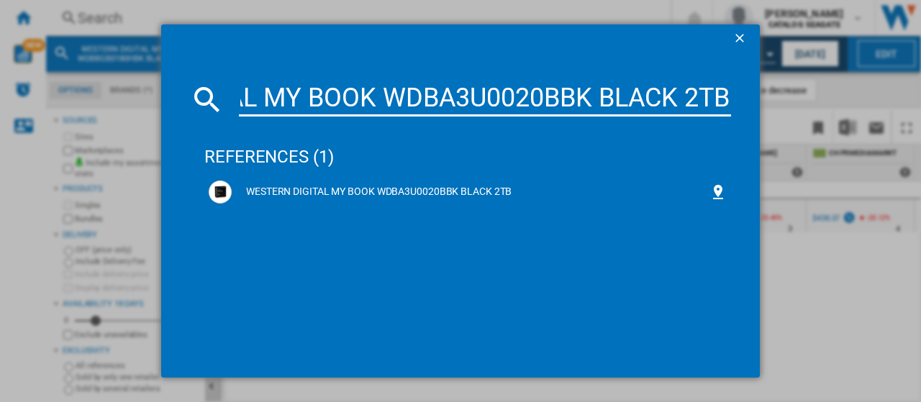
type input "WESTERN DIGITAL MY BOOK WDBA3U0020BBK BLACK 2TB"
click at [357, 193] on div "WESTERN DIGITAL MY BOOK WDBA3U0020BBK BLACK 2TB" at bounding box center [471, 192] width 478 height 14
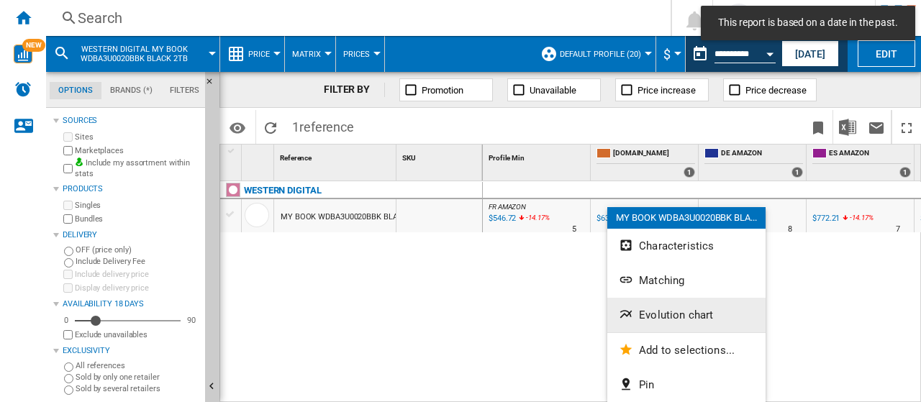
click at [657, 309] on span "Evolution chart" at bounding box center [676, 315] width 74 height 13
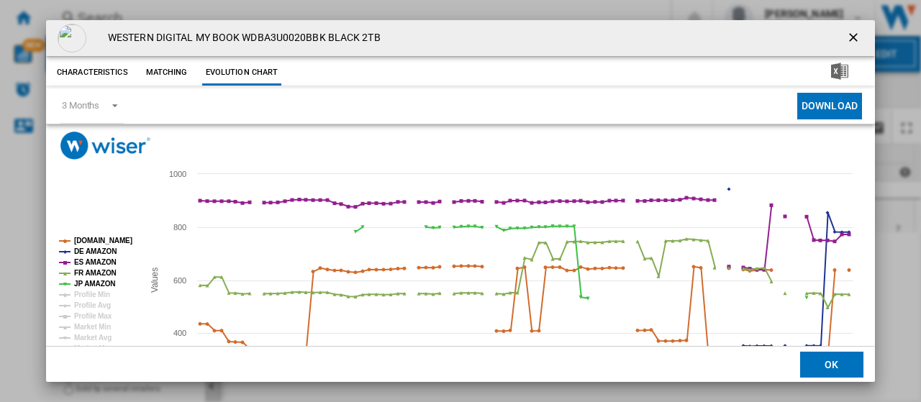
click at [846, 37] on ng-md-icon "getI18NText('BUTTONS.CLOSE_DIALOG')" at bounding box center [854, 38] width 17 height 17
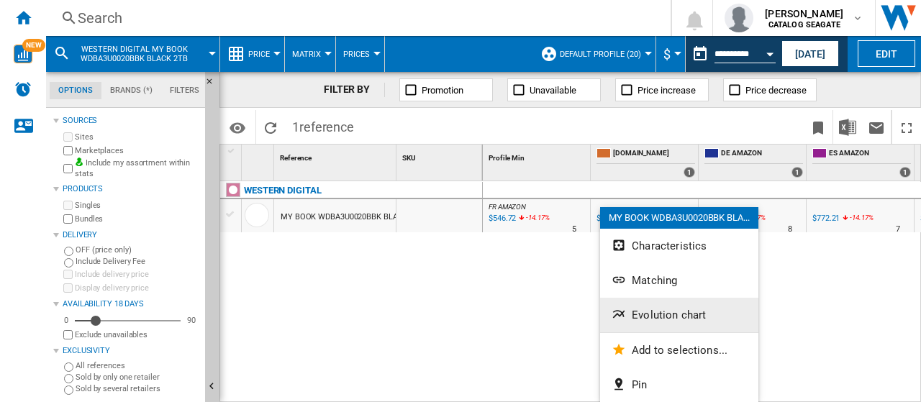
click at [648, 313] on span "Evolution chart" at bounding box center [668, 315] width 74 height 13
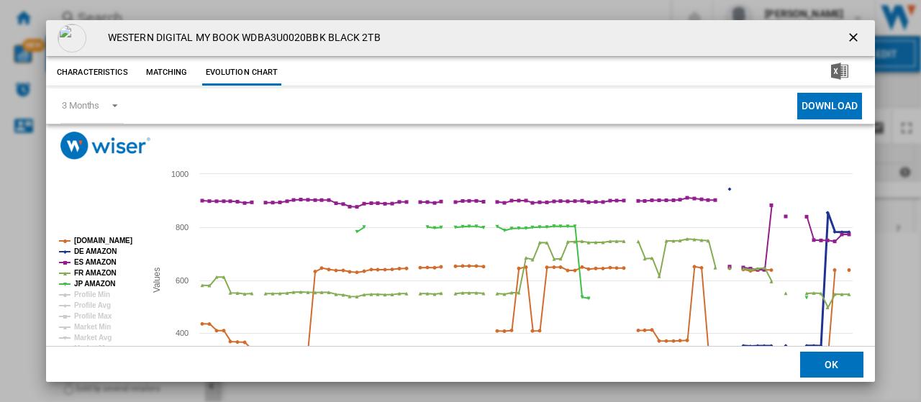
click at [104, 250] on tspan "DE AMAZON" at bounding box center [95, 251] width 42 height 8
click at [101, 263] on tspan "ES AMAZON" at bounding box center [95, 262] width 42 height 8
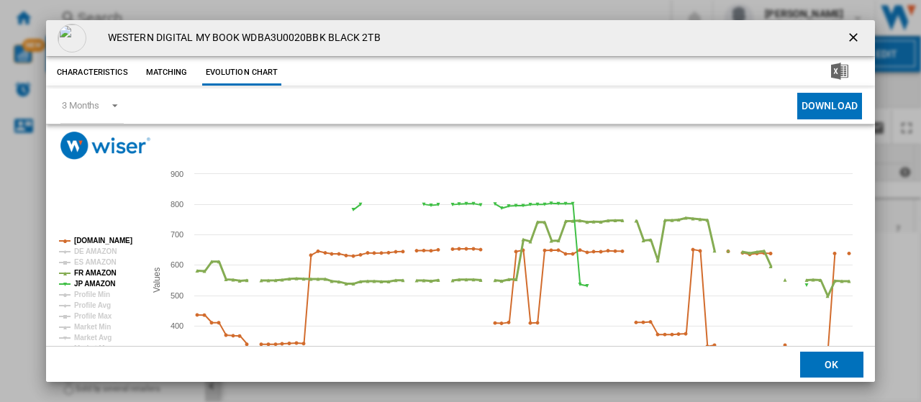
click at [101, 270] on tspan "FR AMAZON" at bounding box center [95, 273] width 42 height 8
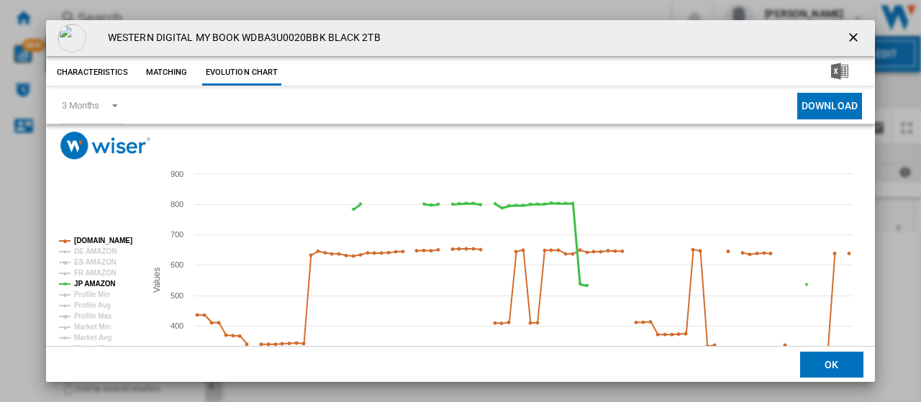
click at [101, 281] on tspan "JP AMAZON" at bounding box center [94, 284] width 41 height 8
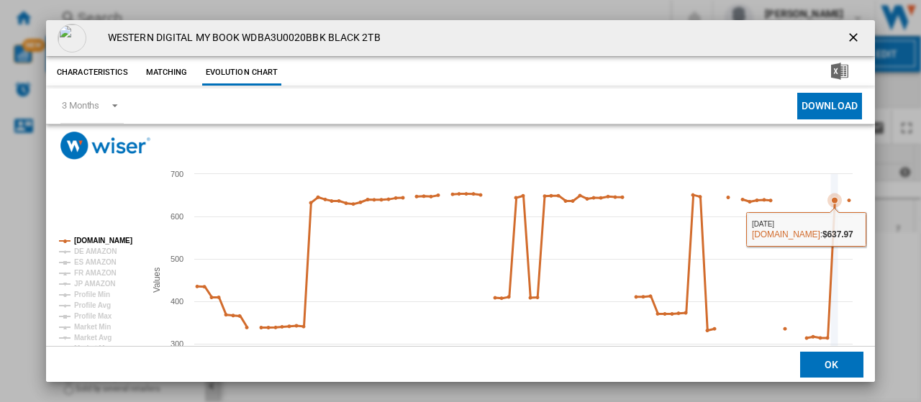
scroll to position [72, 0]
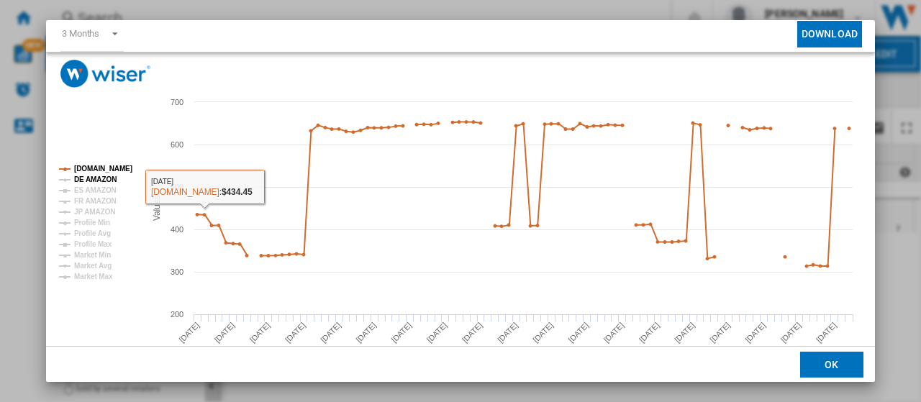
click at [93, 180] on tspan "DE AMAZON" at bounding box center [95, 179] width 42 height 8
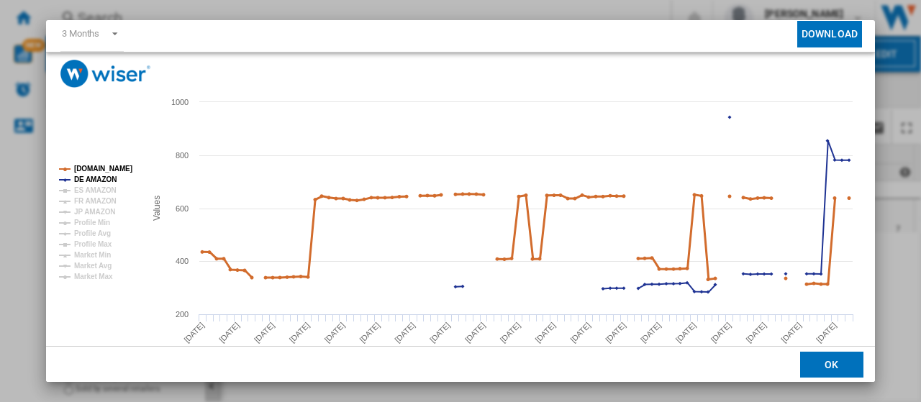
click at [116, 166] on tspan "[DOMAIN_NAME]" at bounding box center [103, 169] width 58 height 8
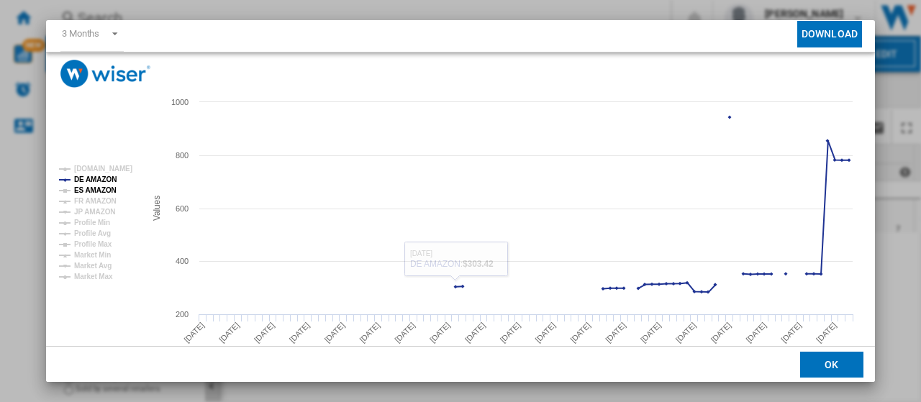
click at [83, 189] on tspan "ES AMAZON" at bounding box center [95, 190] width 42 height 8
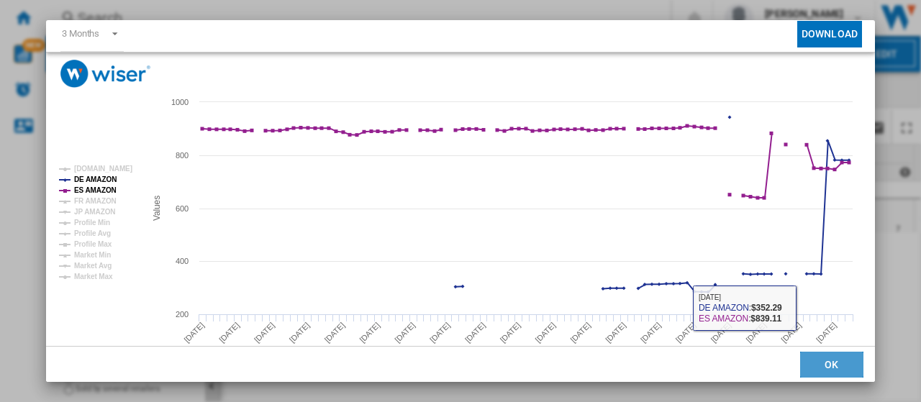
click at [813, 362] on button "OK" at bounding box center [831, 365] width 63 height 26
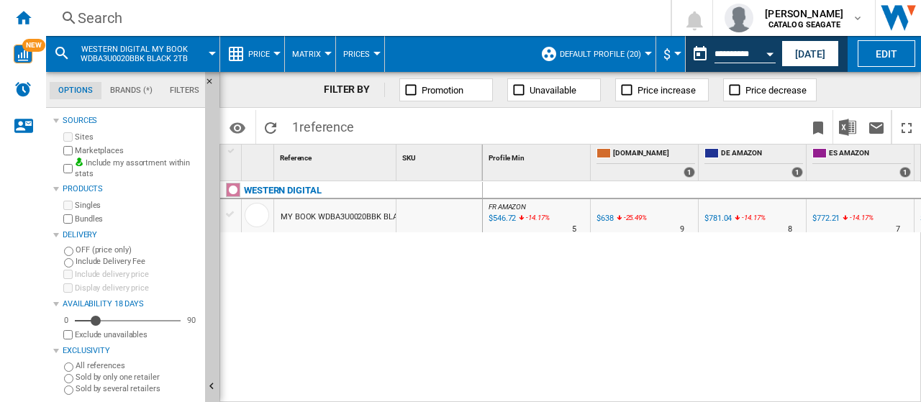
drag, startPoint x: 280, startPoint y: 214, endPoint x: 409, endPoint y: 210, distance: 128.8
click at [409, 199] on div "MY BOOK WDBA3U0020BBK BLACK 2TB" at bounding box center [351, 199] width 263 height 0
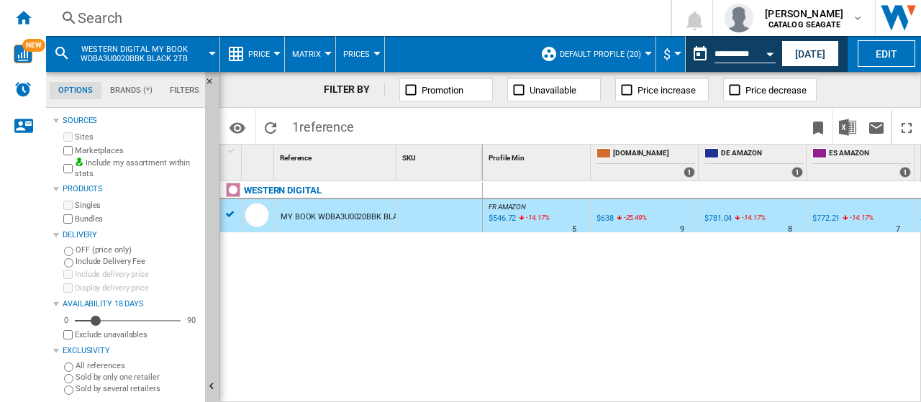
click at [639, 261] on div "FR AMAZON : -1.0 % $546.72 -14.17 % N/A 5 FR AMAZON : -1.0 % $638 -25.49 %" at bounding box center [702, 292] width 439 height 222
click at [827, 55] on button "[DATE]" at bounding box center [810, 53] width 58 height 27
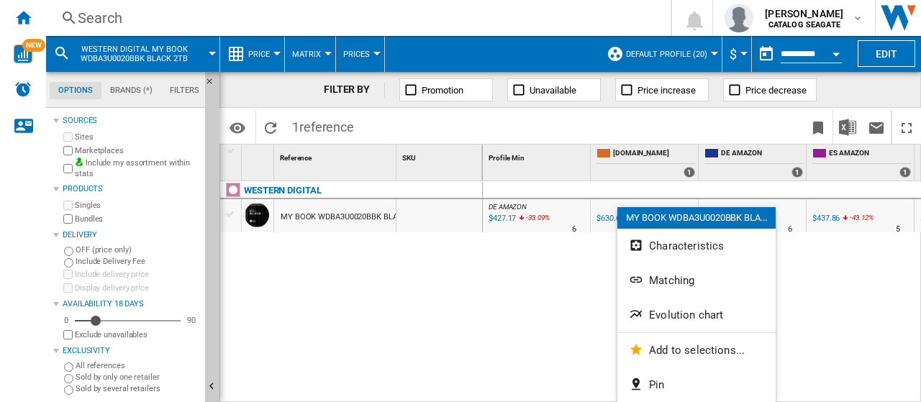
click at [552, 293] on div at bounding box center [460, 201] width 921 height 402
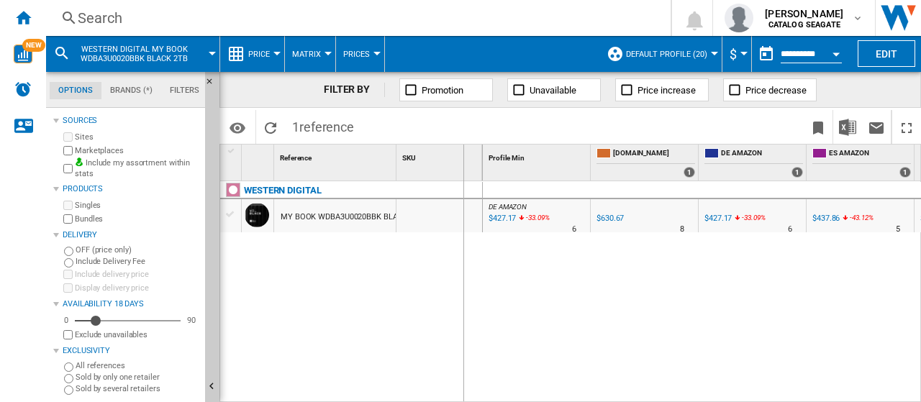
drag, startPoint x: 396, startPoint y: 179, endPoint x: 462, endPoint y: 178, distance: 66.9
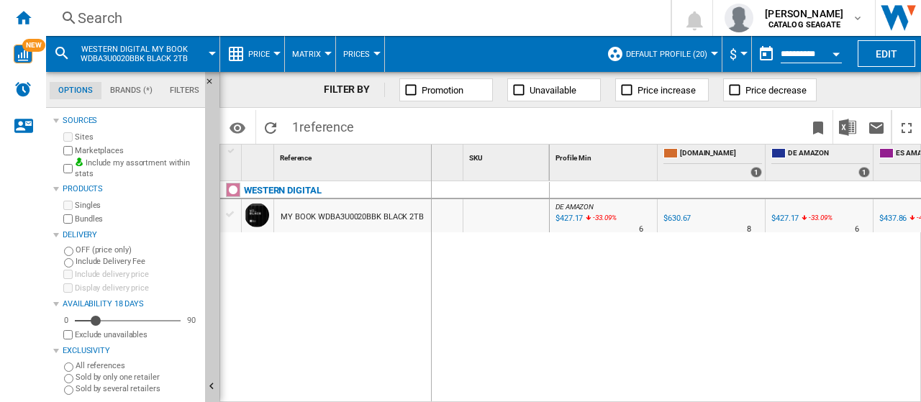
drag, startPoint x: 462, startPoint y: 178, endPoint x: 429, endPoint y: 178, distance: 33.1
